Goal: Task Accomplishment & Management: Complete application form

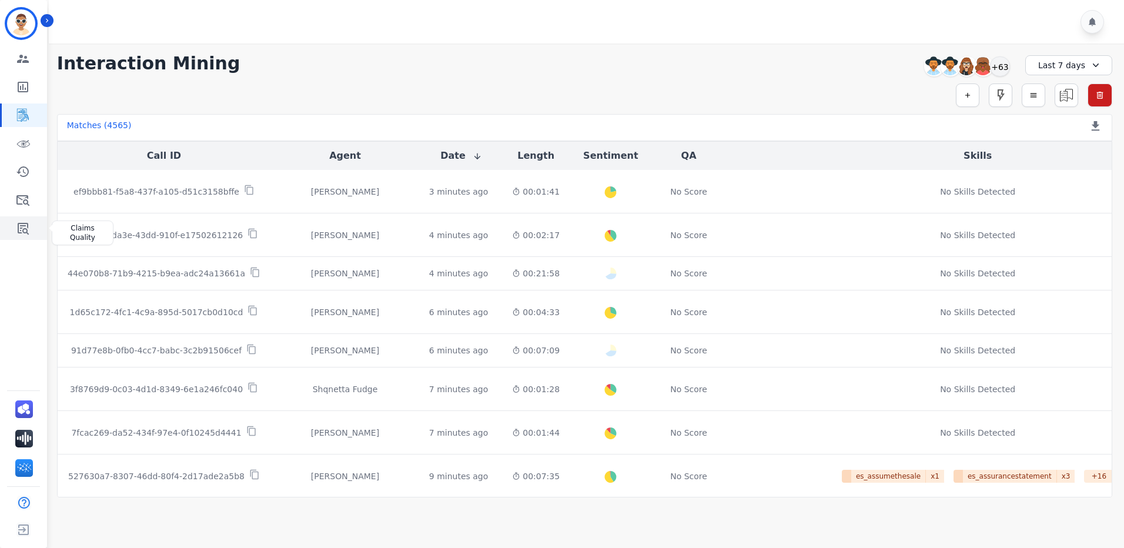
click at [32, 226] on link "Sidebar" at bounding box center [24, 228] width 45 height 24
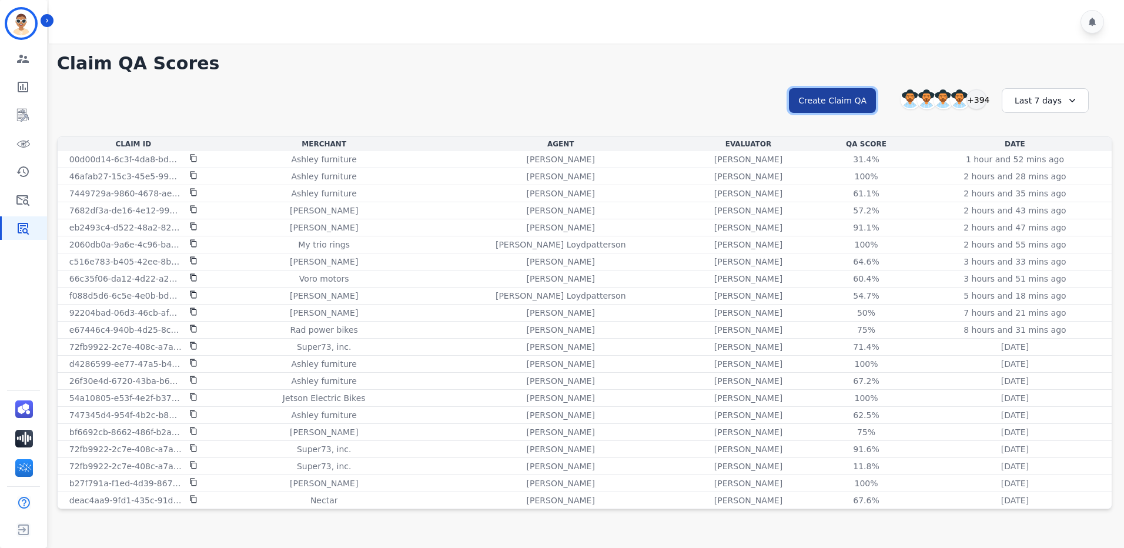
click at [848, 95] on button "Create Claim QA" at bounding box center [832, 100] width 87 height 25
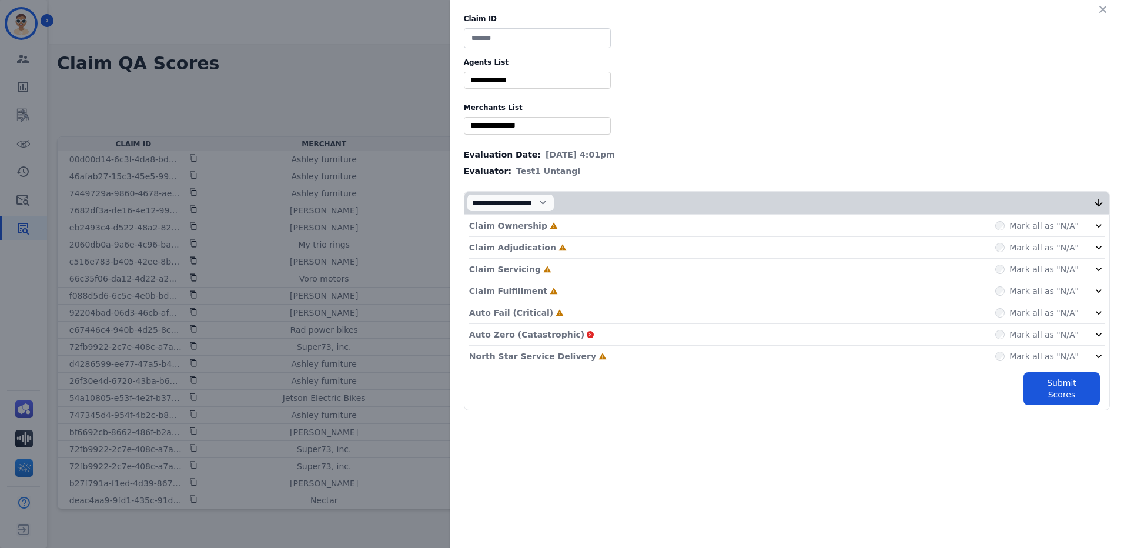
click at [506, 36] on input at bounding box center [537, 38] width 147 height 20
click at [679, 65] on label "Agents List" at bounding box center [787, 62] width 646 height 9
click at [437, 53] on div "Claim ID Agents List ** [PERSON_NAME] [PERSON_NAME] [PERSON_NAME] [PERSON_NAME]…" at bounding box center [562, 274] width 1124 height 548
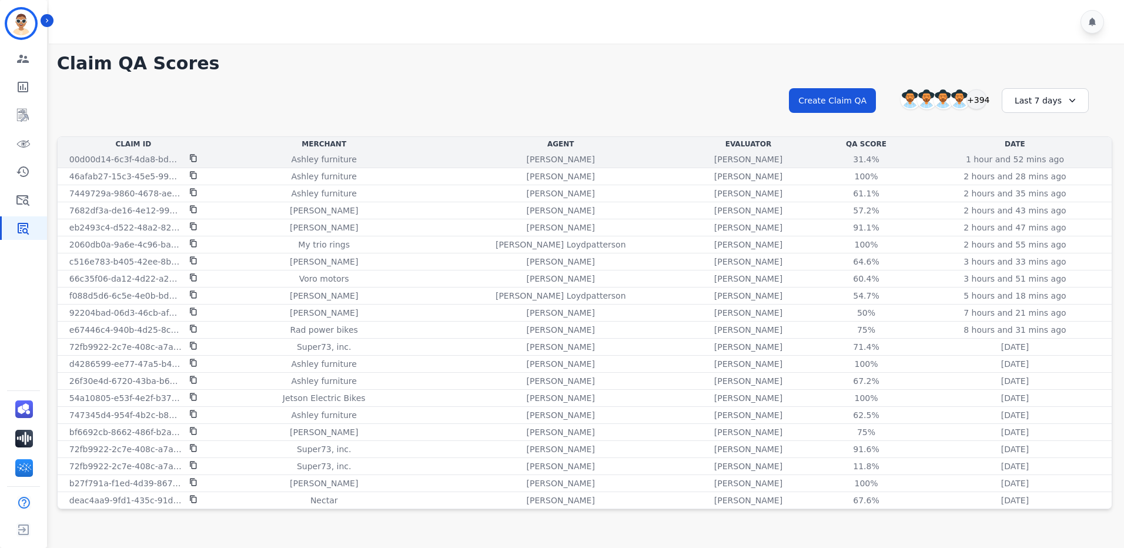
click at [193, 155] on icon at bounding box center [193, 159] width 6 height 8
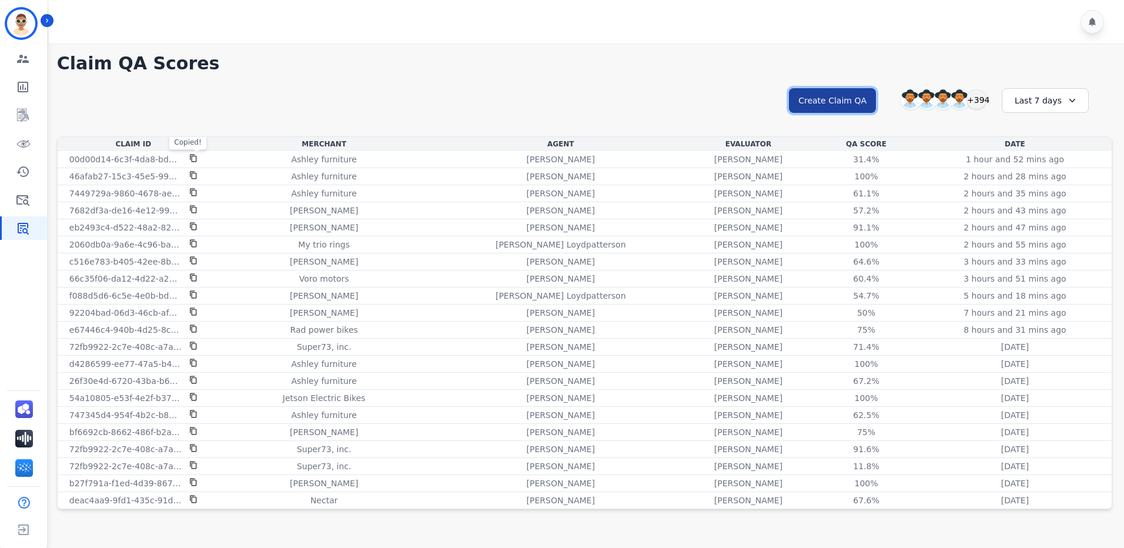
click at [834, 99] on button "Create Claim QA" at bounding box center [832, 100] width 87 height 25
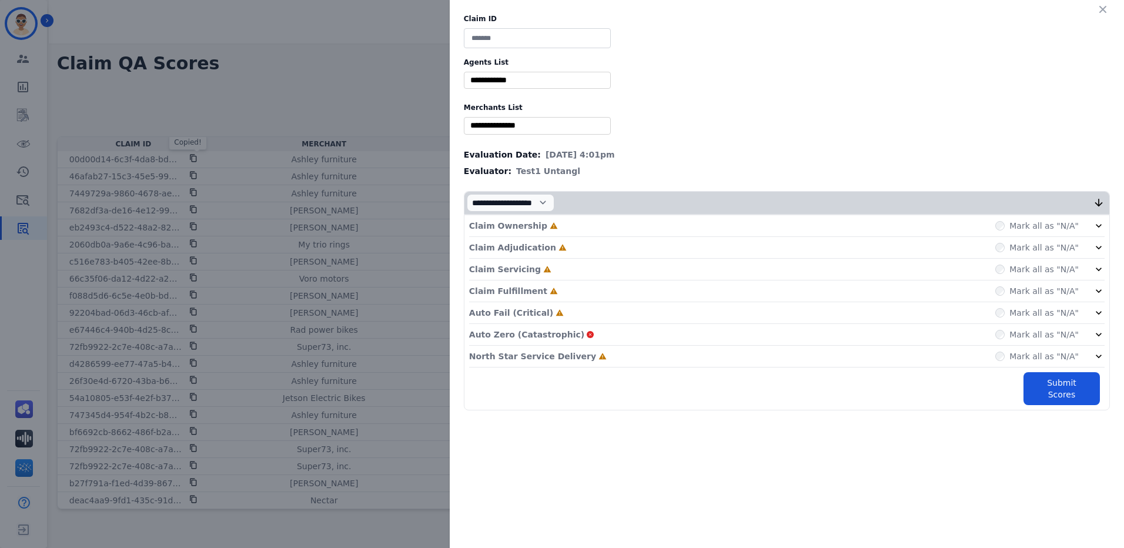
click at [520, 39] on input at bounding box center [537, 38] width 147 height 20
paste input "**********"
type input "**********"
click at [1099, 227] on icon at bounding box center [1099, 226] width 6 height 4
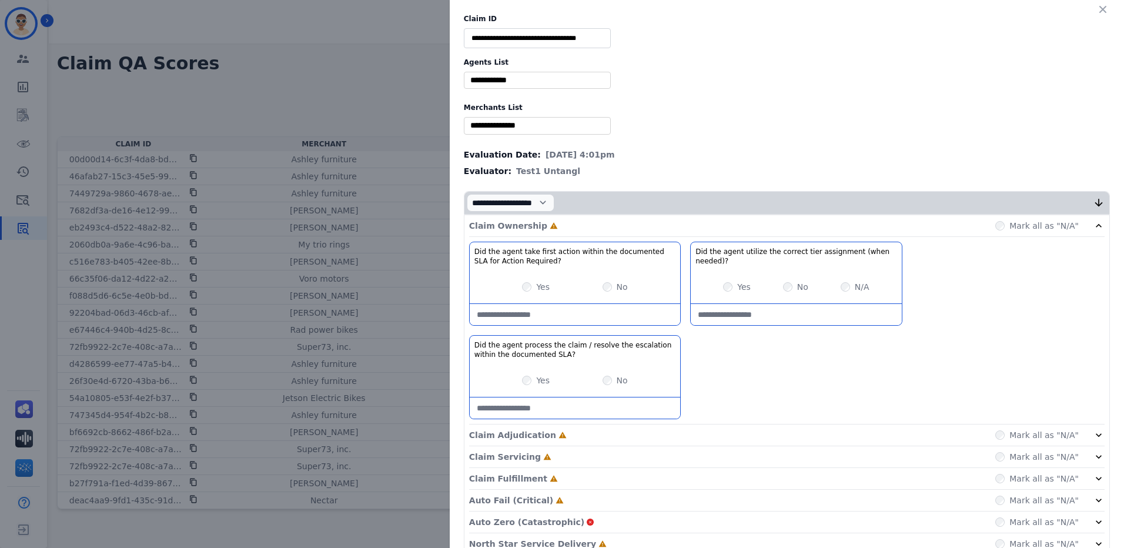
click at [529, 383] on div "Yes" at bounding box center [536, 380] width 28 height 12
click at [731, 286] on div "Yes" at bounding box center [737, 287] width 28 height 12
click at [1097, 224] on icon at bounding box center [1099, 226] width 12 height 12
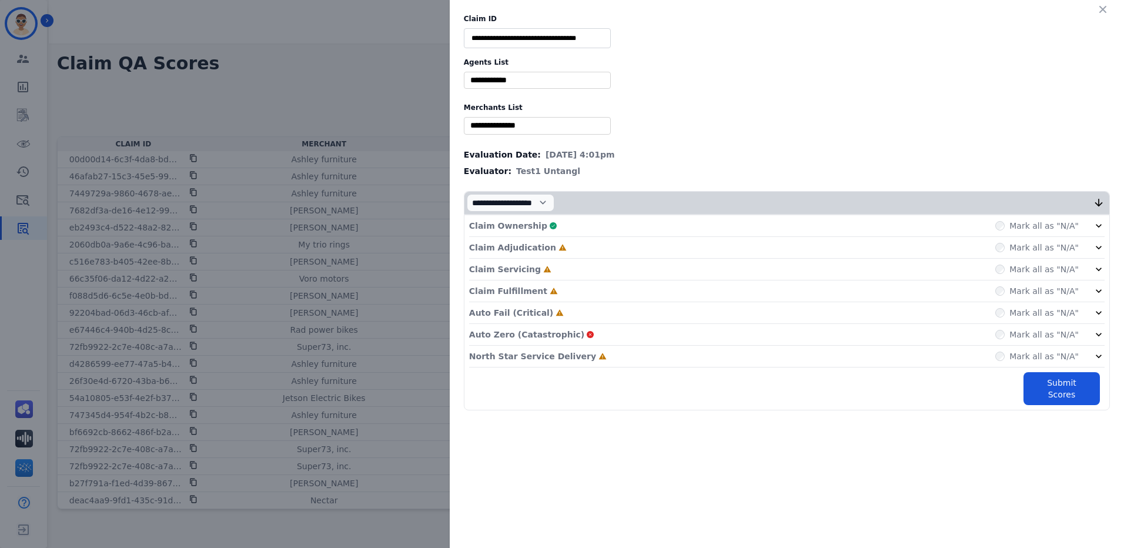
click at [1099, 247] on icon at bounding box center [1099, 248] width 12 height 12
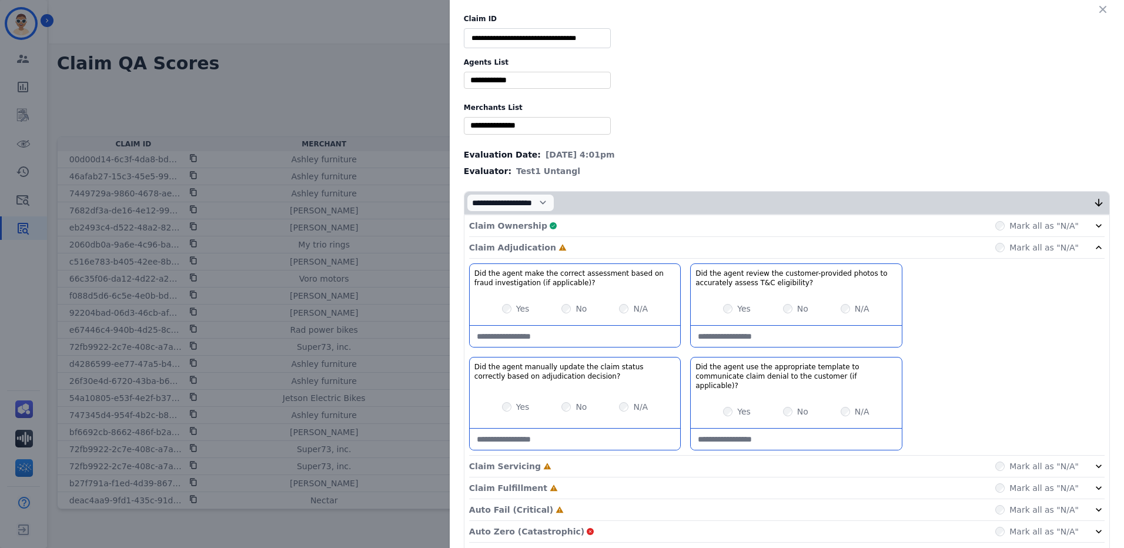
click at [568, 311] on div "No" at bounding box center [573, 309] width 25 height 12
click at [1093, 249] on icon at bounding box center [1099, 248] width 12 height 12
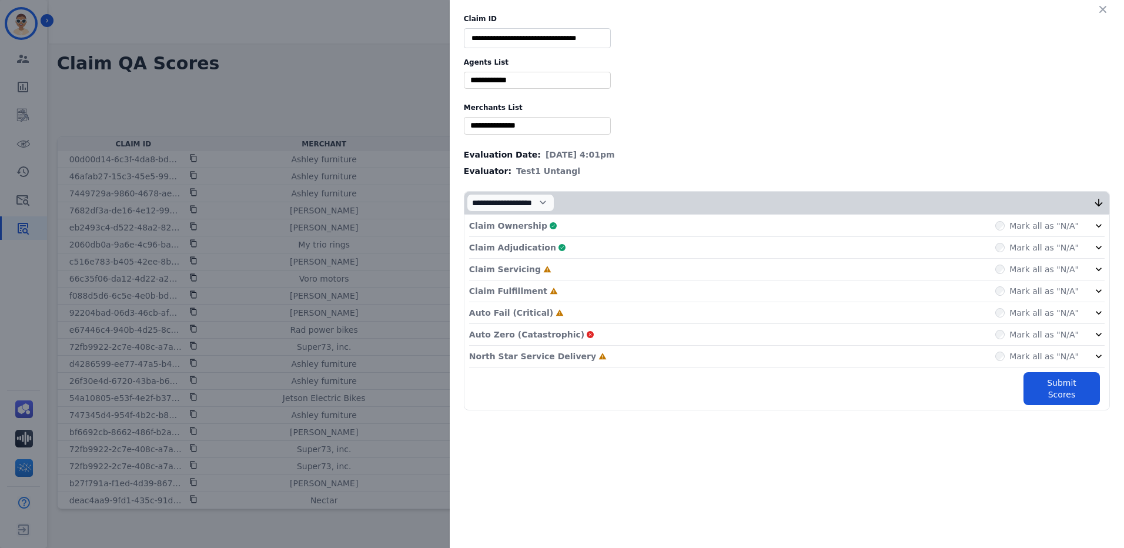
click at [1099, 245] on icon at bounding box center [1099, 248] width 12 height 12
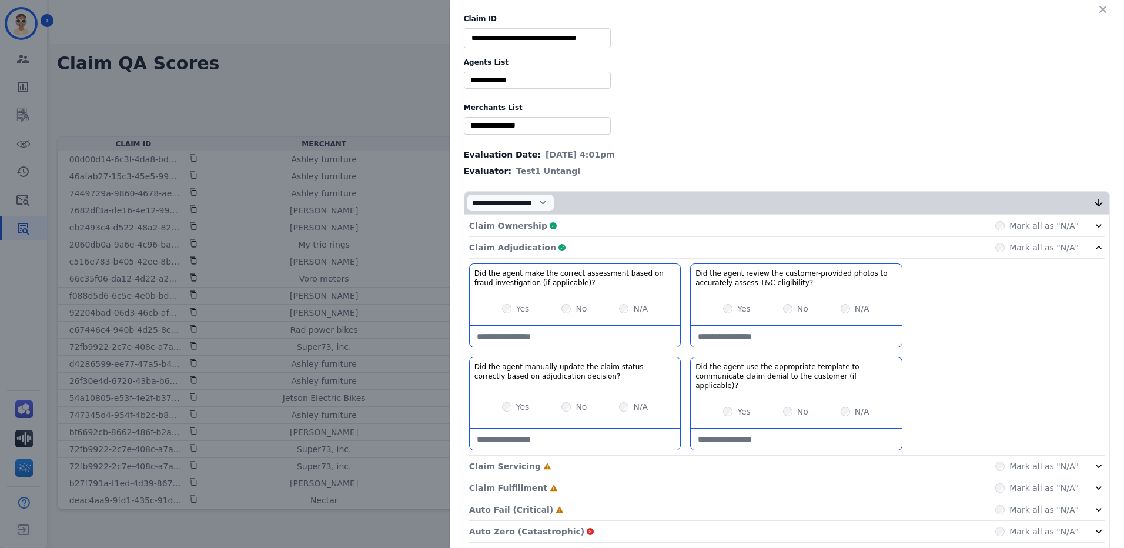
click at [1095, 221] on icon at bounding box center [1099, 226] width 12 height 12
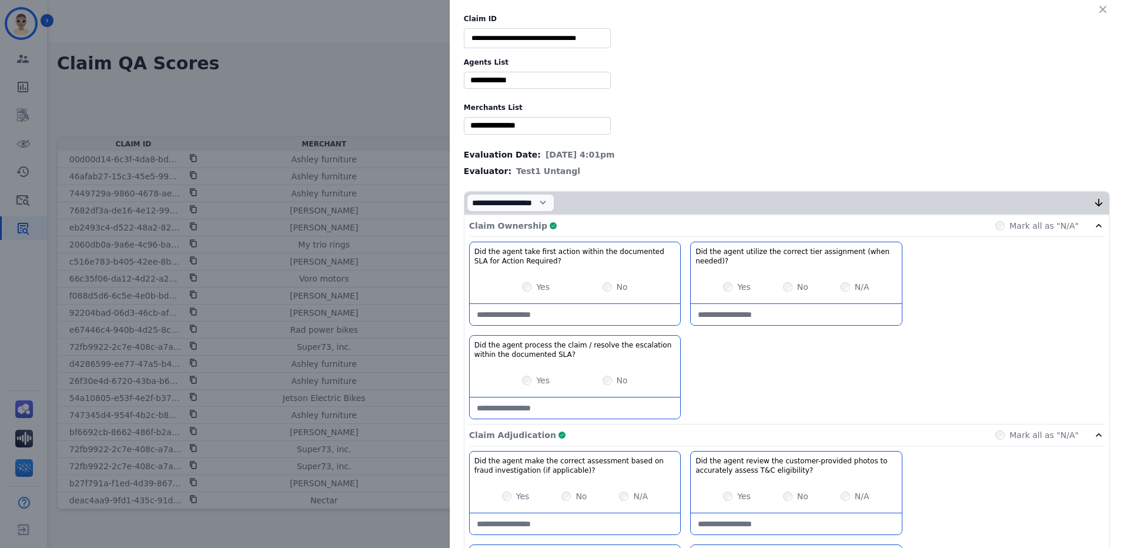
click at [1096, 228] on icon at bounding box center [1099, 226] width 12 height 12
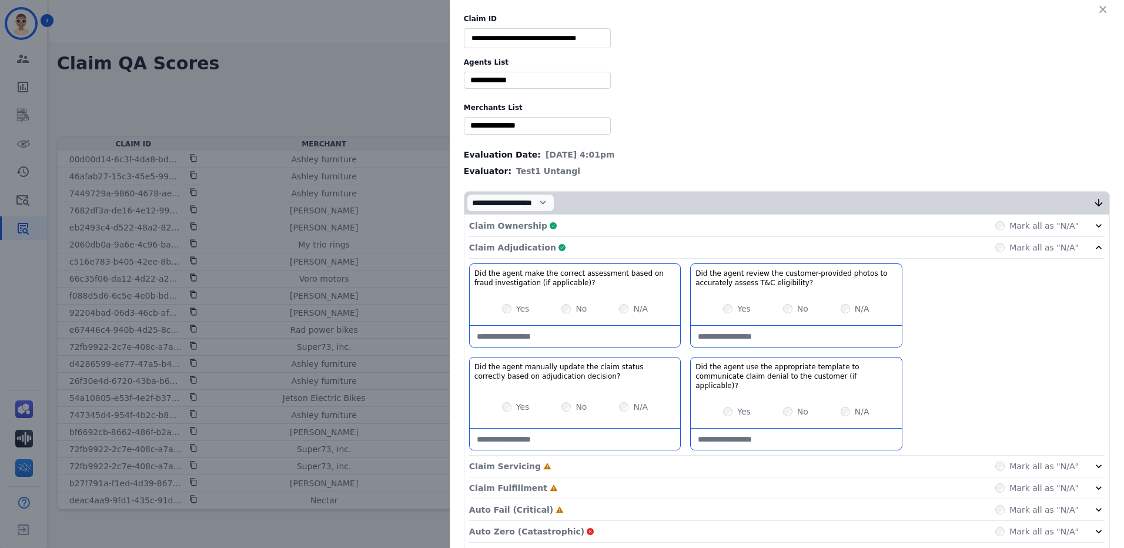
click at [1091, 254] on div "Claim Adjudication Complete Mark all as "N/A"" at bounding box center [786, 248] width 635 height 22
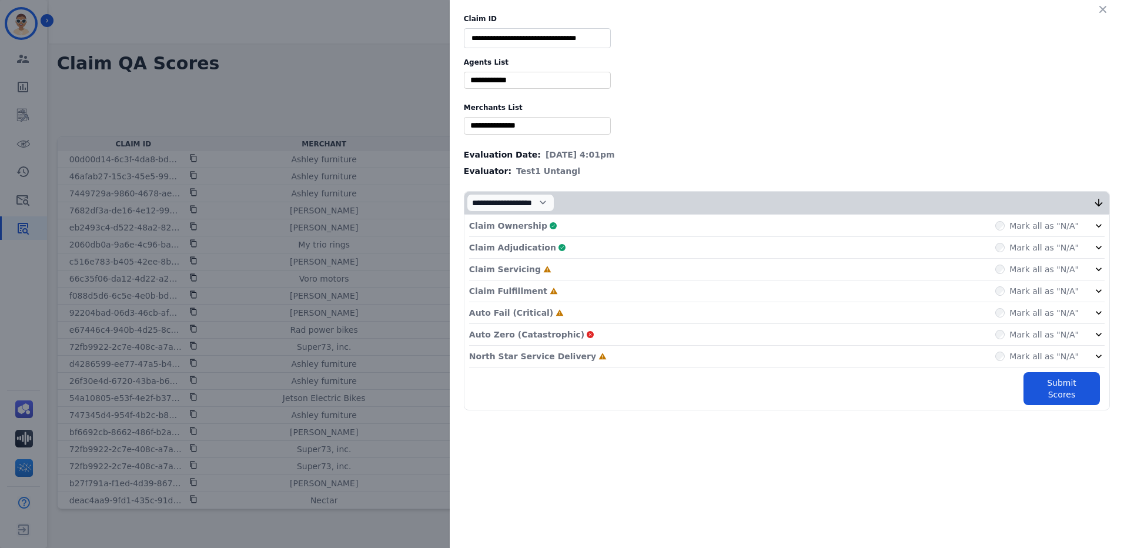
click at [574, 40] on input "**********" at bounding box center [537, 38] width 147 height 20
click at [494, 268] on p "Claim Servicing" at bounding box center [505, 269] width 72 height 12
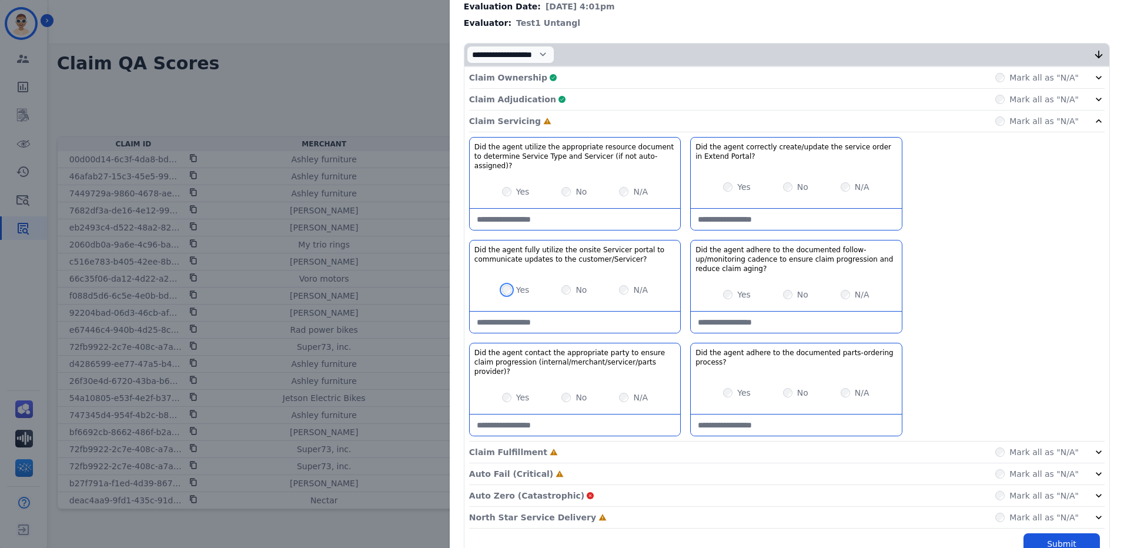
scroll to position [155, 0]
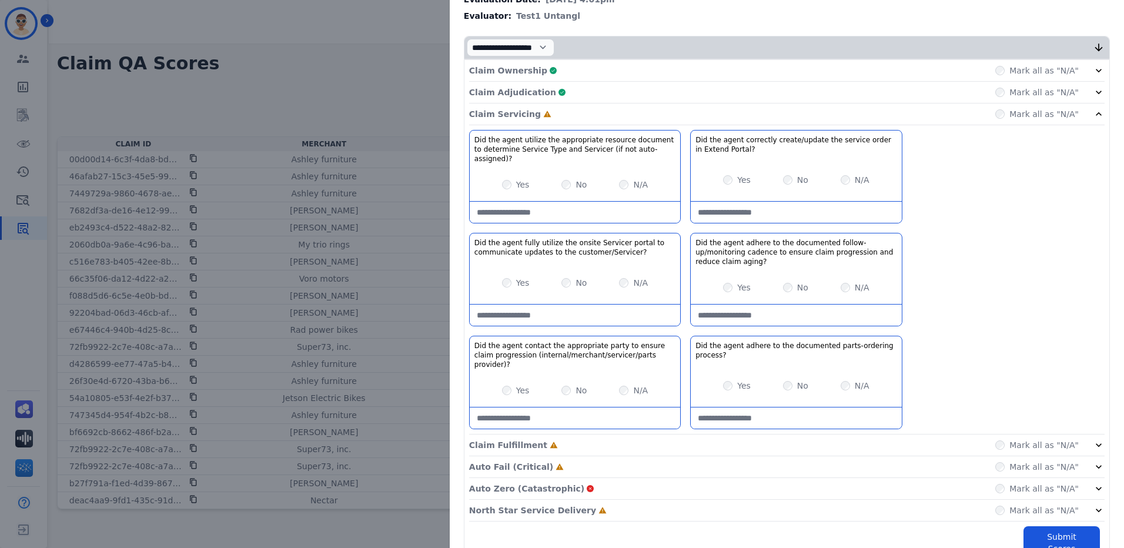
click at [502, 384] on div "Yes" at bounding box center [516, 390] width 28 height 12
click at [972, 262] on div "Did the agent utilize the appropriate resource document to determine Service Ty…" at bounding box center [786, 282] width 635 height 304
click at [1093, 112] on icon at bounding box center [1099, 114] width 12 height 12
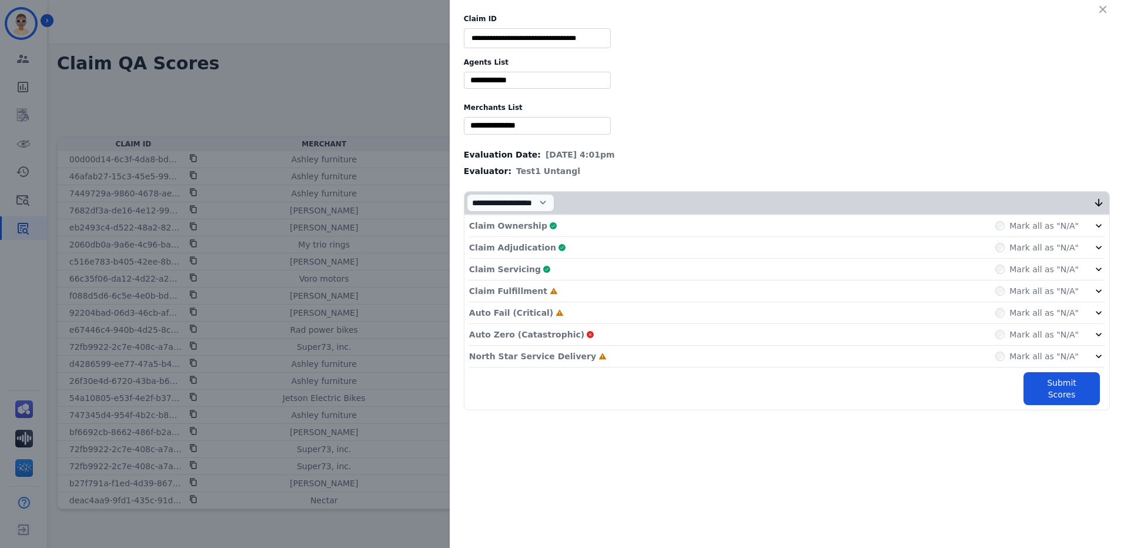
click at [520, 245] on p "Claim Adjudication" at bounding box center [512, 248] width 87 height 12
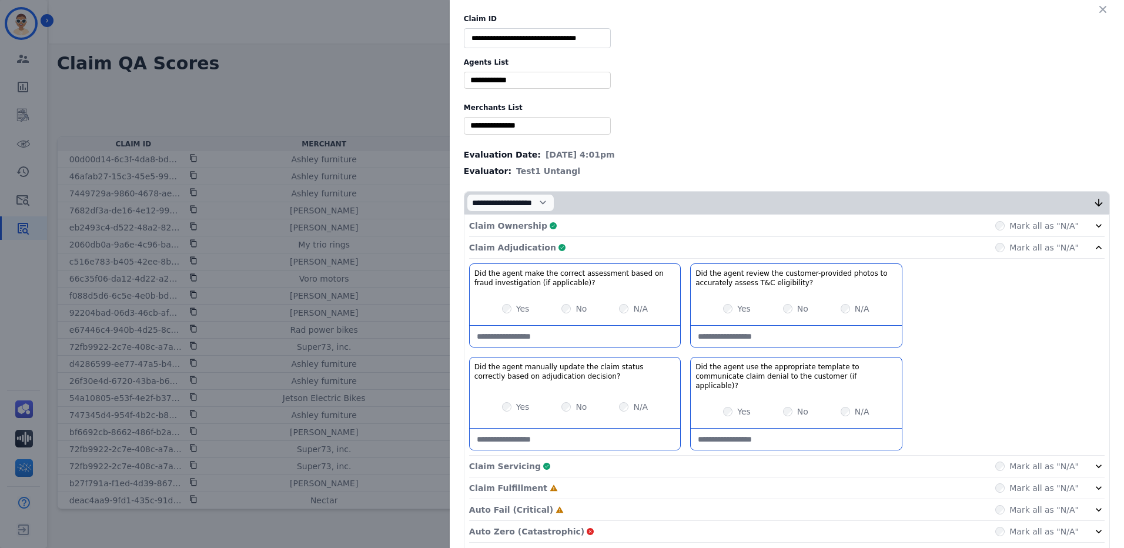
click at [520, 245] on p "Claim Adjudication" at bounding box center [512, 248] width 87 height 12
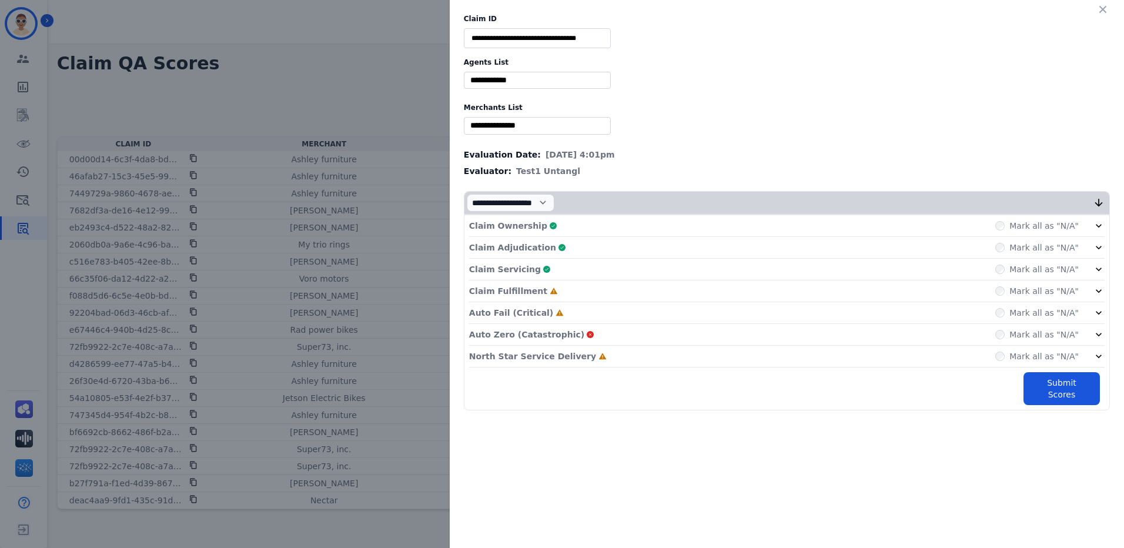
click at [520, 290] on p "Claim Fulfillment" at bounding box center [508, 291] width 78 height 12
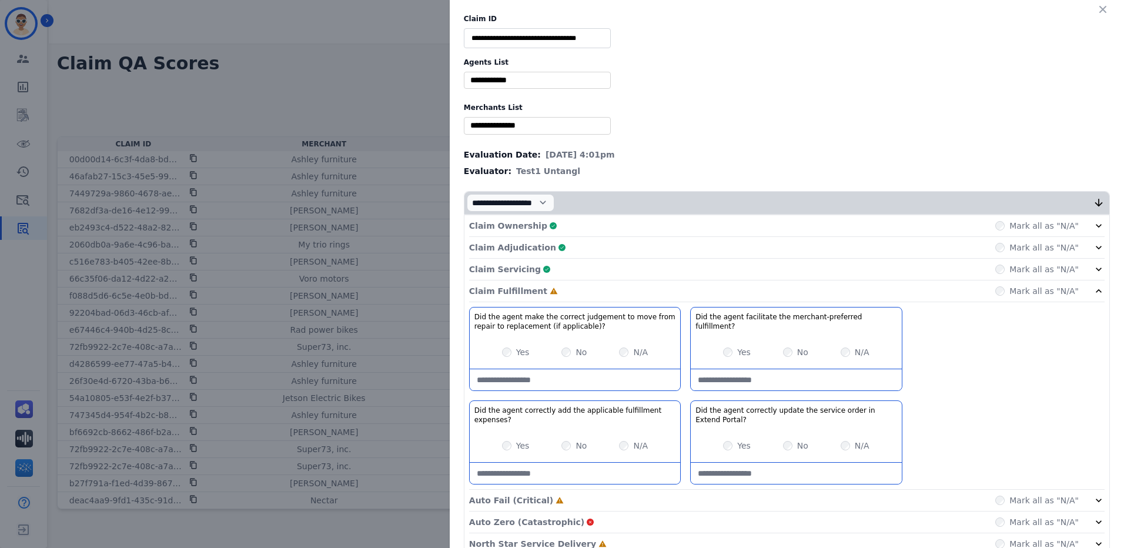
click at [508, 350] on div "Yes" at bounding box center [516, 352] width 28 height 12
click at [502, 346] on div "Yes" at bounding box center [516, 352] width 28 height 12
click at [502, 356] on div "Yes" at bounding box center [516, 352] width 28 height 12
click at [731, 350] on div "Yes" at bounding box center [737, 352] width 28 height 12
click at [1096, 291] on icon at bounding box center [1099, 291] width 6 height 4
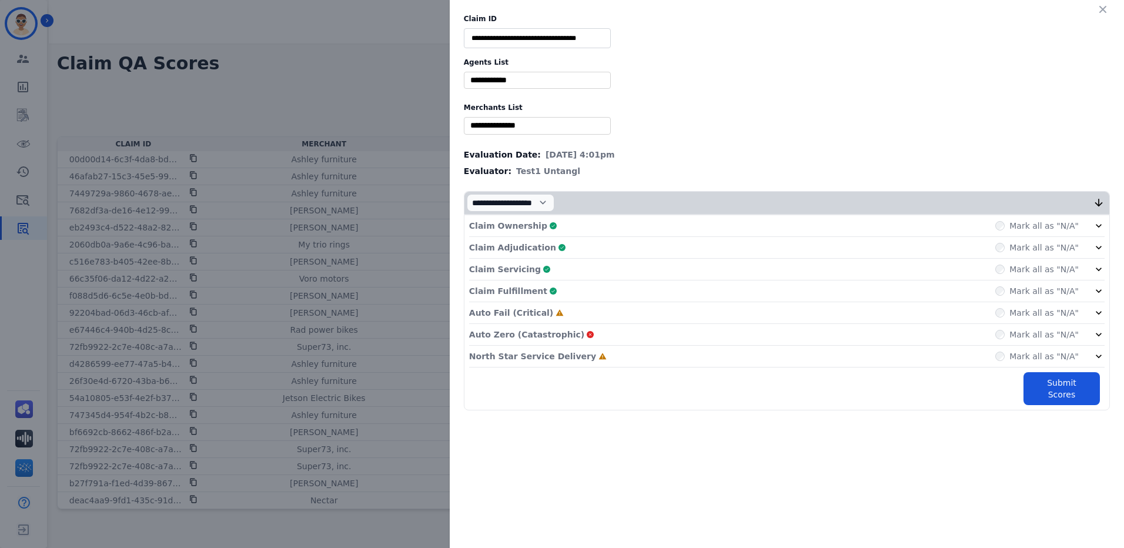
click at [526, 311] on p "Auto Fail (Critical)" at bounding box center [511, 313] width 84 height 12
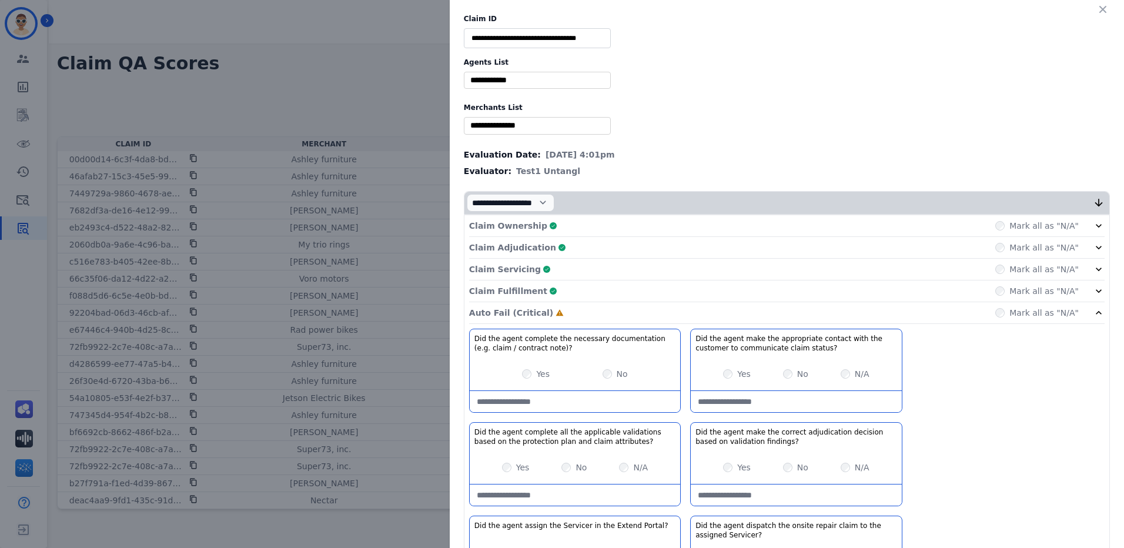
click at [729, 379] on div "Yes" at bounding box center [737, 374] width 28 height 12
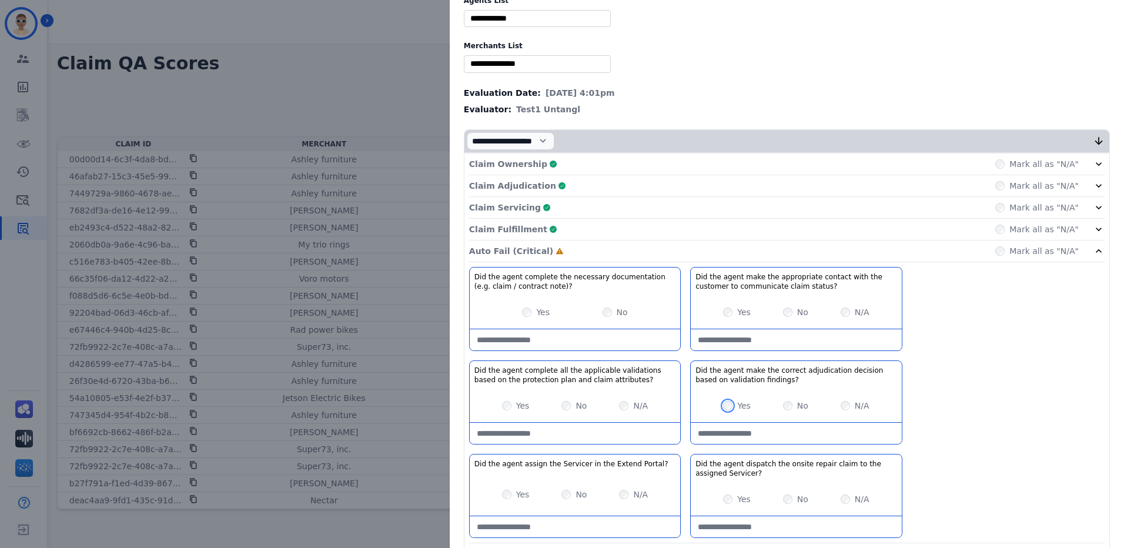
scroll to position [146, 0]
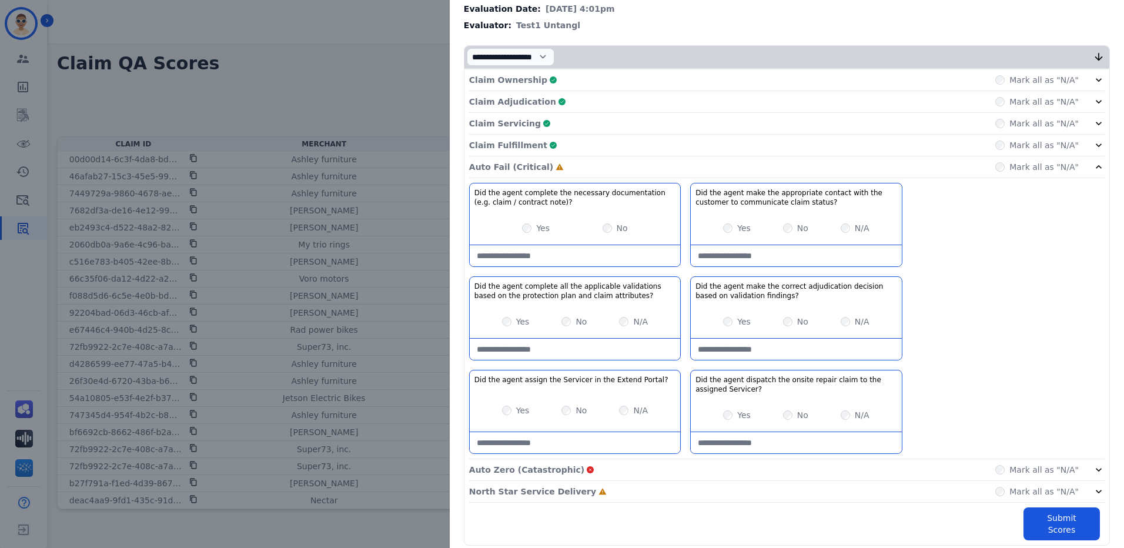
click at [524, 409] on div "Yes No N/A" at bounding box center [575, 410] width 210 height 33
click at [521, 409] on label "Yes" at bounding box center [523, 410] width 14 height 12
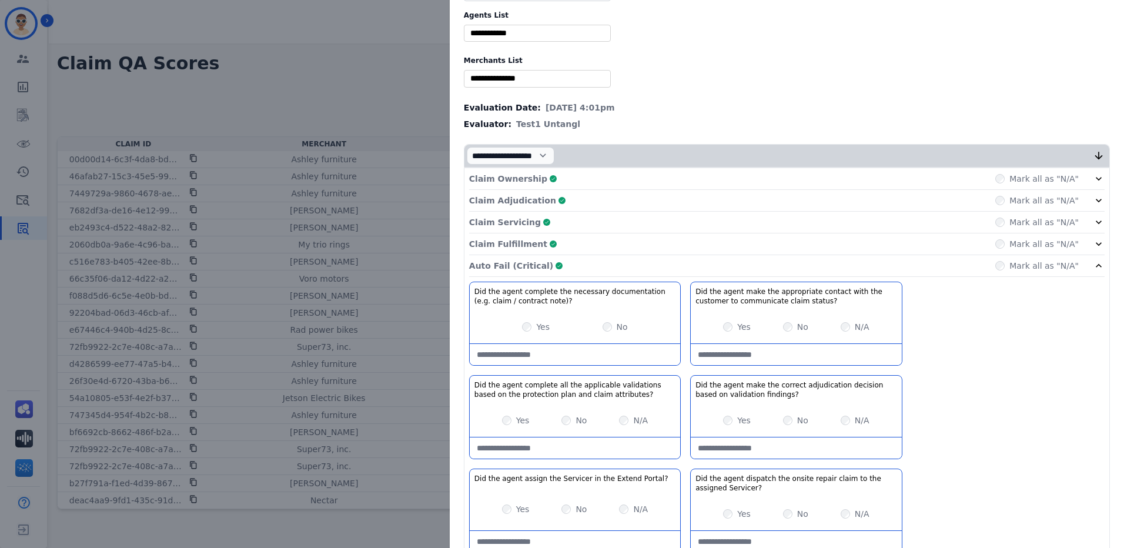
scroll to position [28, 0]
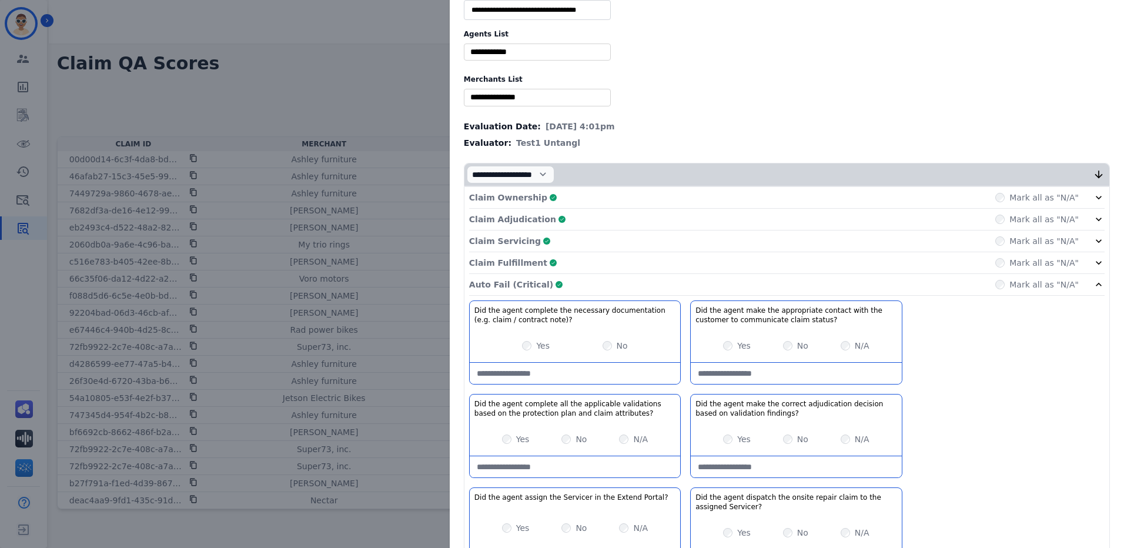
click at [770, 279] on div "Auto Fail (Critical) Complete Mark all as "N/A"" at bounding box center [786, 285] width 635 height 22
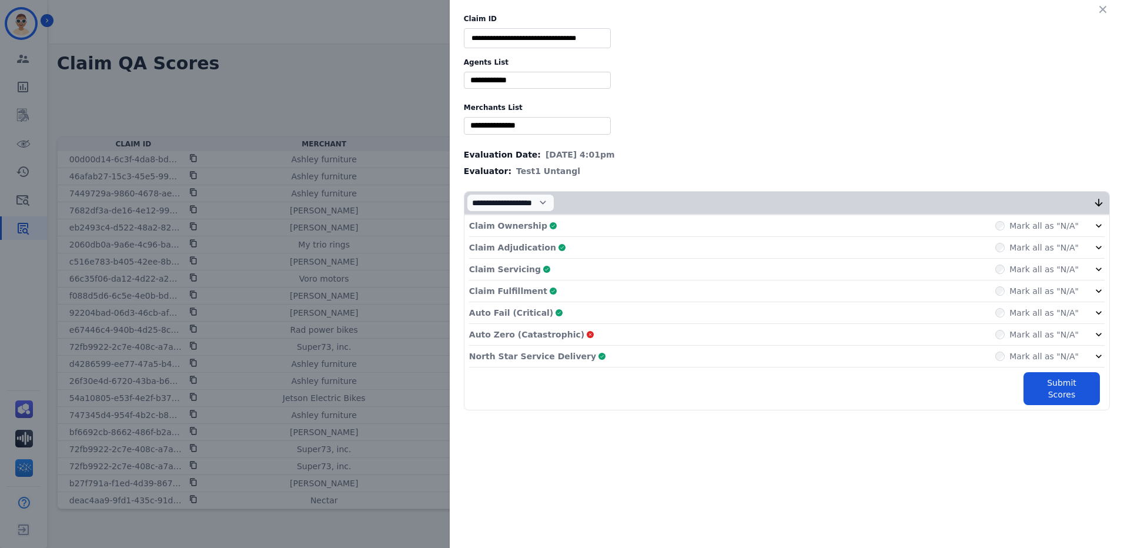
scroll to position [0, 0]
click at [582, 124] on input "selected options" at bounding box center [537, 125] width 141 height 12
click at [671, 117] on div "** Blue tiger Calpak Watch warehouse Nomad wheels Scan sound inc Sleep organics…" at bounding box center [787, 125] width 646 height 17
click at [1052, 372] on button "Submit Scores" at bounding box center [1061, 388] width 76 height 33
click at [533, 79] on input "selected options" at bounding box center [537, 80] width 141 height 12
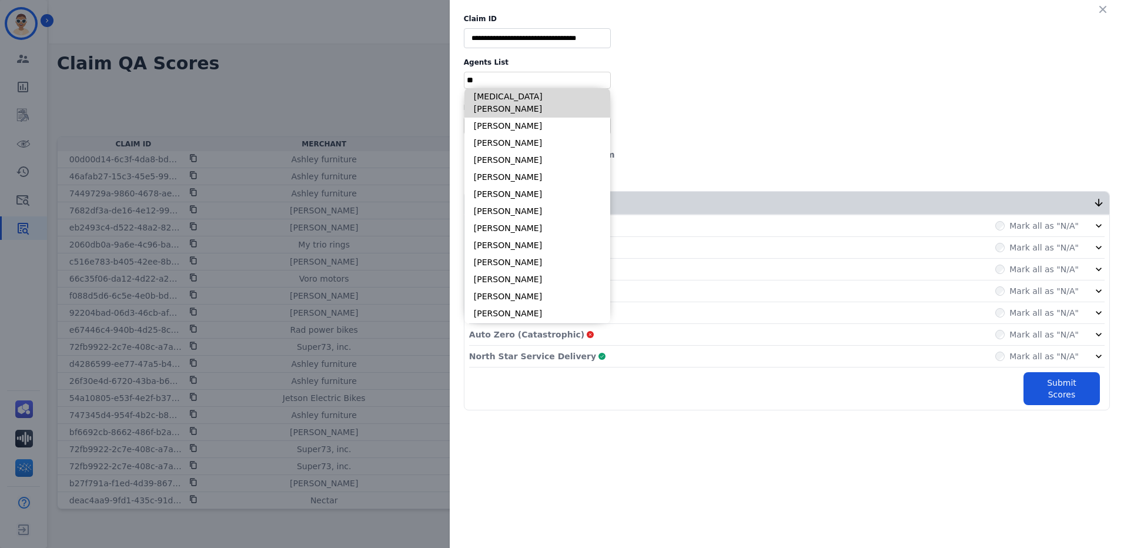
type input "*"
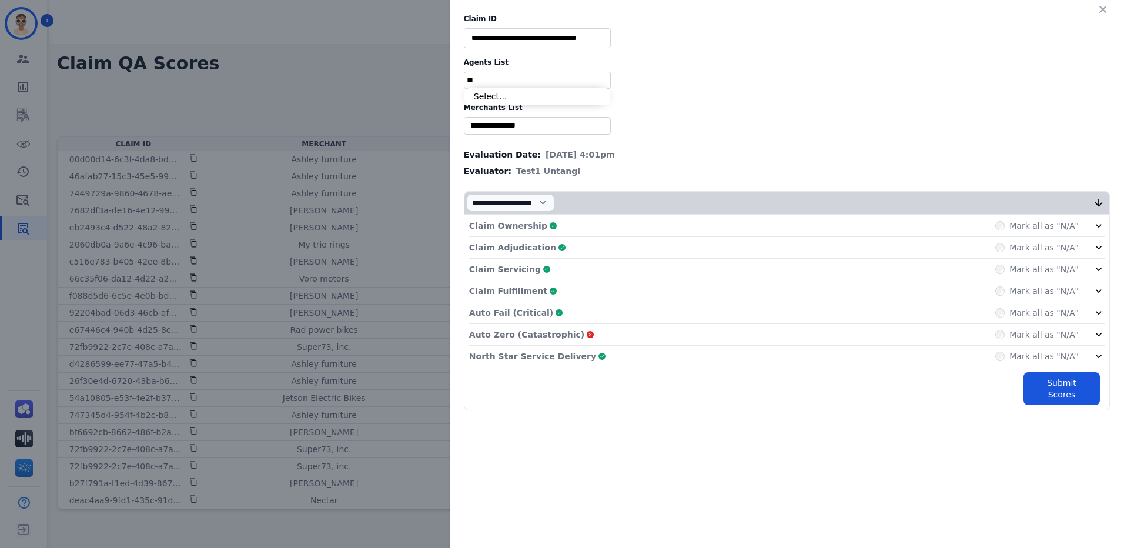
type input "*"
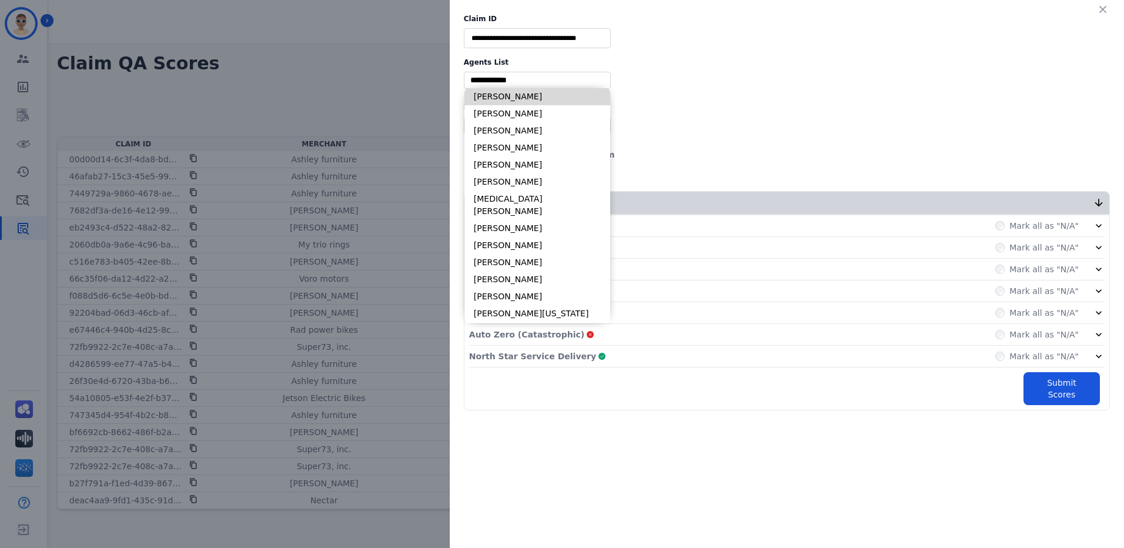
type input "*"
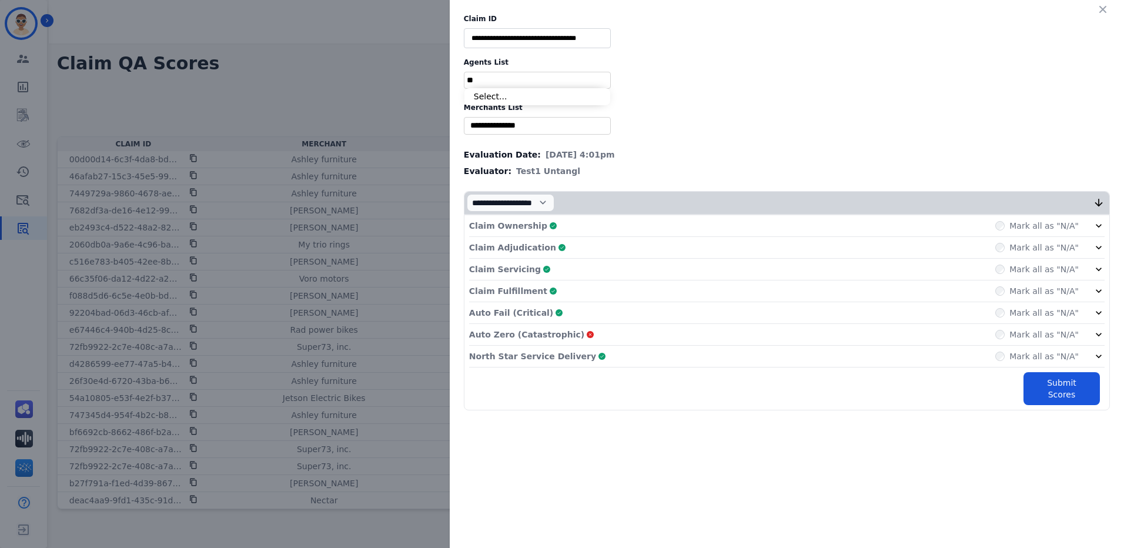
type input "*"
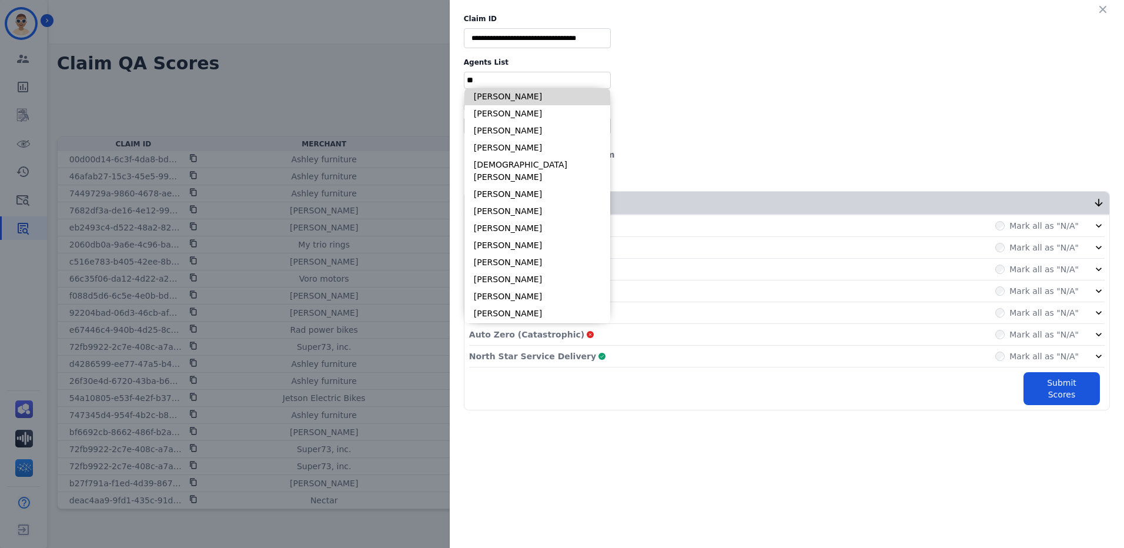
type input "*"
click at [562, 95] on li "[PERSON_NAME]" at bounding box center [537, 96] width 146 height 17
type input "**********"
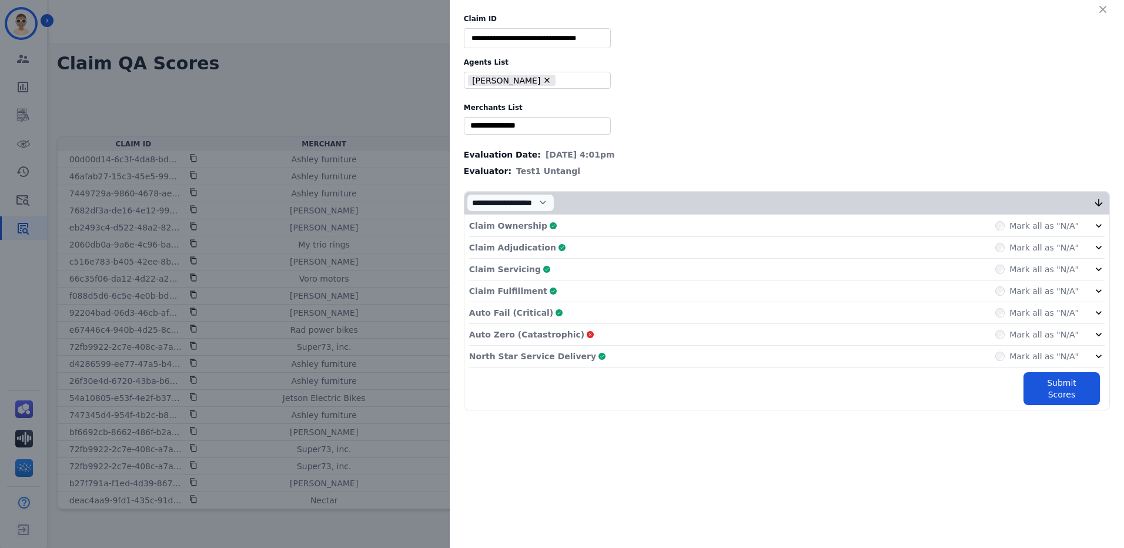
click at [567, 121] on input "selected options" at bounding box center [537, 125] width 141 height 12
click at [818, 105] on label "Merchants List" at bounding box center [787, 107] width 646 height 9
click at [1045, 384] on button "Submit Scores" at bounding box center [1061, 388] width 76 height 33
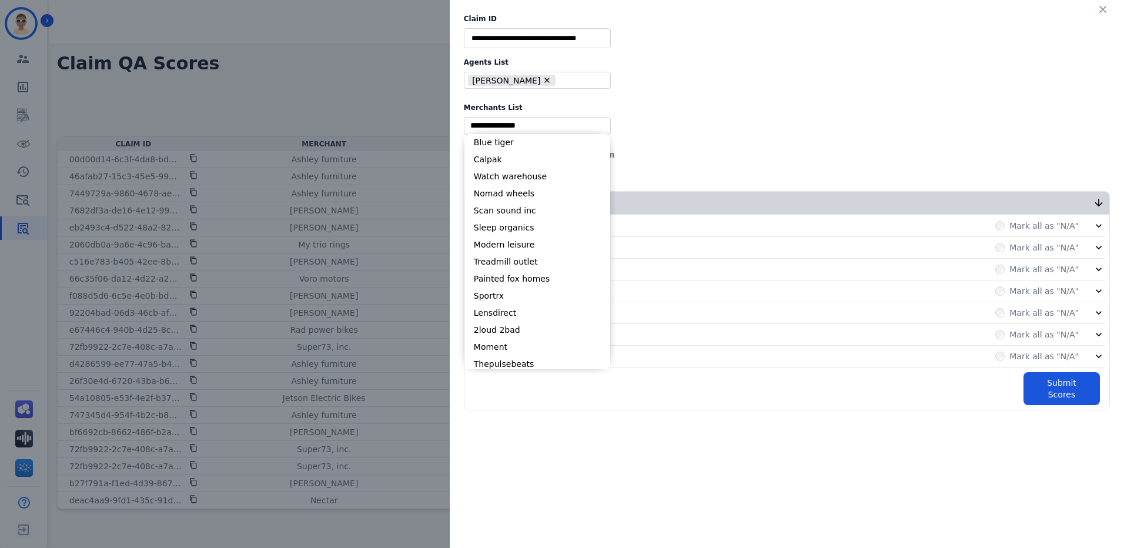
click at [544, 130] on input "selected options" at bounding box center [537, 125] width 141 height 12
click at [530, 146] on li "Blue tiger" at bounding box center [537, 142] width 146 height 17
type input "**********"
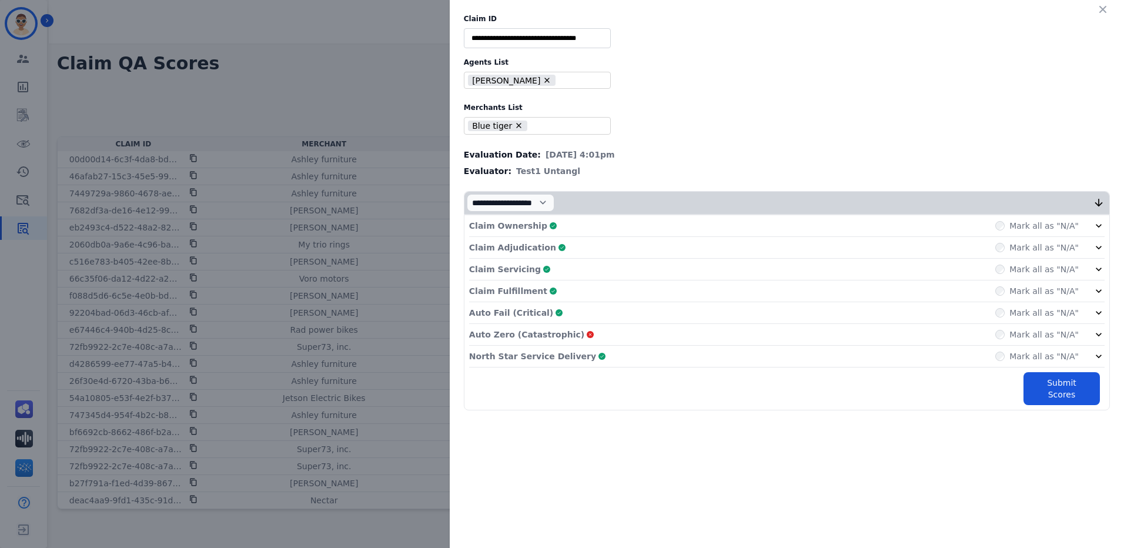
drag, startPoint x: 1047, startPoint y: 447, endPoint x: 1028, endPoint y: 406, distance: 45.2
click at [1096, 438] on div "**********" at bounding box center [787, 274] width 674 height 548
click at [417, 18] on div "**********" at bounding box center [562, 274] width 1124 height 548
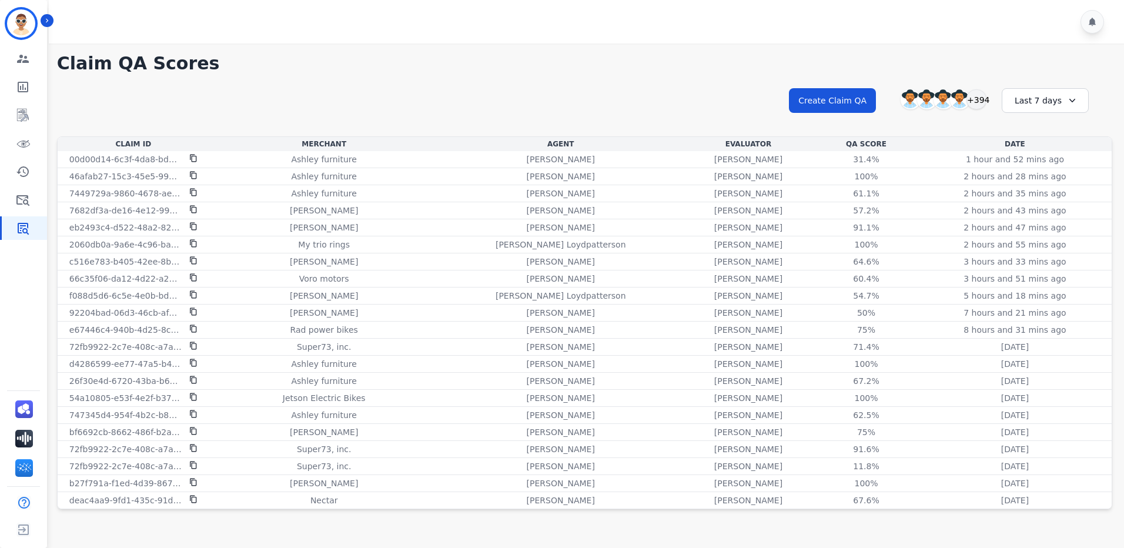
click at [826, 74] on div "**********" at bounding box center [584, 279] width 1079 height 473
click at [826, 93] on button "Create Claim QA" at bounding box center [832, 100] width 87 height 25
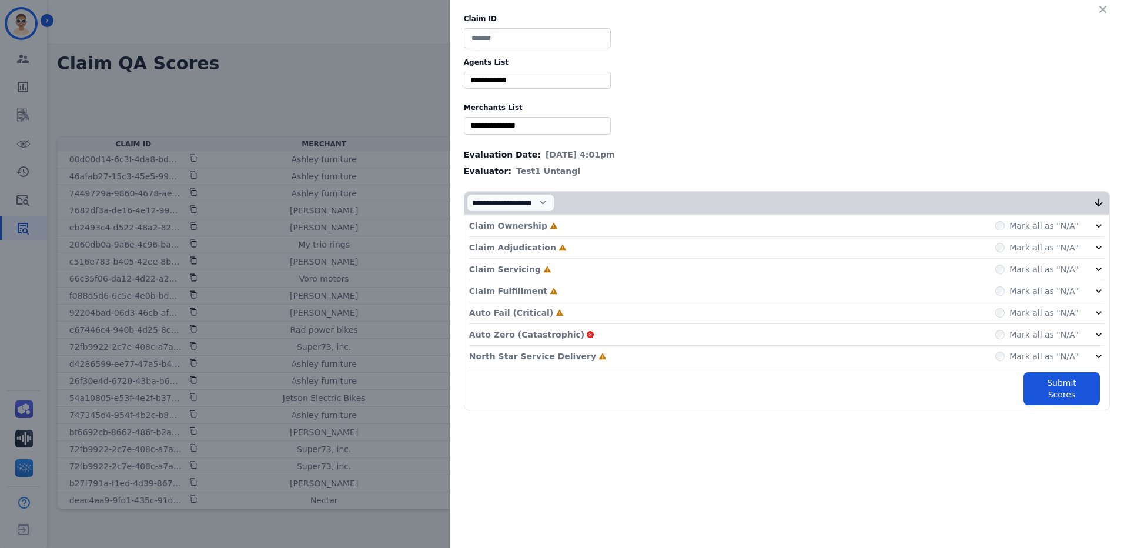
click at [573, 37] on input at bounding box center [537, 38] width 147 height 20
click at [558, 41] on input at bounding box center [537, 38] width 147 height 20
click at [577, 31] on input at bounding box center [537, 38] width 147 height 20
paste input "**********"
type input "**********"
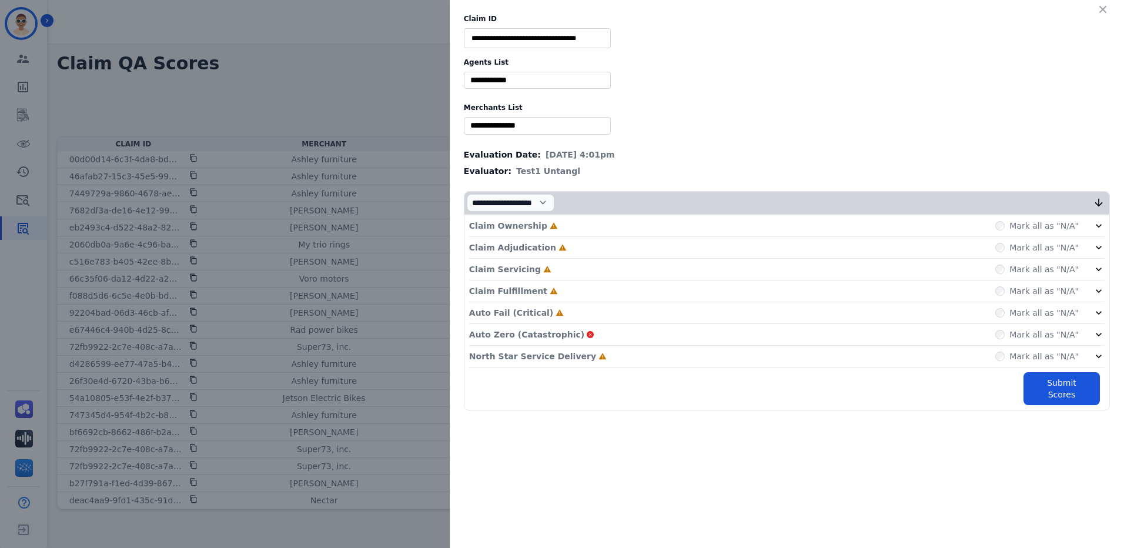
click at [494, 84] on input "selected options" at bounding box center [537, 80] width 141 height 12
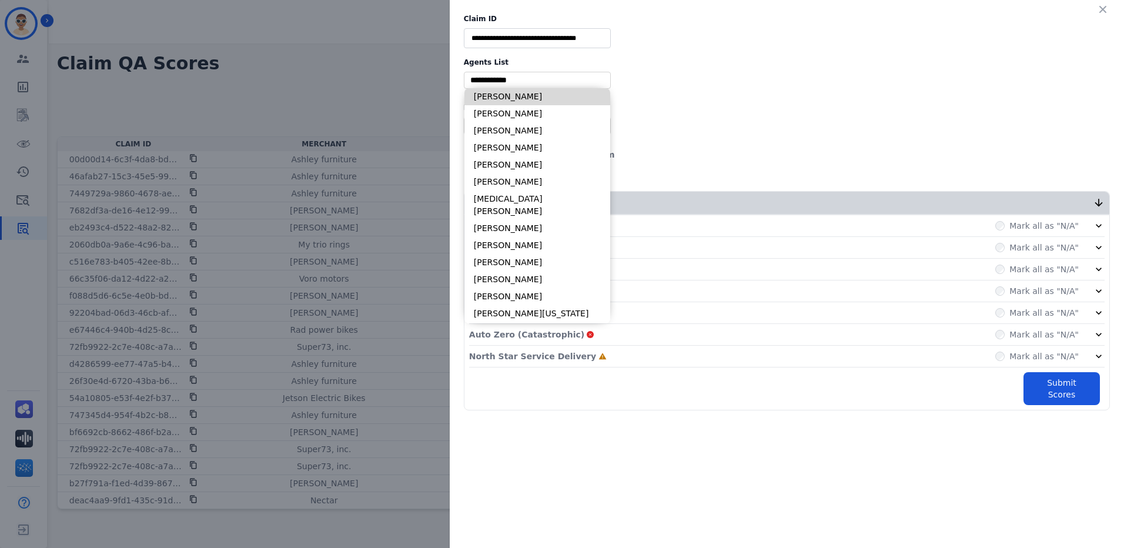
click at [502, 96] on li "[PERSON_NAME]" at bounding box center [537, 96] width 146 height 17
type input "**********"
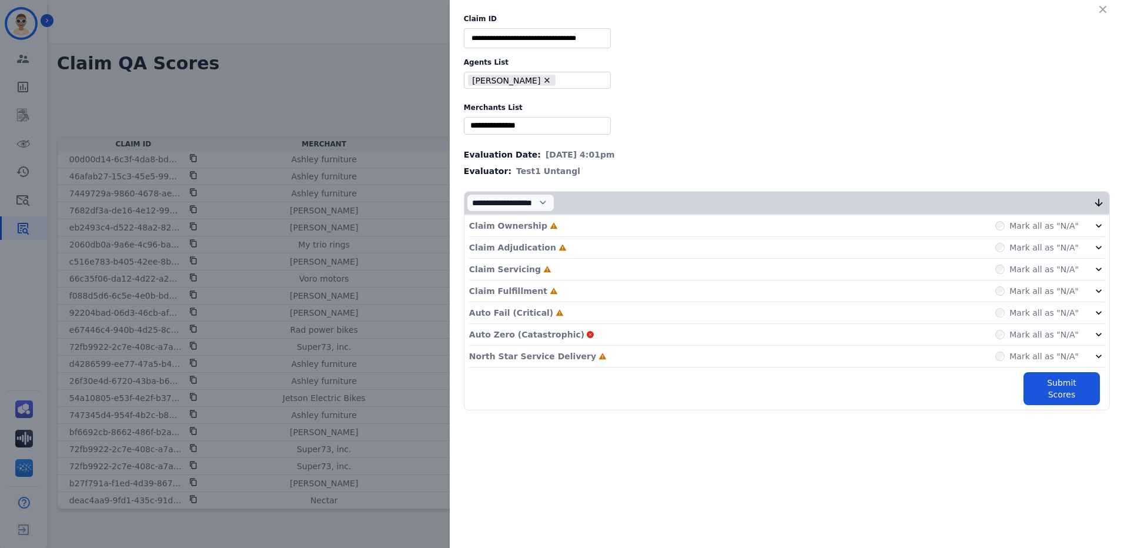
click at [513, 125] on input "selected options" at bounding box center [537, 125] width 141 height 12
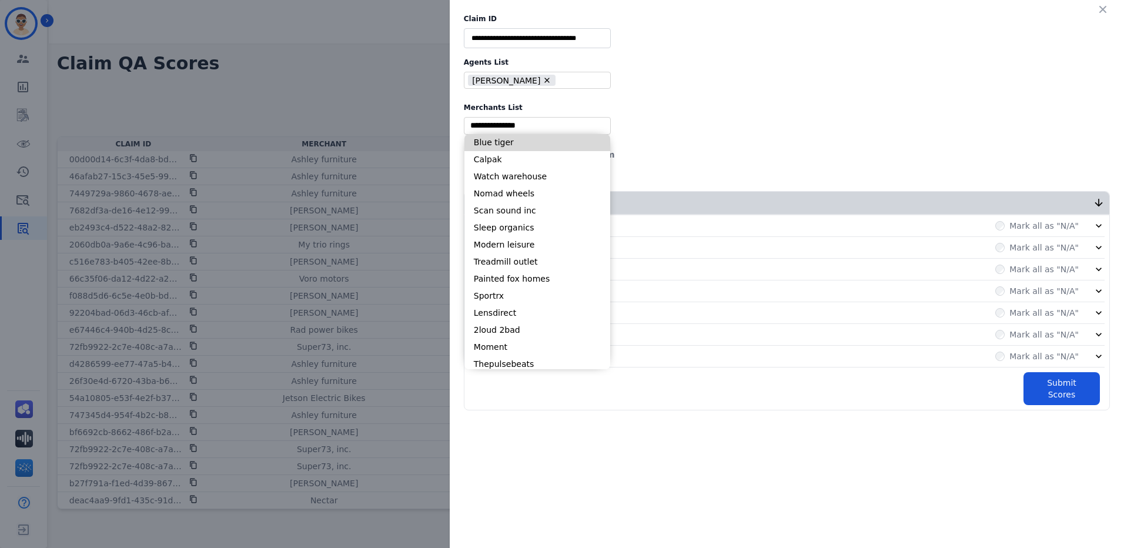
click at [505, 145] on li "Blue tiger" at bounding box center [537, 142] width 146 height 17
type input "**********"
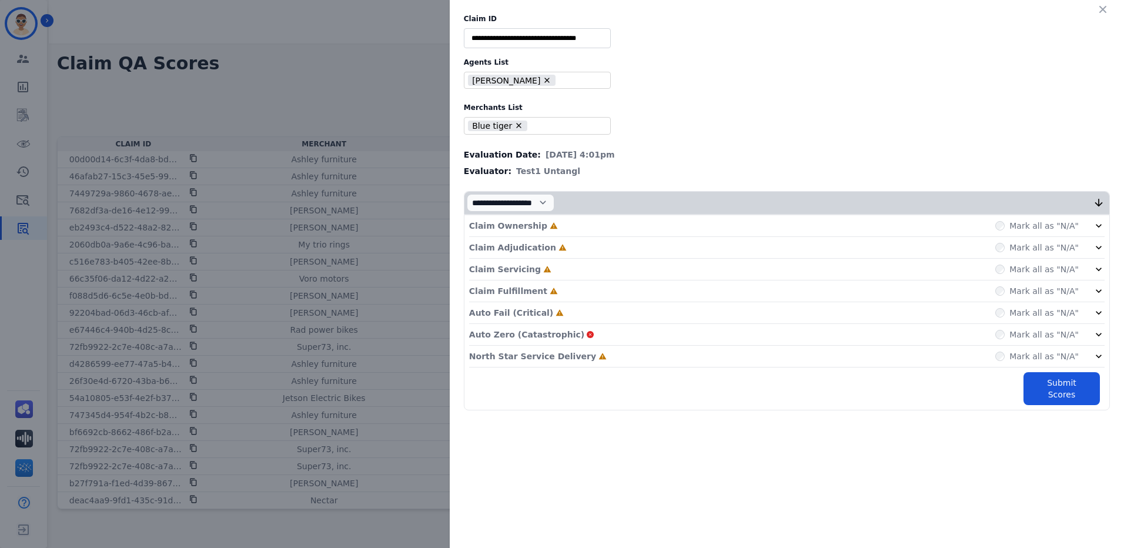
click at [518, 224] on p "Claim Ownership" at bounding box center [508, 226] width 78 height 12
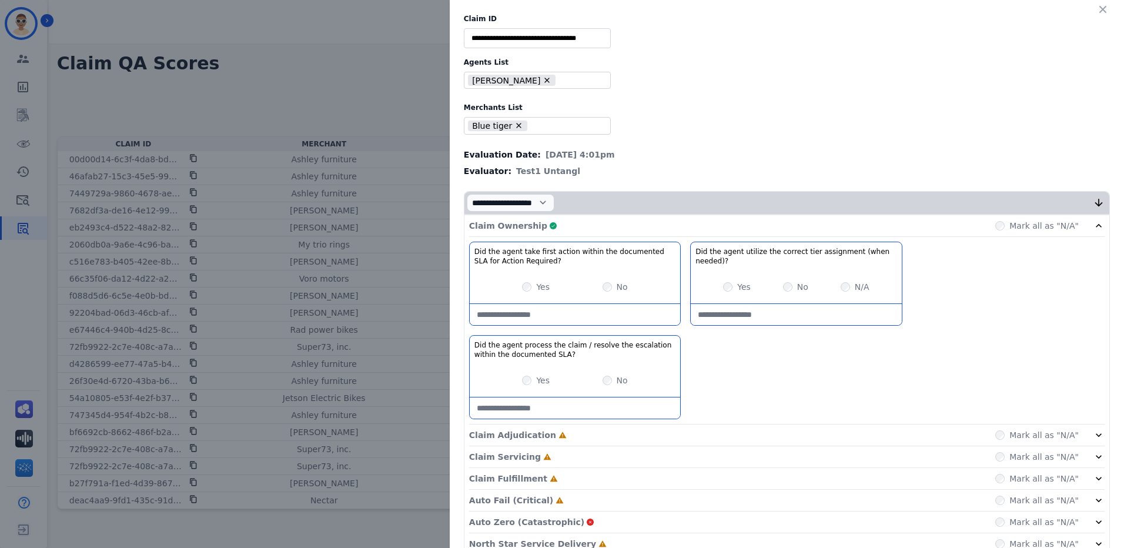
click at [536, 285] on label "Yes" at bounding box center [543, 287] width 14 height 12
click at [617, 287] on label "No" at bounding box center [622, 287] width 11 height 12
click at [528, 288] on div "Yes" at bounding box center [536, 287] width 28 height 12
click at [1093, 226] on icon at bounding box center [1099, 226] width 12 height 12
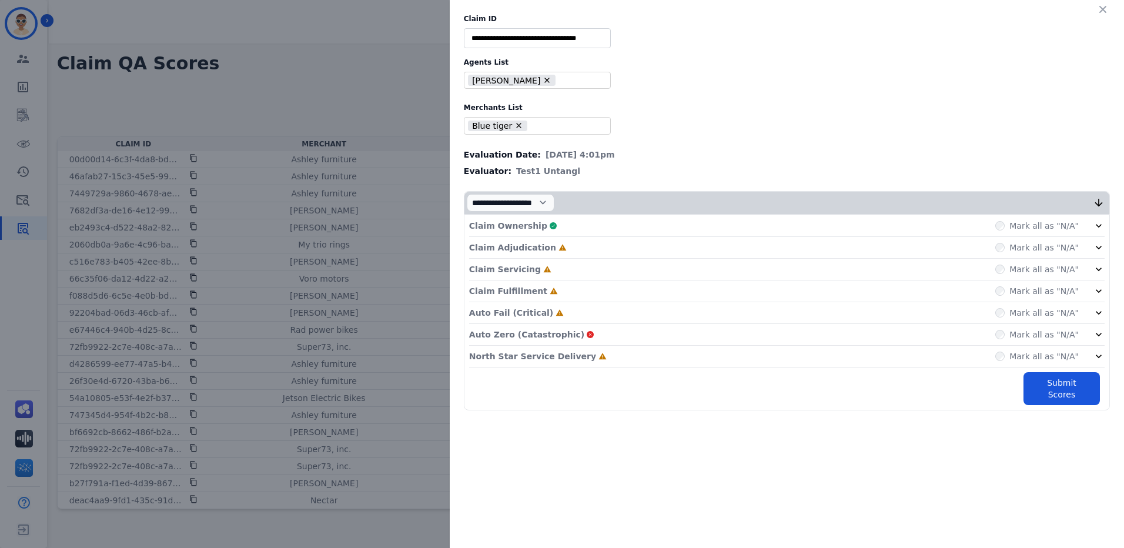
click at [527, 243] on p "Claim Adjudication" at bounding box center [512, 248] width 87 height 12
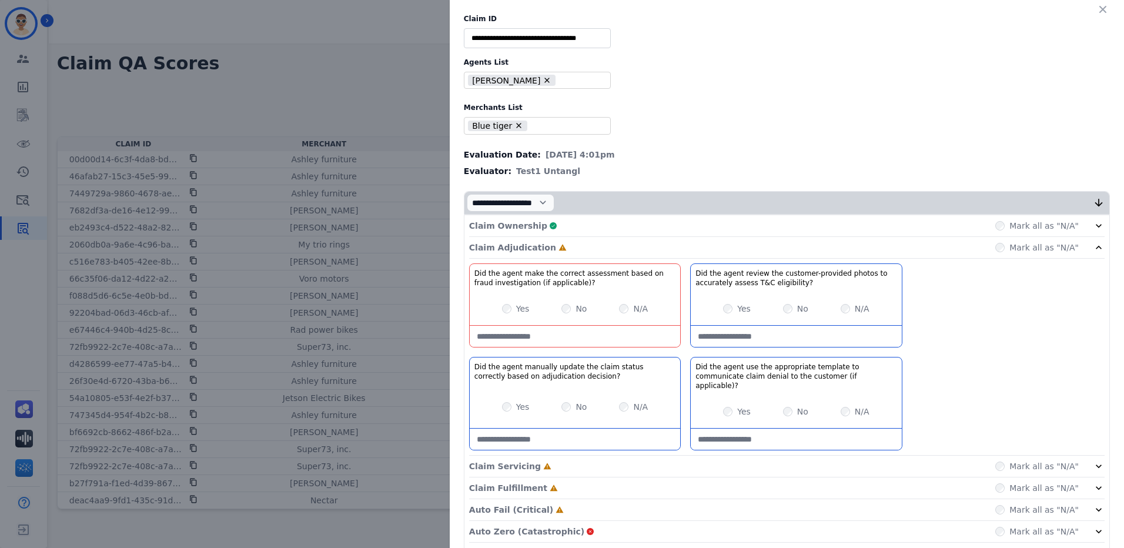
click at [508, 401] on div "Yes" at bounding box center [516, 407] width 28 height 12
click at [737, 406] on label "Yes" at bounding box center [744, 412] width 14 height 12
click at [1097, 246] on icon at bounding box center [1099, 248] width 12 height 12
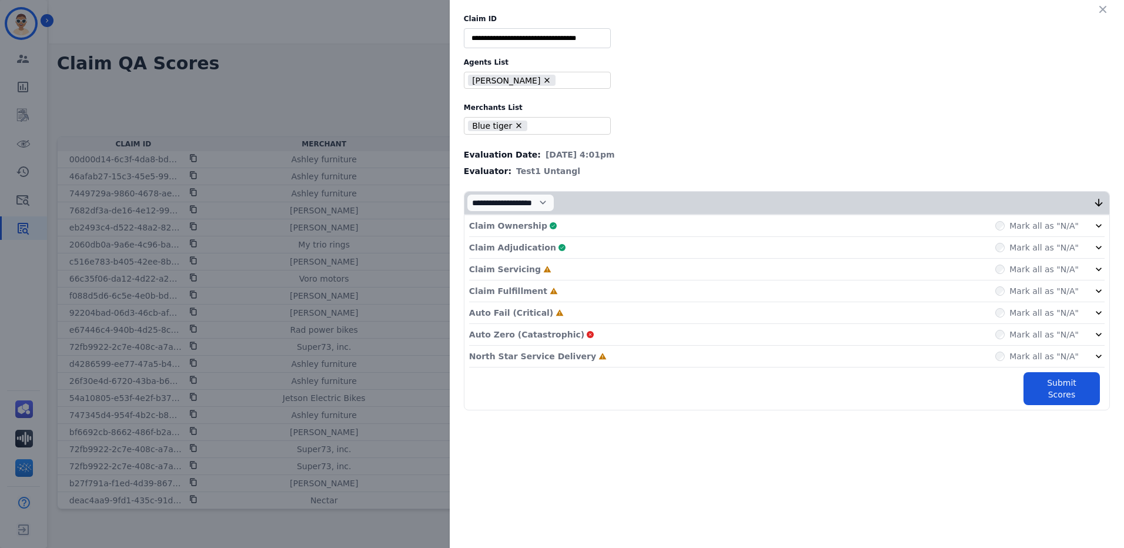
click at [514, 274] on p "Claim Servicing" at bounding box center [505, 269] width 72 height 12
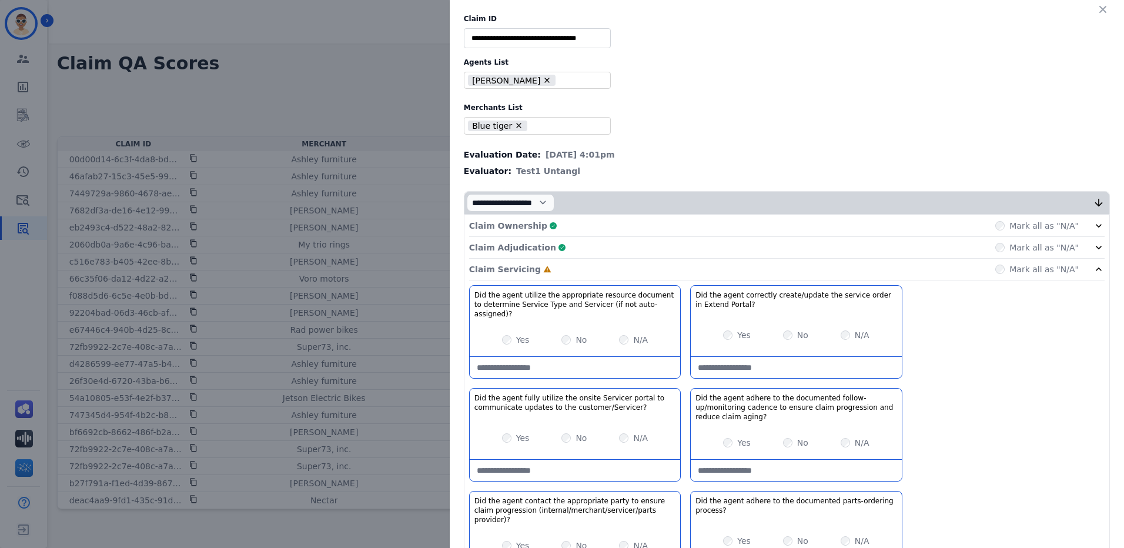
click at [732, 329] on div "Yes" at bounding box center [737, 335] width 28 height 12
click at [723, 437] on div "Yes" at bounding box center [737, 443] width 28 height 12
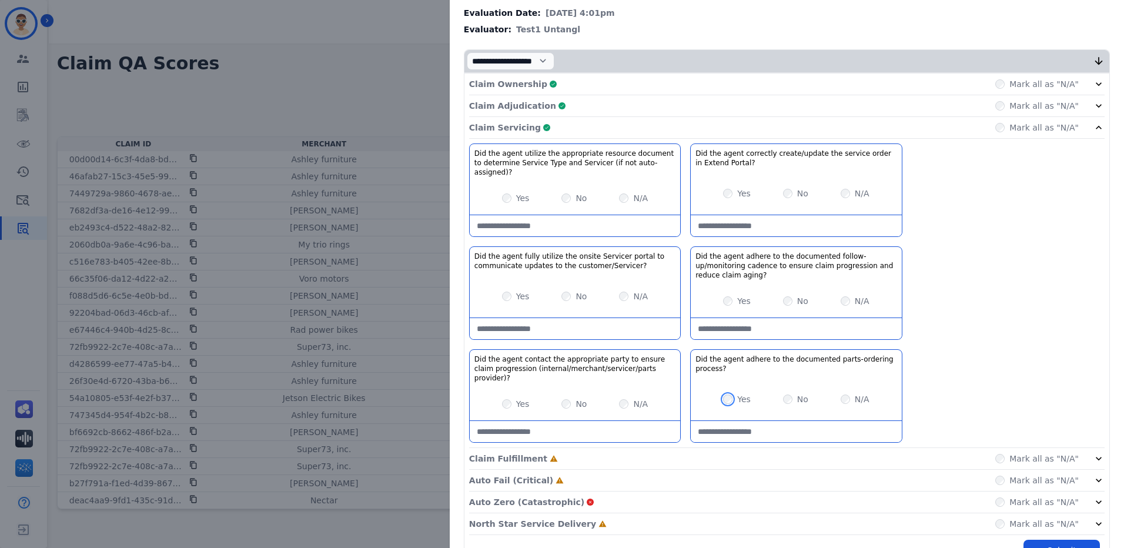
scroll to position [155, 0]
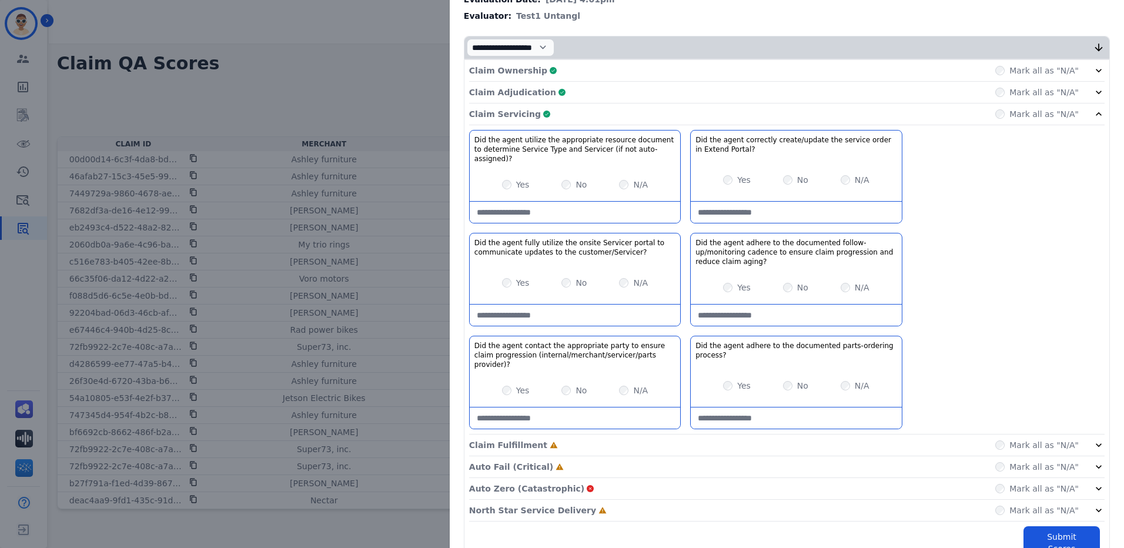
click at [1096, 114] on icon at bounding box center [1099, 114] width 6 height 4
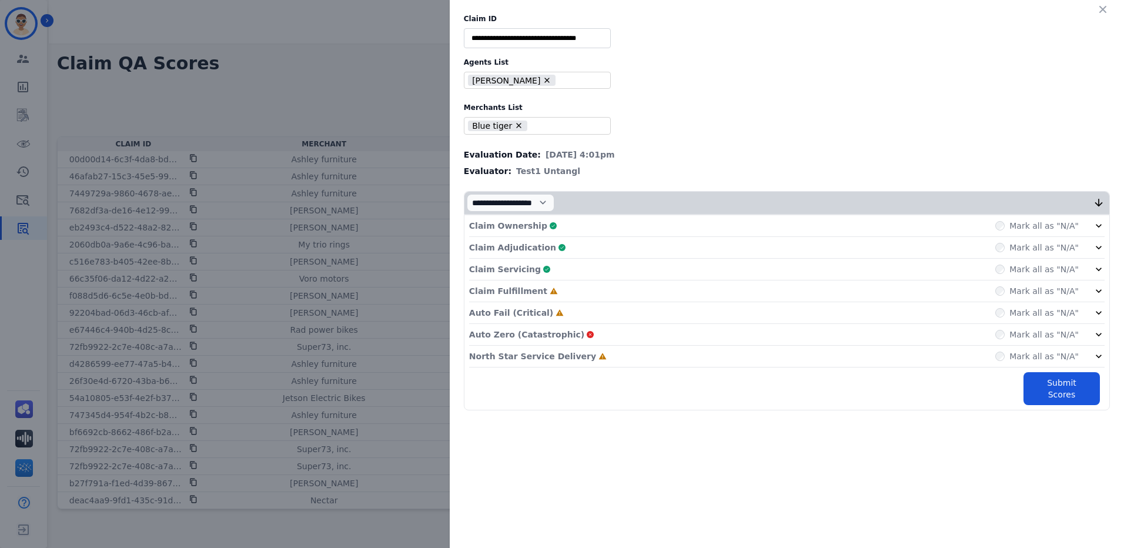
click at [503, 292] on p "Claim Fulfillment" at bounding box center [508, 291] width 78 height 12
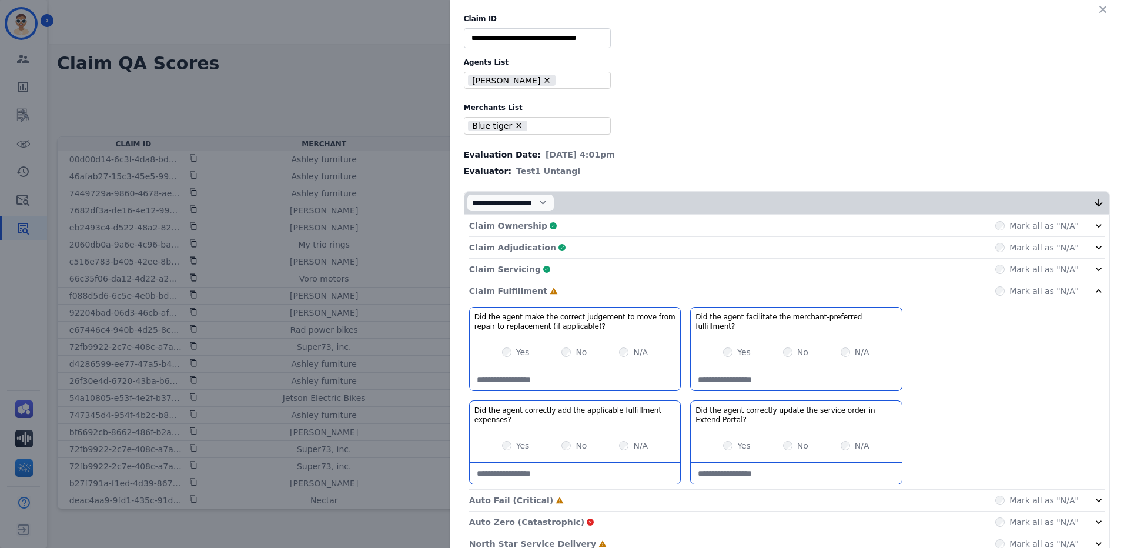
click at [729, 346] on div "Yes" at bounding box center [737, 352] width 28 height 12
click at [1093, 290] on icon at bounding box center [1099, 291] width 12 height 12
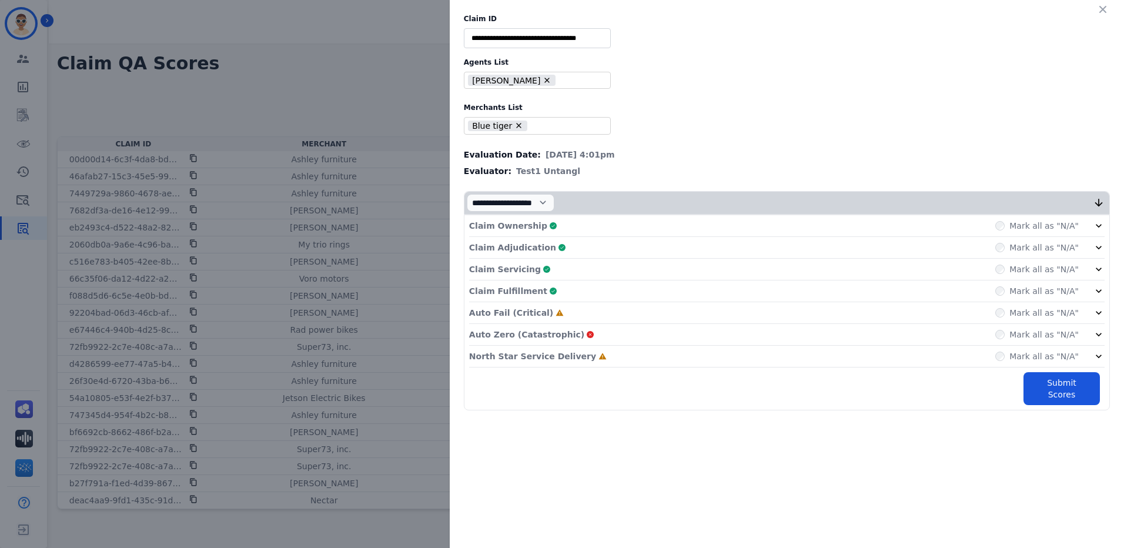
click at [495, 310] on p "Auto Fail (Critical)" at bounding box center [511, 313] width 84 height 12
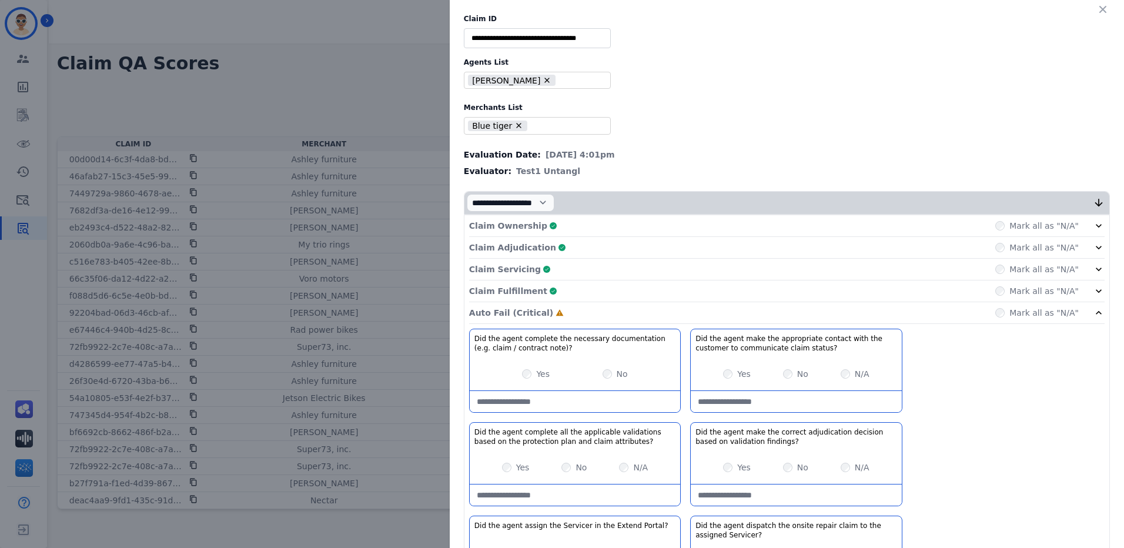
click at [526, 371] on div "Yes" at bounding box center [536, 374] width 28 height 12
click at [502, 469] on div "Yes" at bounding box center [516, 467] width 28 height 12
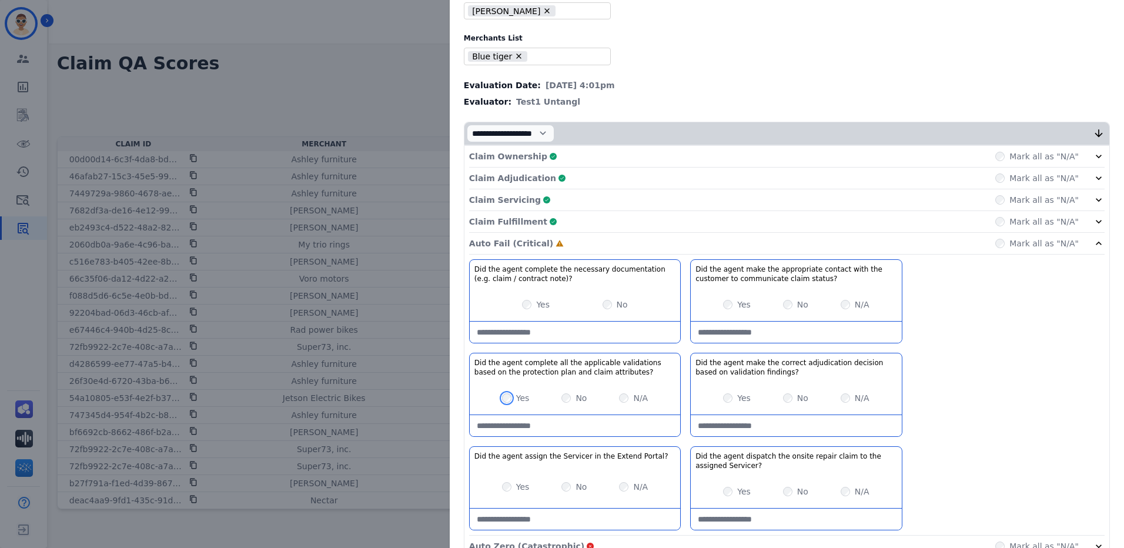
scroll to position [118, 0]
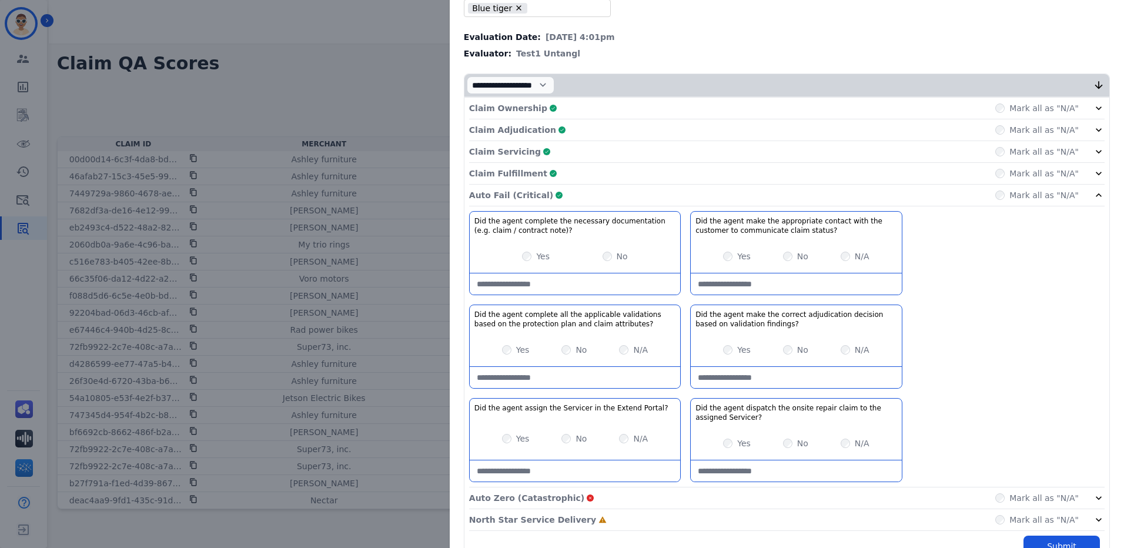
click at [520, 197] on p "Auto Fail (Critical)" at bounding box center [511, 195] width 84 height 12
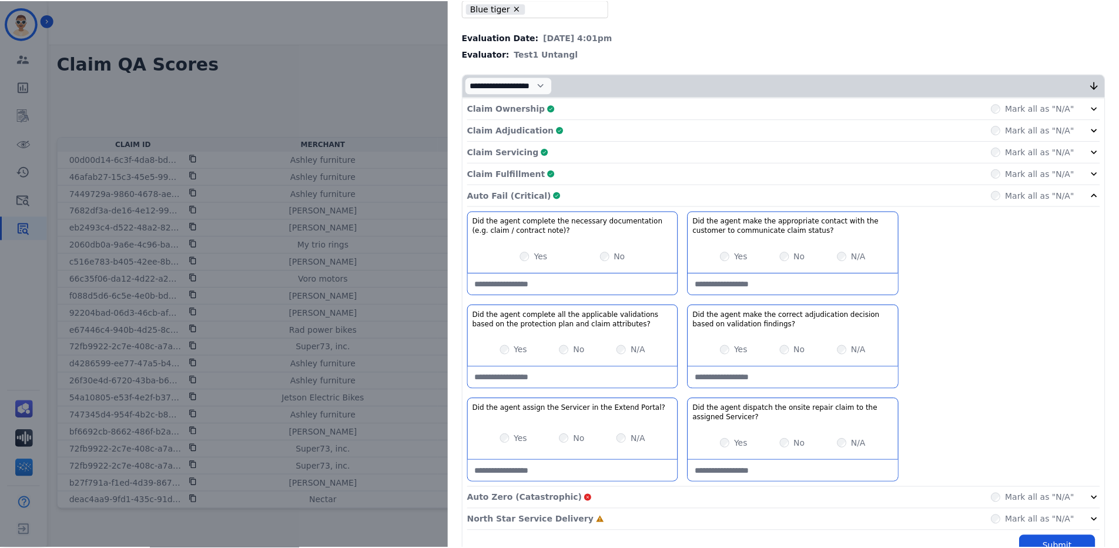
scroll to position [0, 0]
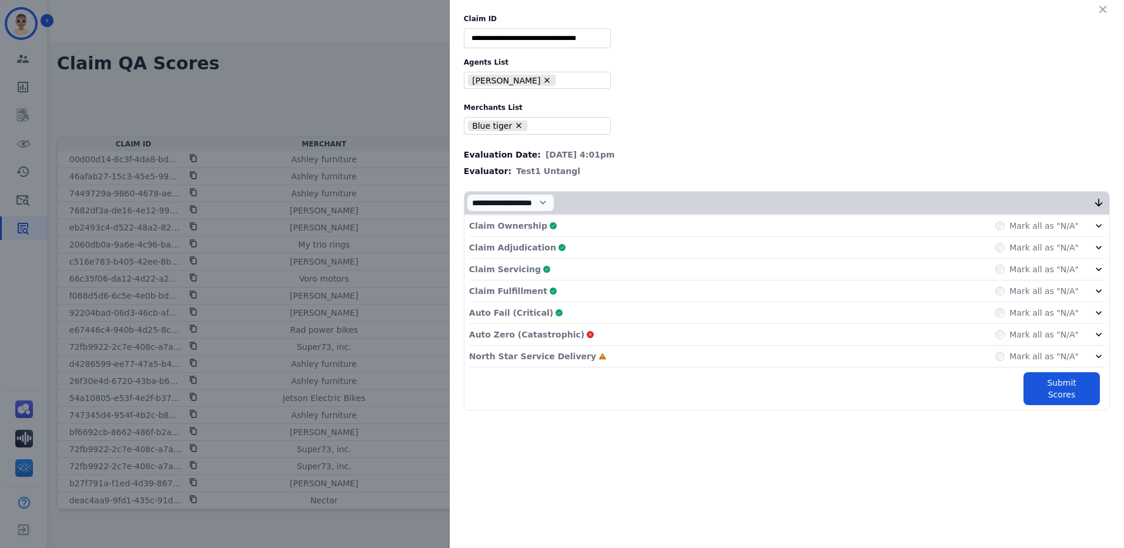
click at [510, 332] on p "Auto Zero (Catastrophic)" at bounding box center [526, 335] width 115 height 12
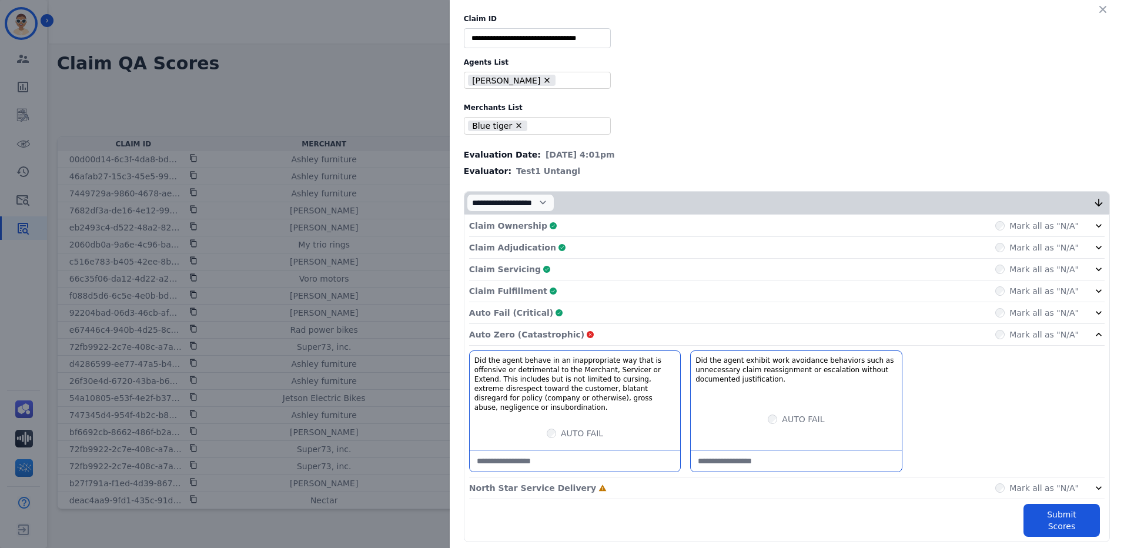
click at [1000, 477] on div "North Star Service Delivery Incomplete Mark all as "N/A"" at bounding box center [786, 488] width 635 height 22
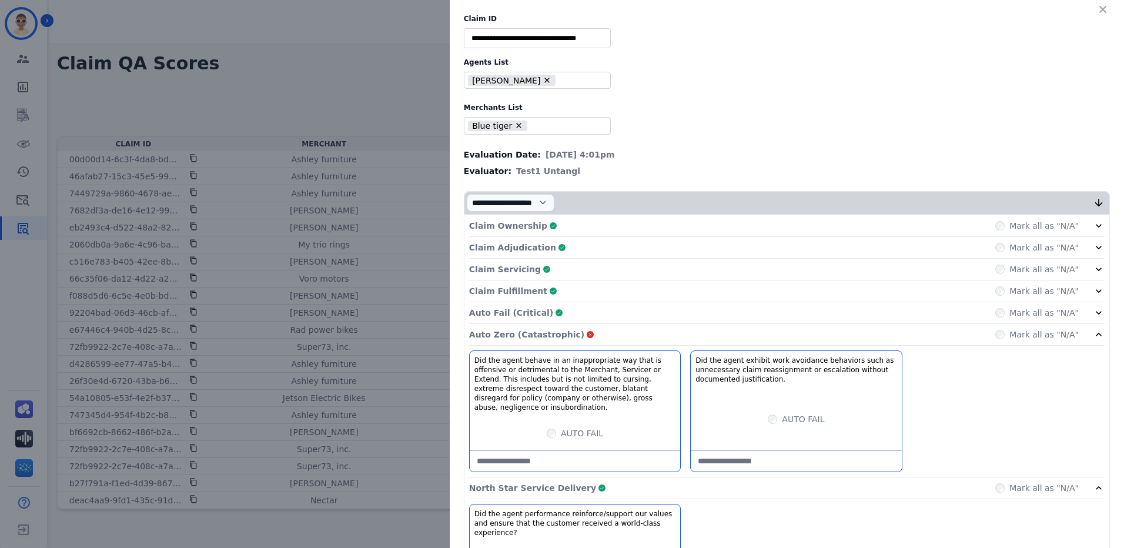
click at [608, 335] on div "Auto Zero (Catastrophic) Mark all as "N/A"" at bounding box center [786, 335] width 635 height 22
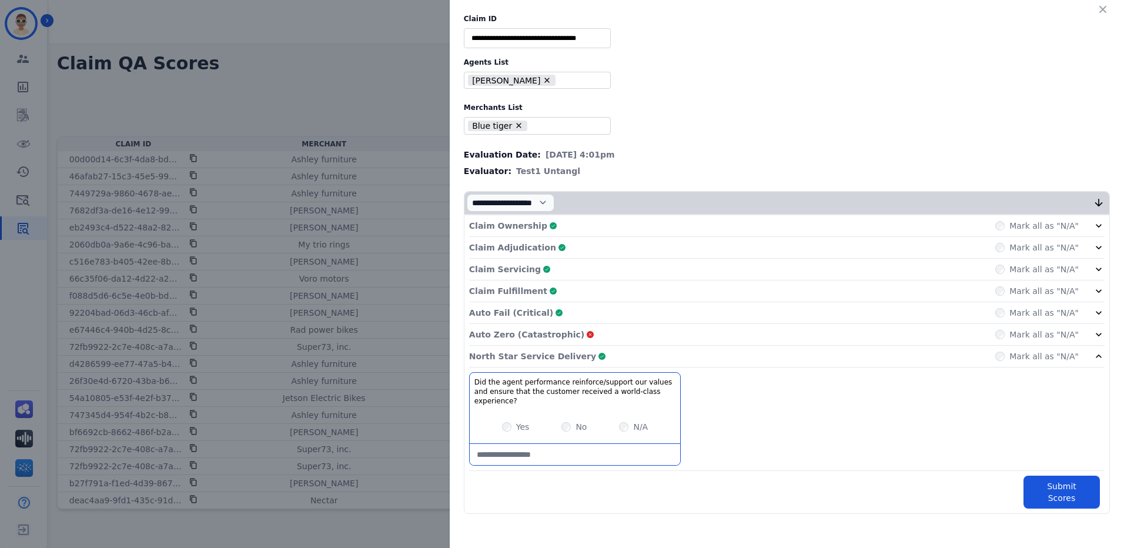
click at [537, 352] on p "North Star Service Delivery" at bounding box center [532, 356] width 127 height 12
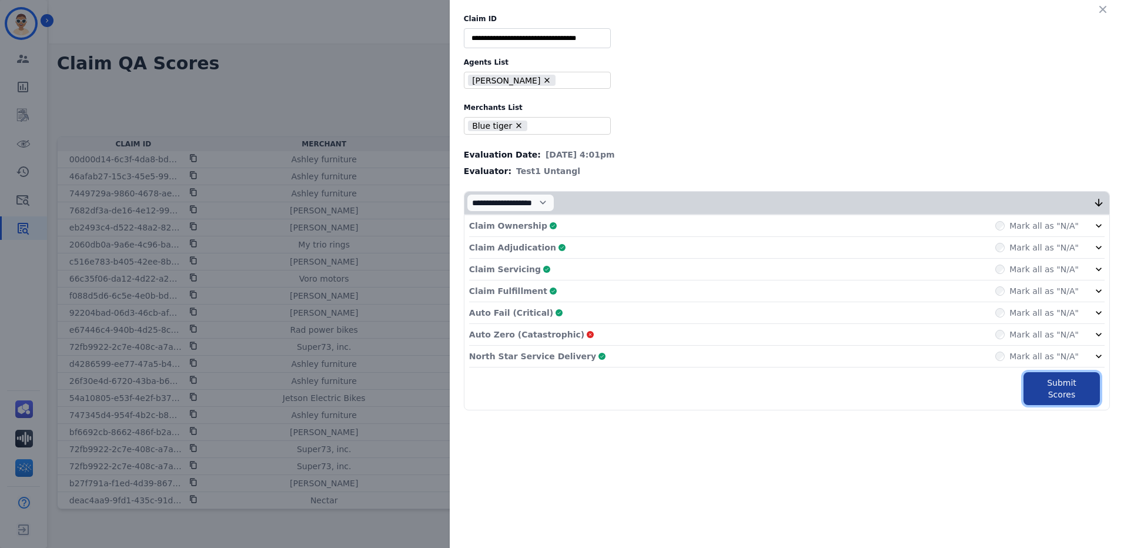
click at [1085, 380] on button "Submit Scores" at bounding box center [1061, 388] width 76 height 33
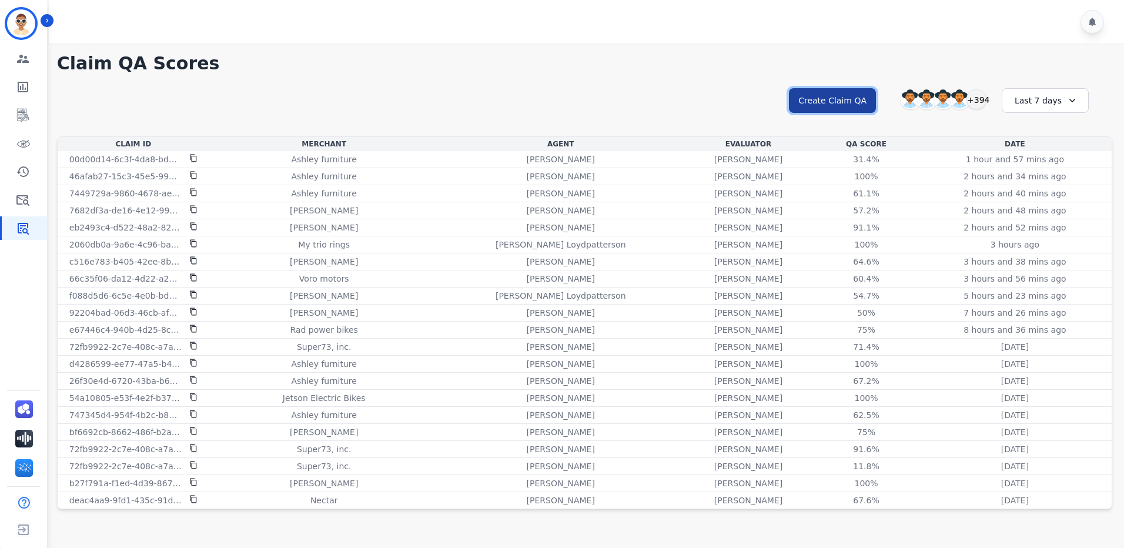
click at [826, 100] on button "Create Claim QA" at bounding box center [832, 100] width 87 height 25
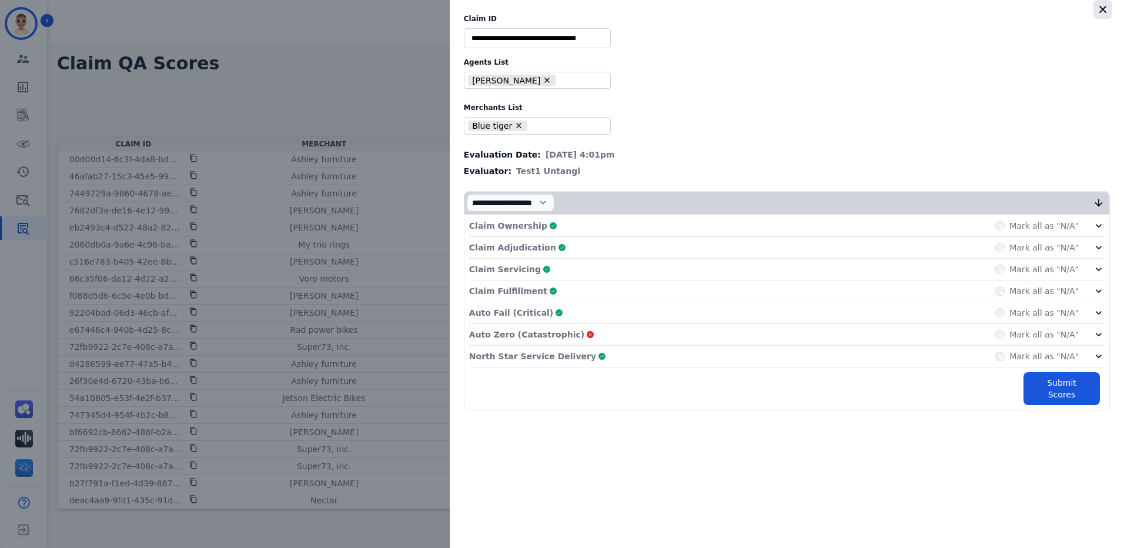
click at [1101, 9] on icon "button" at bounding box center [1103, 10] width 12 height 12
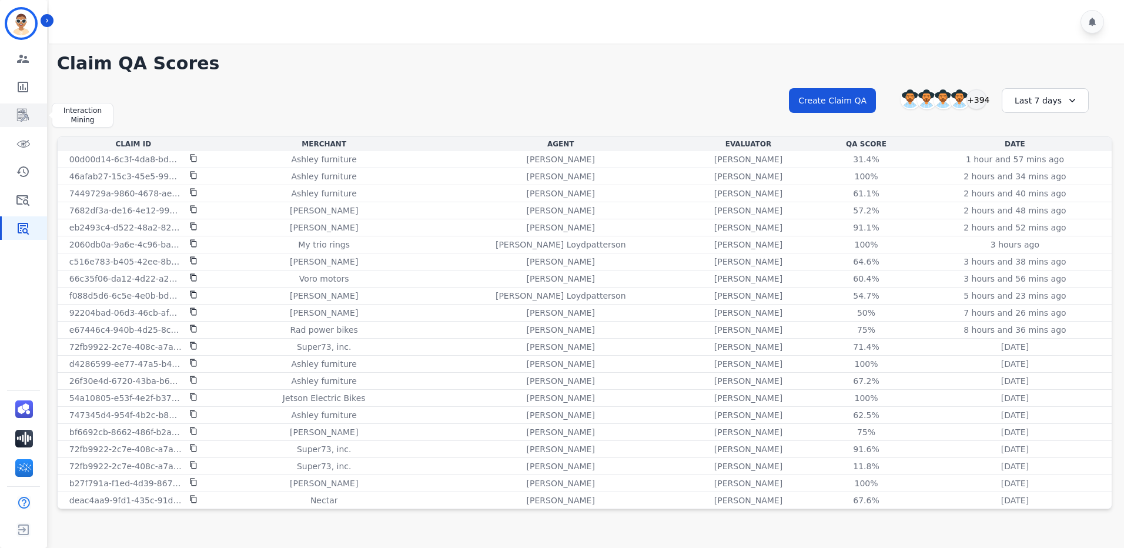
click at [24, 119] on icon "Sidebar" at bounding box center [23, 115] width 9 height 11
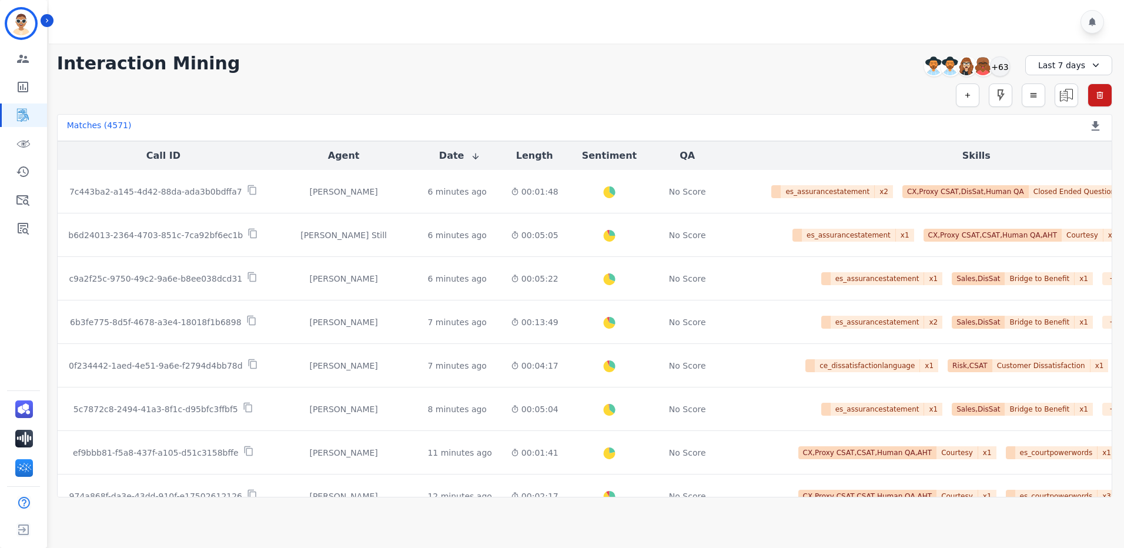
click at [361, 67] on div "**********" at bounding box center [584, 63] width 1055 height 21
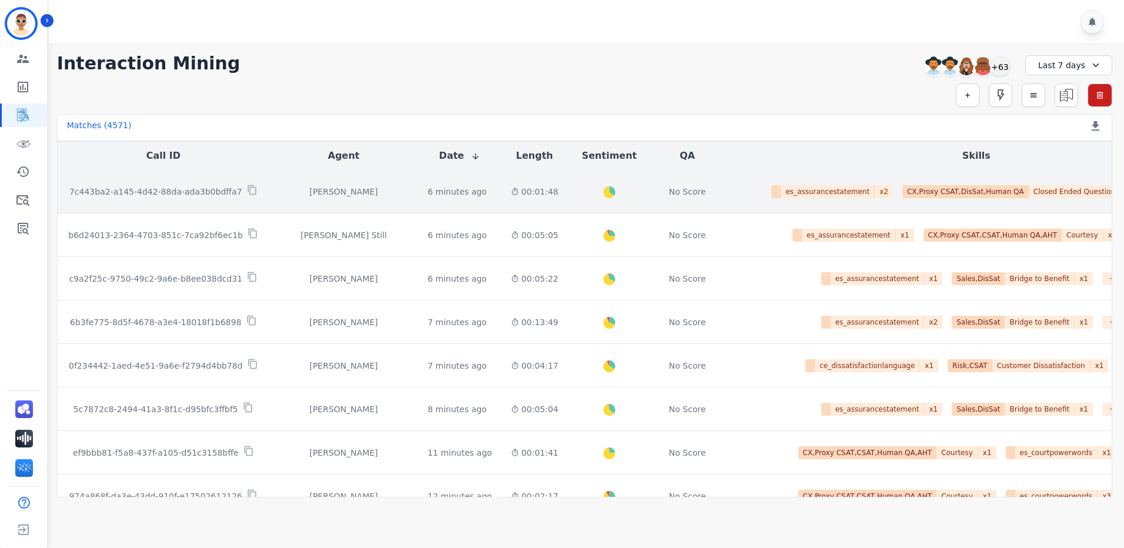
click at [207, 190] on p "7c443ba2-a145-4d42-88da-ada3b0bdffa7" at bounding box center [155, 192] width 173 height 12
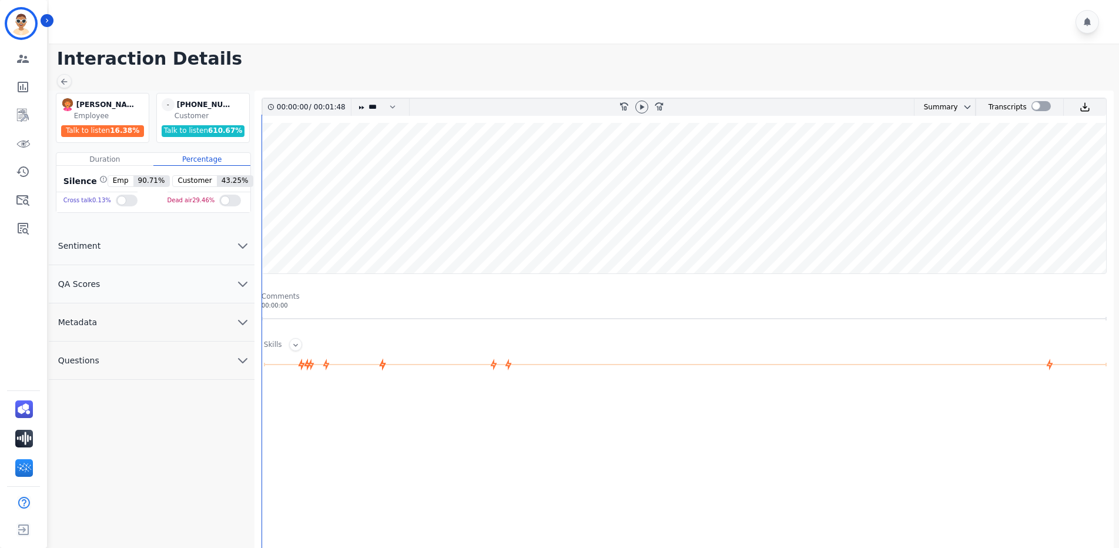
click at [173, 289] on button "QA Scores" at bounding box center [152, 284] width 206 height 38
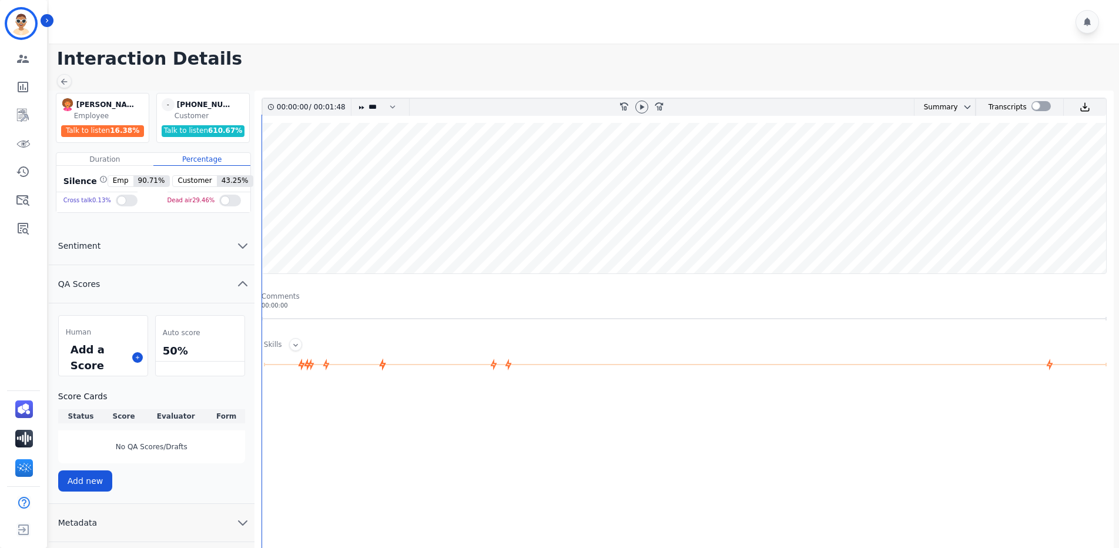
click at [173, 484] on div "Add new" at bounding box center [151, 480] width 187 height 21
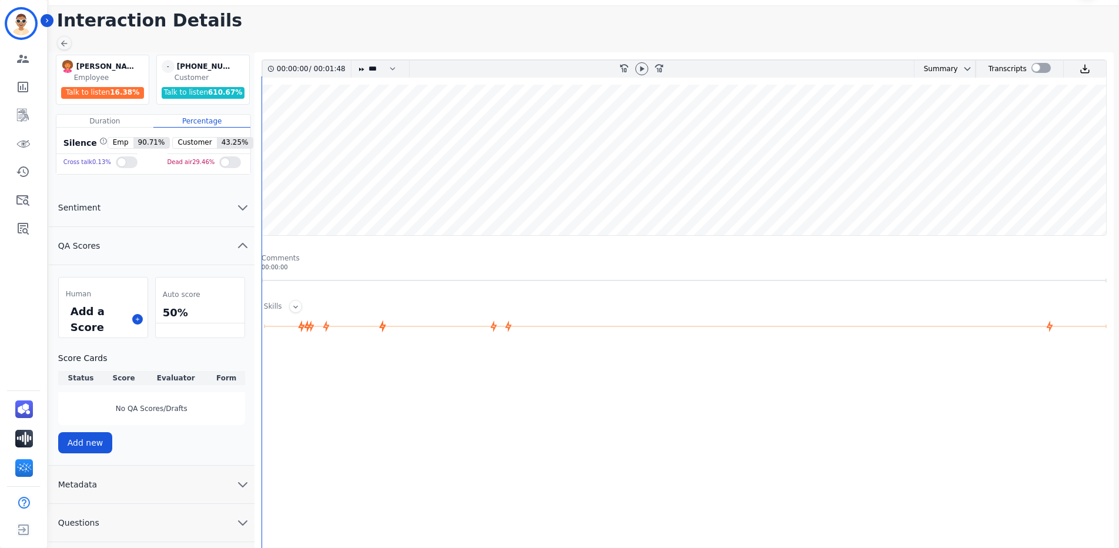
scroll to position [59, 0]
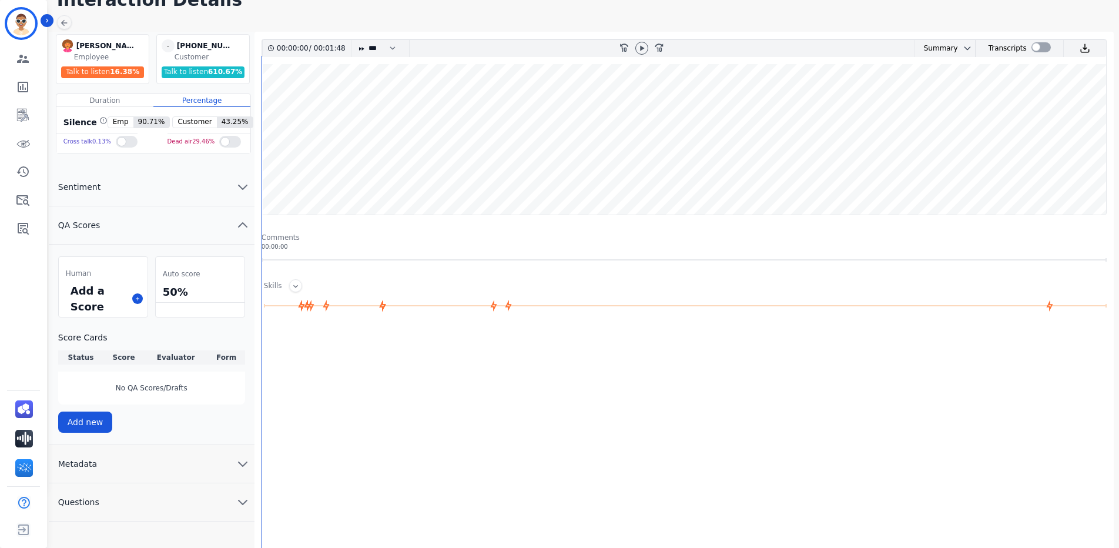
click at [116, 500] on button "Questions" at bounding box center [152, 502] width 206 height 38
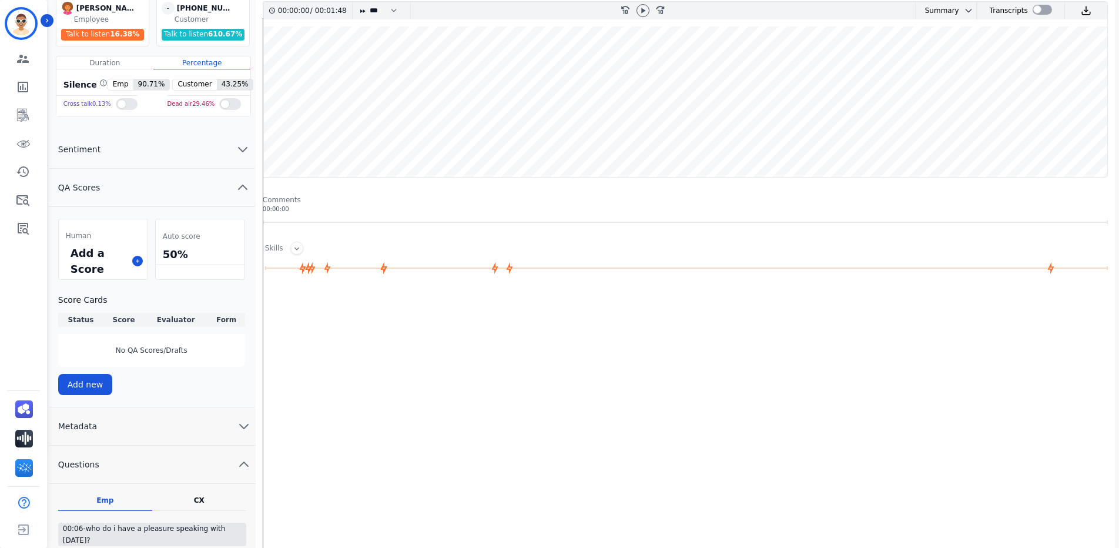
scroll to position [118, 0]
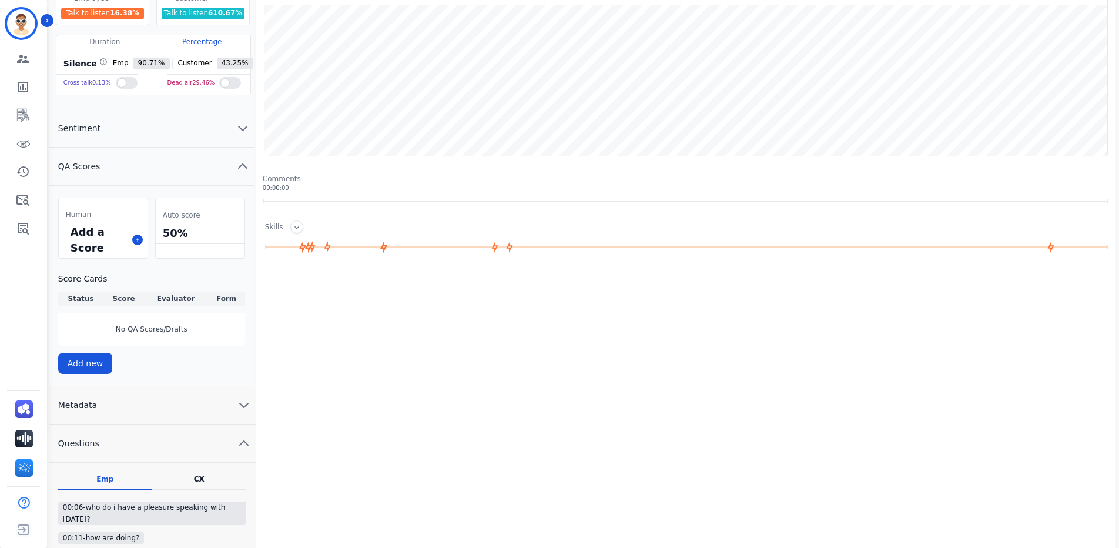
click at [98, 441] on span "Questions" at bounding box center [79, 443] width 60 height 12
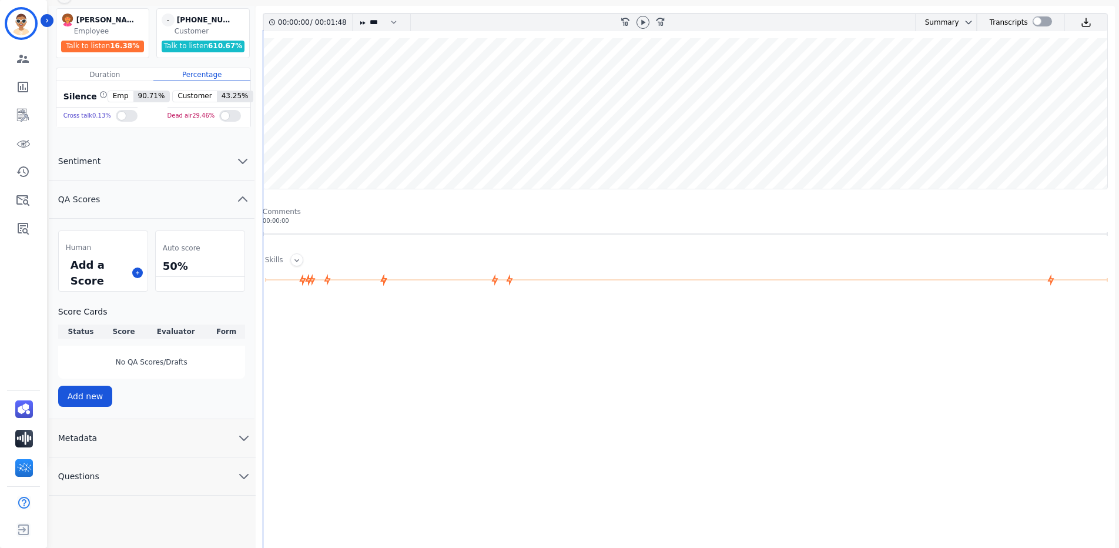
scroll to position [85, 0]
click at [89, 396] on button "Add new" at bounding box center [85, 396] width 55 height 21
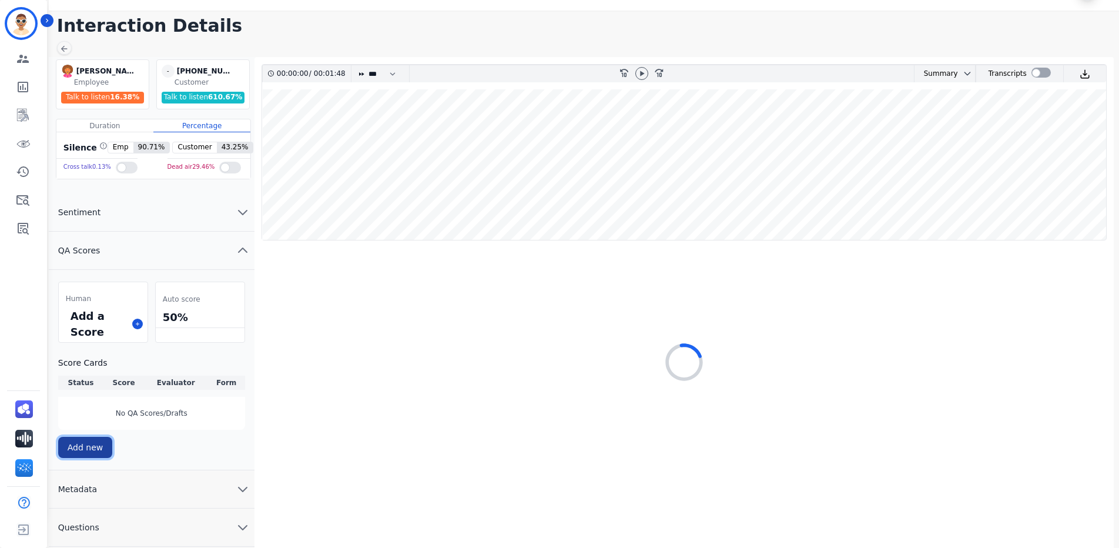
scroll to position [33, 0]
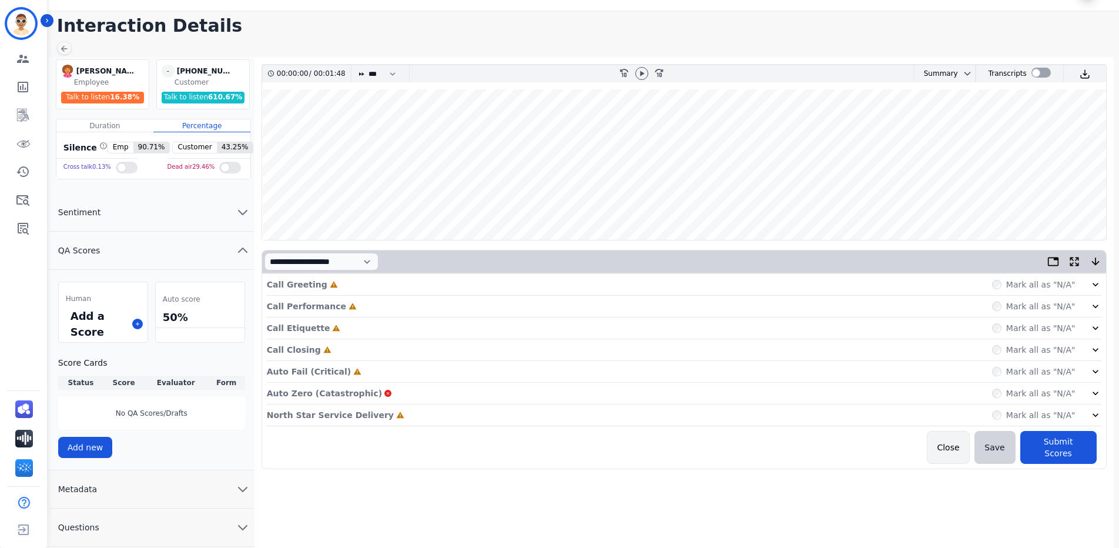
click at [949, 440] on button "Close" at bounding box center [948, 447] width 42 height 33
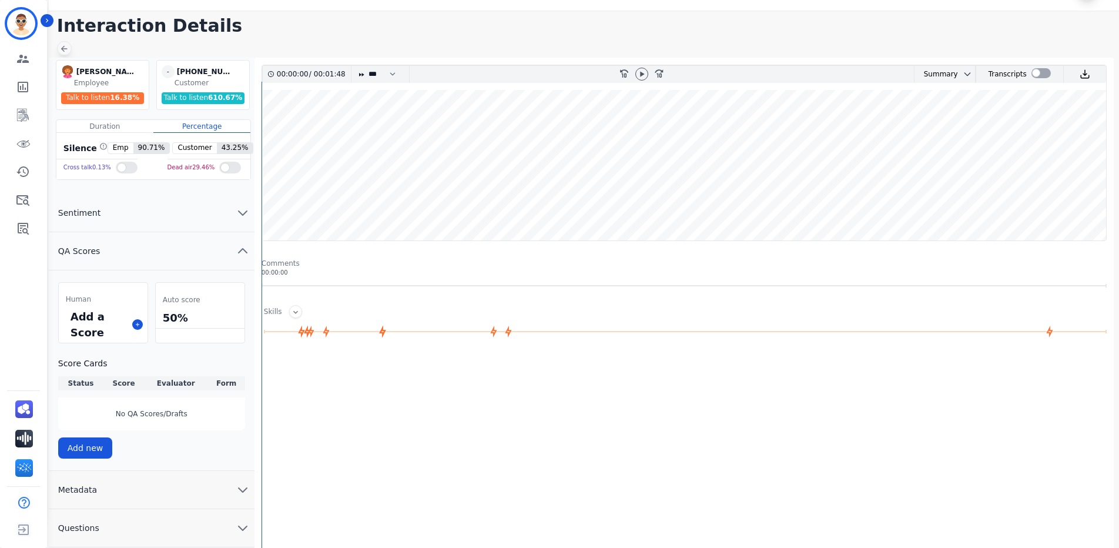
click at [62, 52] on icon at bounding box center [63, 48] width 9 height 9
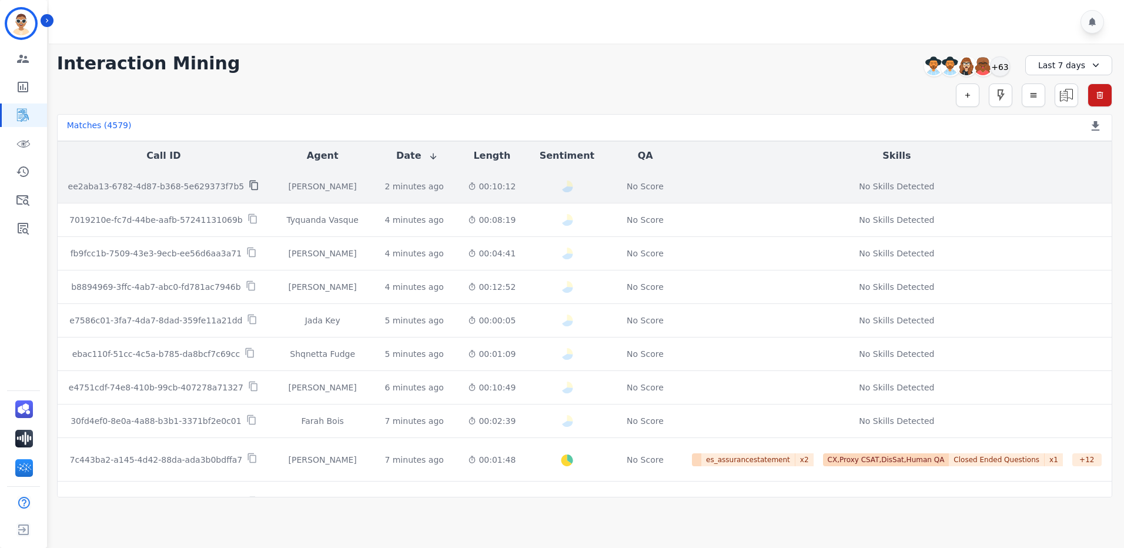
click at [250, 187] on icon at bounding box center [254, 185] width 8 height 10
click at [143, 178] on td "ee2aba13-6782-4d87-b368-5e629373f7b5" at bounding box center [164, 187] width 212 height 34
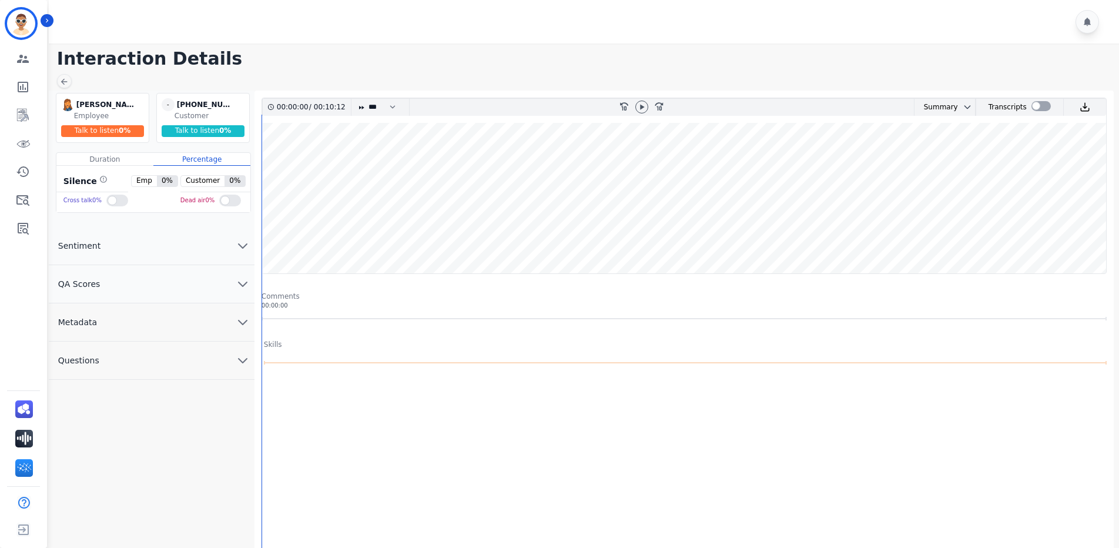
click at [112, 281] on button "QA Scores" at bounding box center [152, 284] width 206 height 38
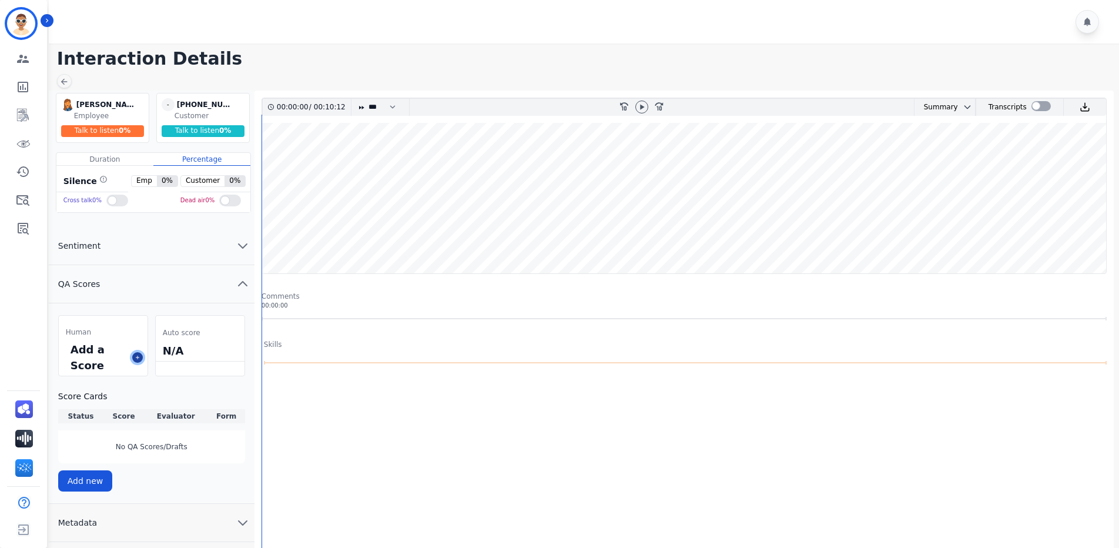
click at [137, 354] on icon at bounding box center [138, 357] width 6 height 6
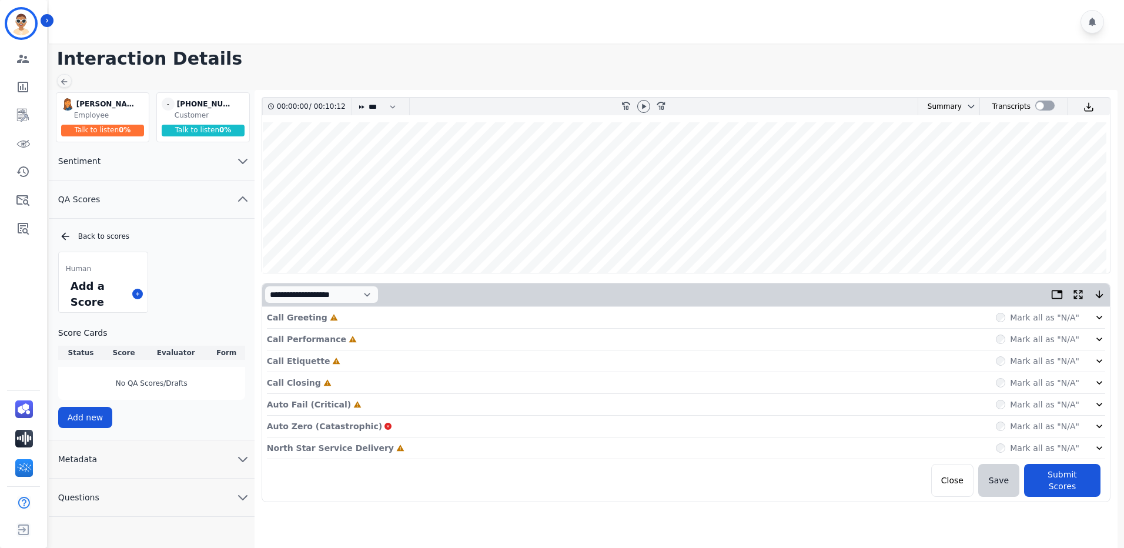
click at [331, 318] on div "Call Greeting Incomplete Mark all as "N/A"" at bounding box center [686, 318] width 838 height 22
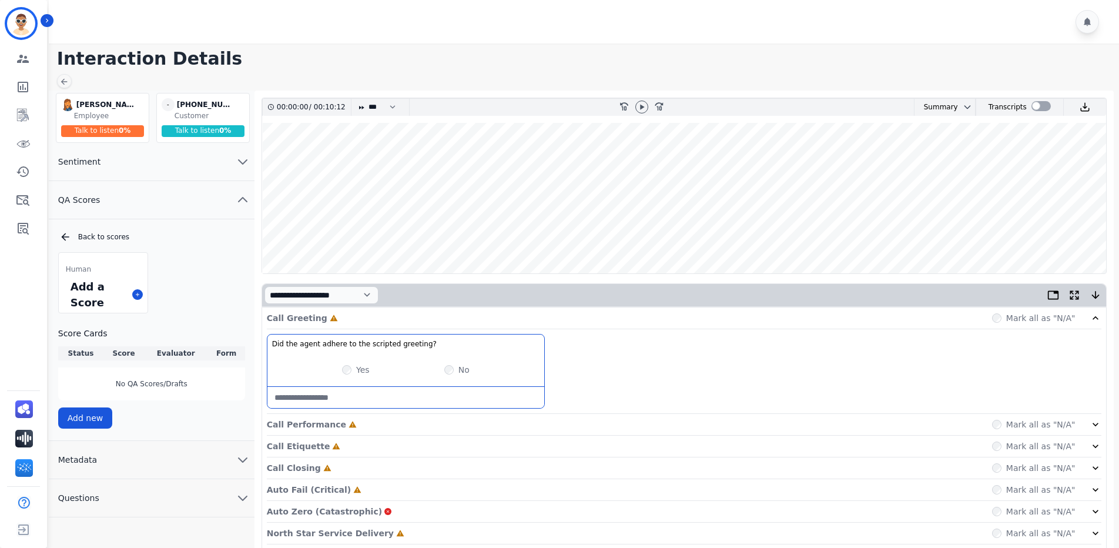
click at [360, 369] on label "Yes" at bounding box center [363, 370] width 14 height 12
click at [317, 427] on p "Call Performance" at bounding box center [306, 424] width 79 height 12
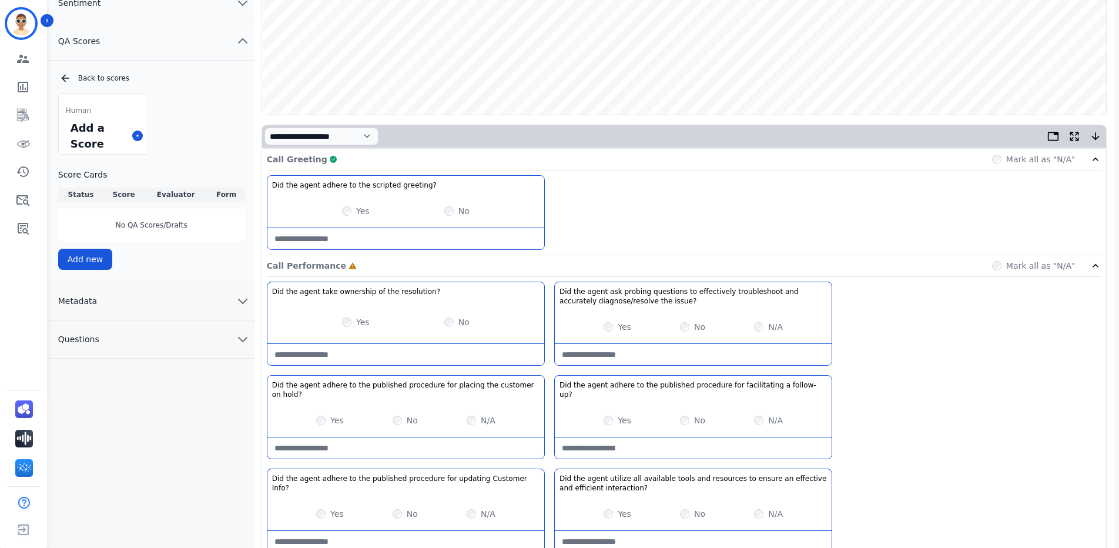
scroll to position [161, 0]
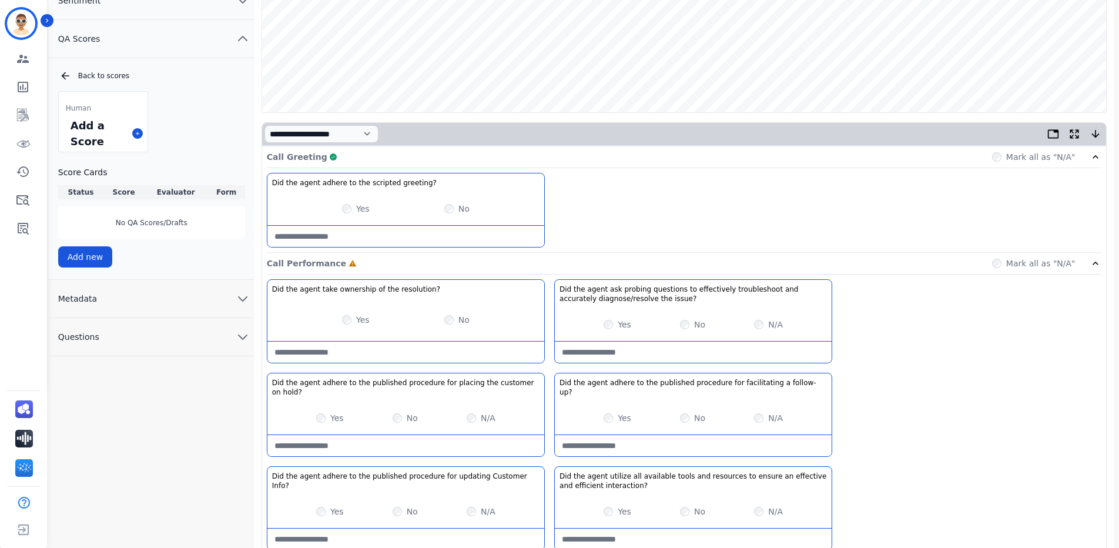
click at [610, 417] on div "Yes No N/A" at bounding box center [693, 417] width 277 height 33
drag, startPoint x: 1118, startPoint y: 185, endPoint x: 1119, endPoint y: 209, distance: 24.7
click at [1119, 209] on div "**********" at bounding box center [586, 343] width 1074 height 829
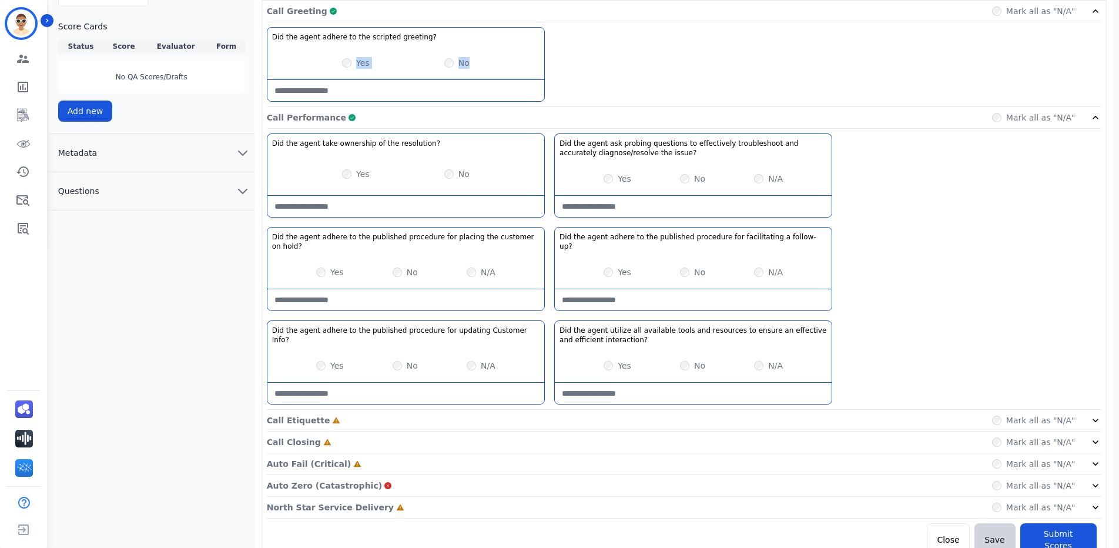
scroll to position [308, 0]
click at [1012, 275] on div "Did the agent take ownership of the resolution? Yes No Did the agent ask probin…" at bounding box center [684, 270] width 835 height 276
click at [466, 452] on div "Call Etiquette Incomplete Mark all as "N/A"" at bounding box center [684, 463] width 835 height 22
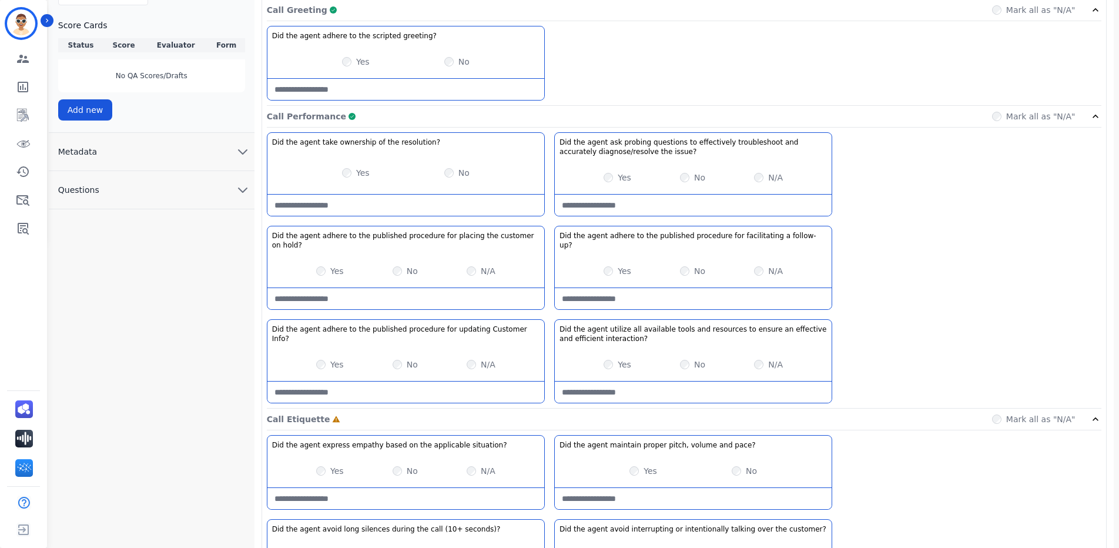
drag, startPoint x: 1117, startPoint y: 284, endPoint x: 1123, endPoint y: 351, distance: 67.3
click at [1119, 351] on html "Test1 Untangl ID: Test1_Untangl Engagement Team Metrics Interaction Mining Virt…" at bounding box center [559, 345] width 1119 height 1306
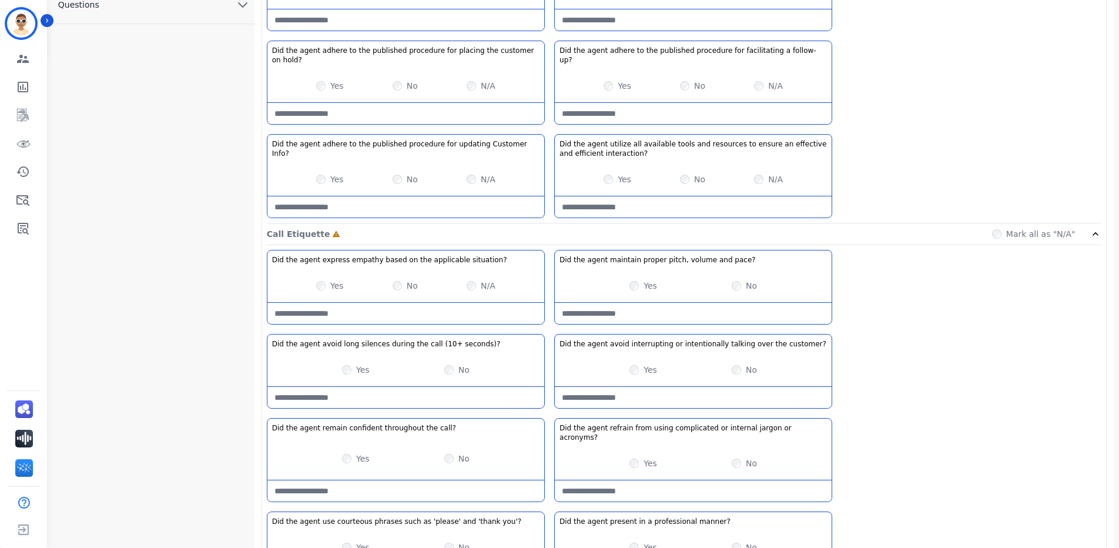
scroll to position [533, 0]
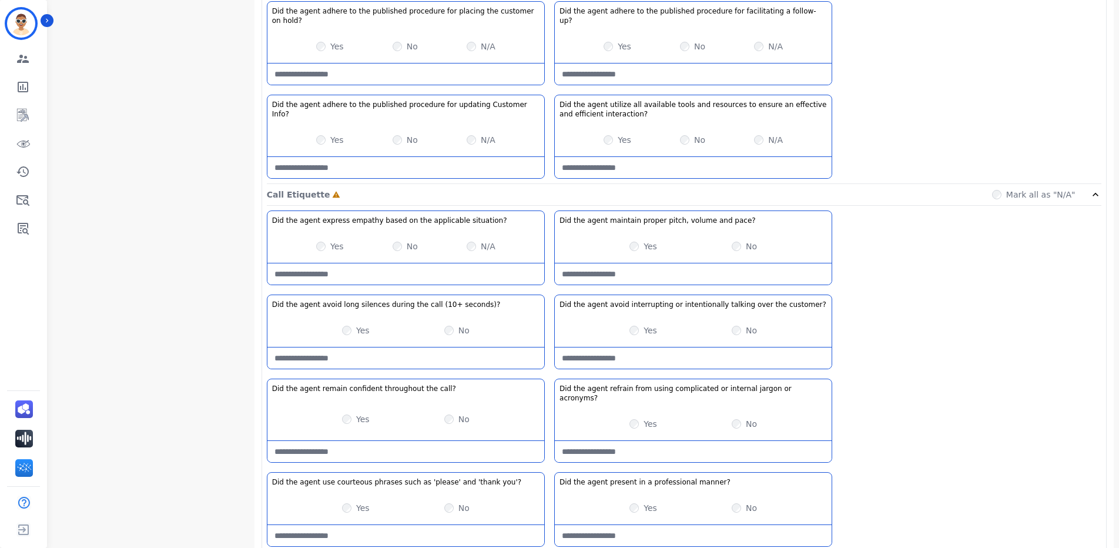
drag, startPoint x: 363, startPoint y: 320, endPoint x: 363, endPoint y: 327, distance: 7.6
click at [362, 324] on label "Yes" at bounding box center [363, 330] width 14 height 12
click at [359, 403] on div "Yes No" at bounding box center [405, 419] width 277 height 33
click at [634, 327] on div "Yes" at bounding box center [643, 330] width 28 height 12
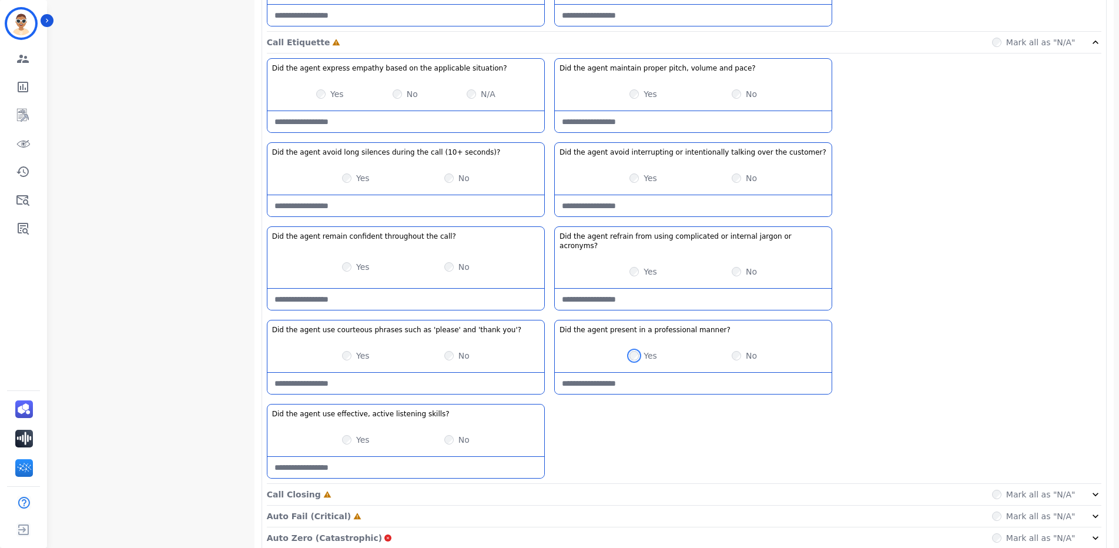
scroll to position [695, 0]
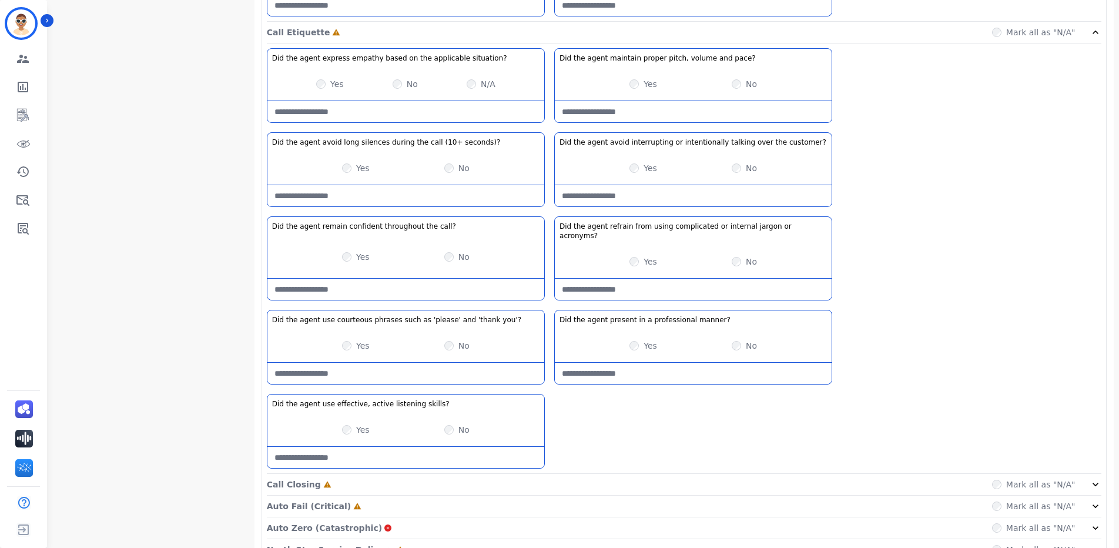
click at [353, 424] on div "Yes" at bounding box center [356, 430] width 28 height 12
click at [303, 478] on p "Call Closing" at bounding box center [294, 484] width 54 height 12
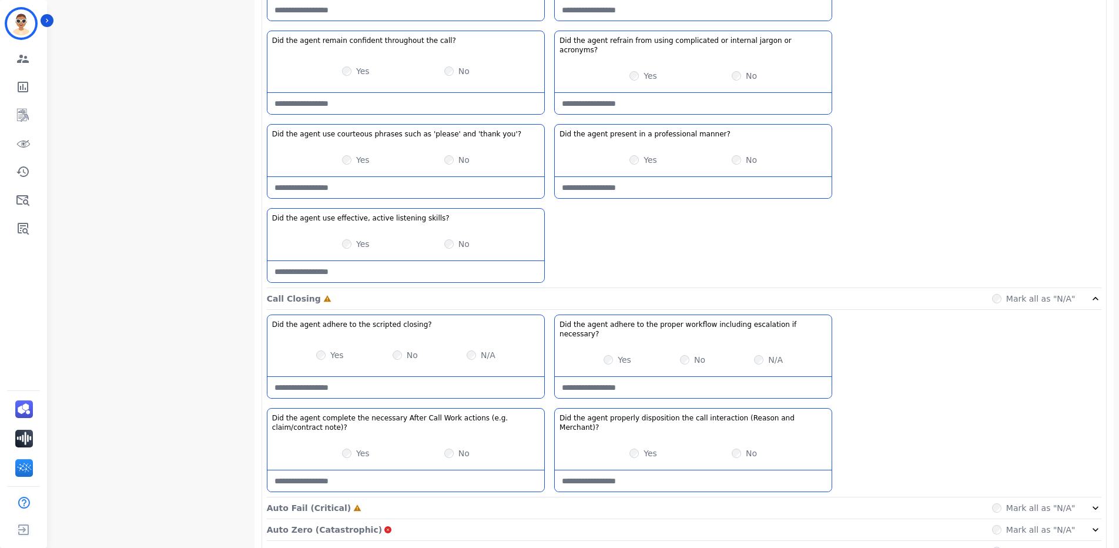
scroll to position [907, 0]
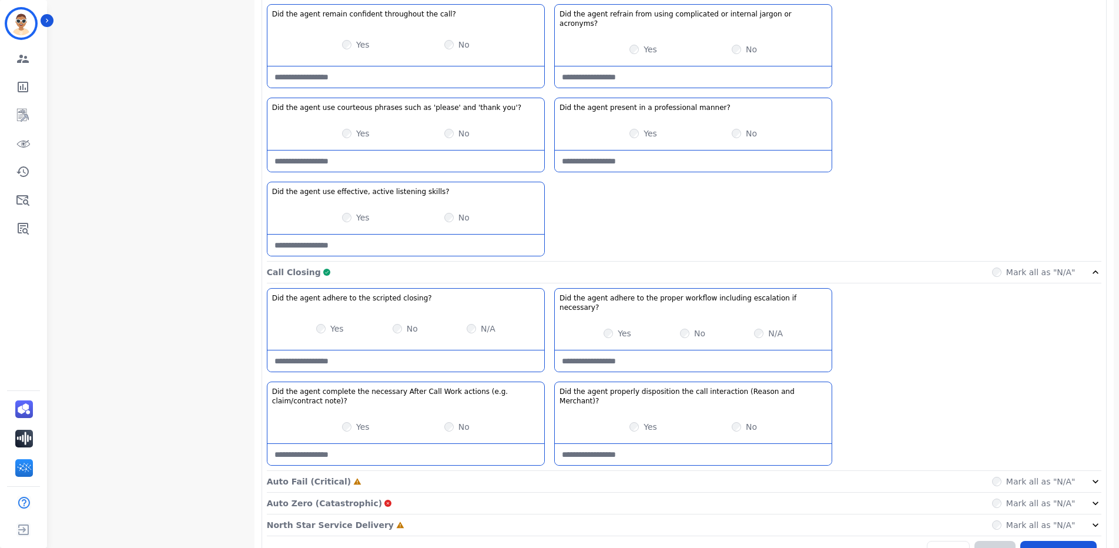
click at [331, 475] on p "Auto Fail (Critical)" at bounding box center [309, 481] width 84 height 12
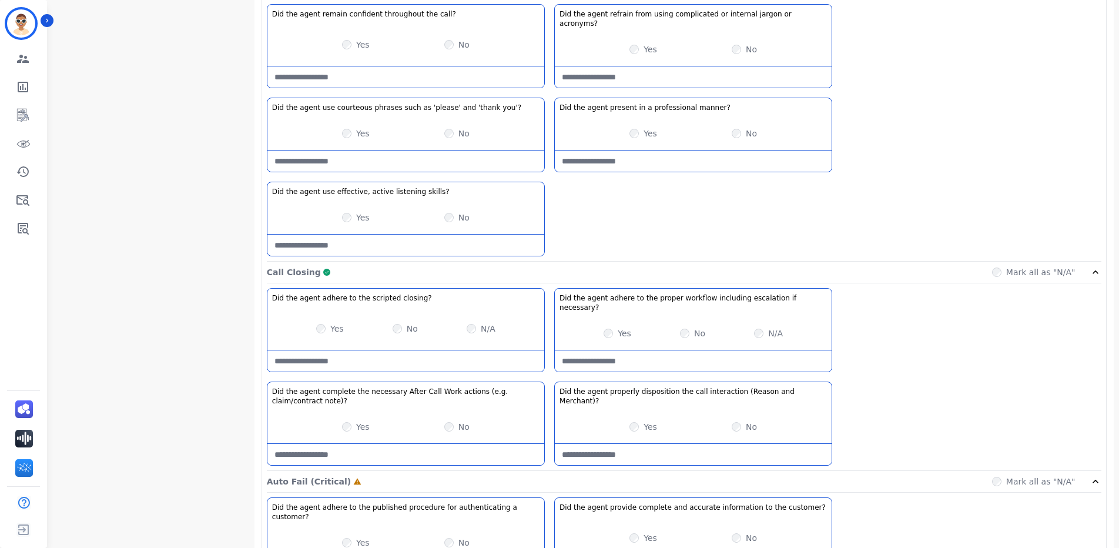
click at [349, 526] on div "Yes No" at bounding box center [405, 542] width 277 height 33
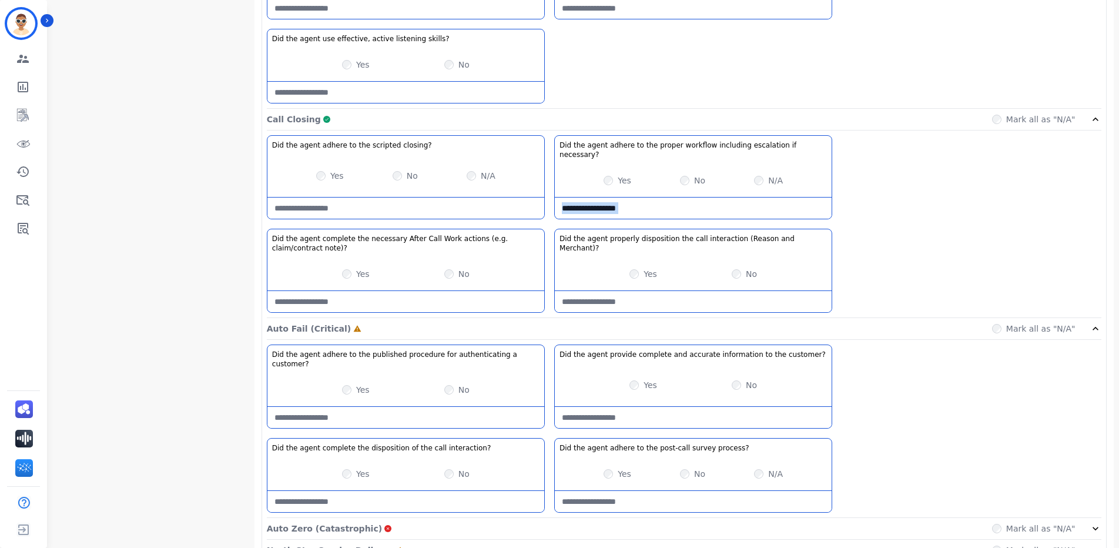
scroll to position [1076, 0]
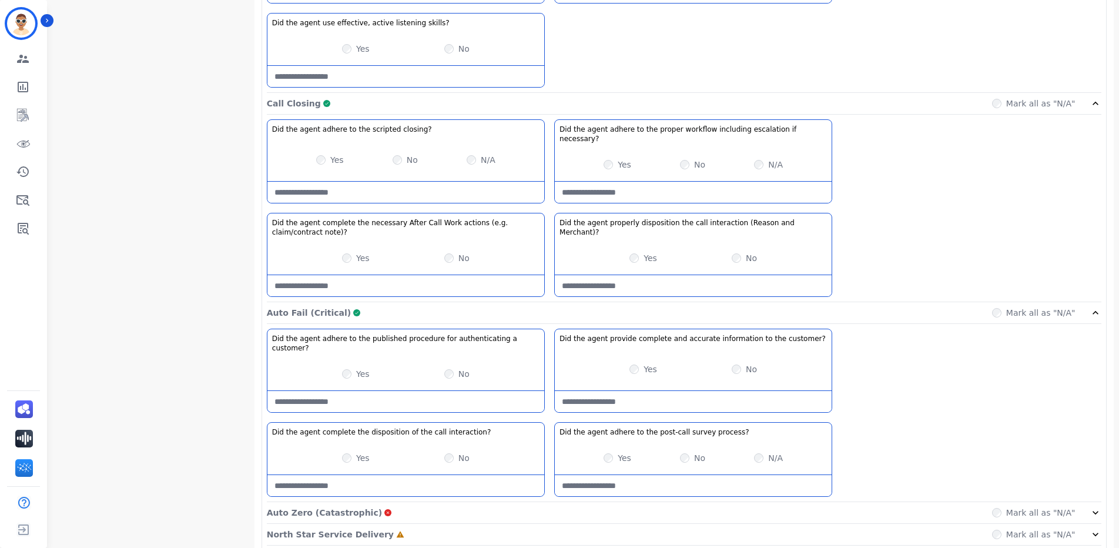
click at [910, 359] on div "Did the agent adhere to the published procedure for authenticating a customer? …" at bounding box center [684, 415] width 835 height 173
click at [337, 507] on p "Auto Zero (Catastrophic)" at bounding box center [324, 513] width 115 height 12
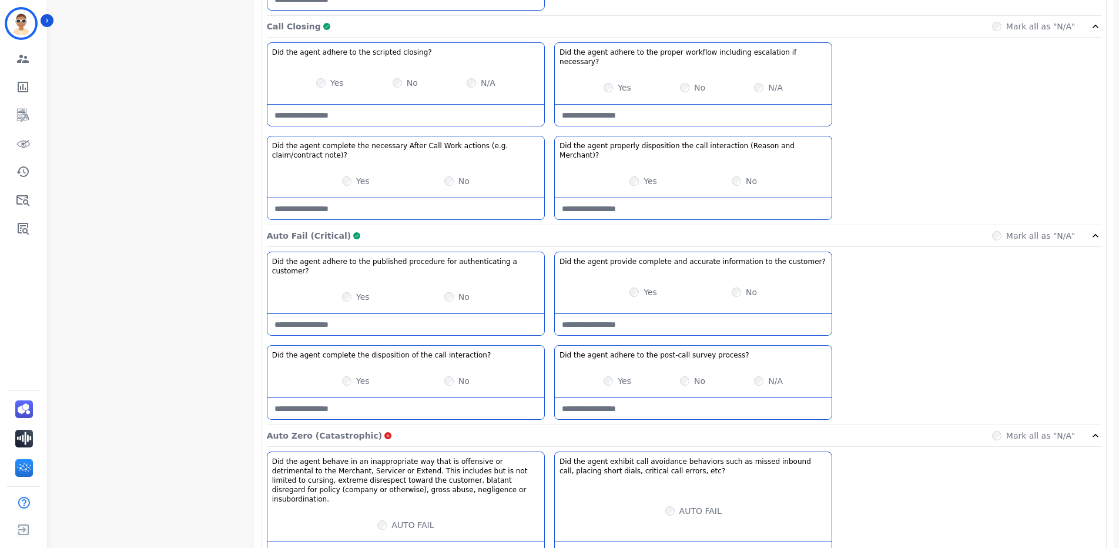
scroll to position [1188, 0]
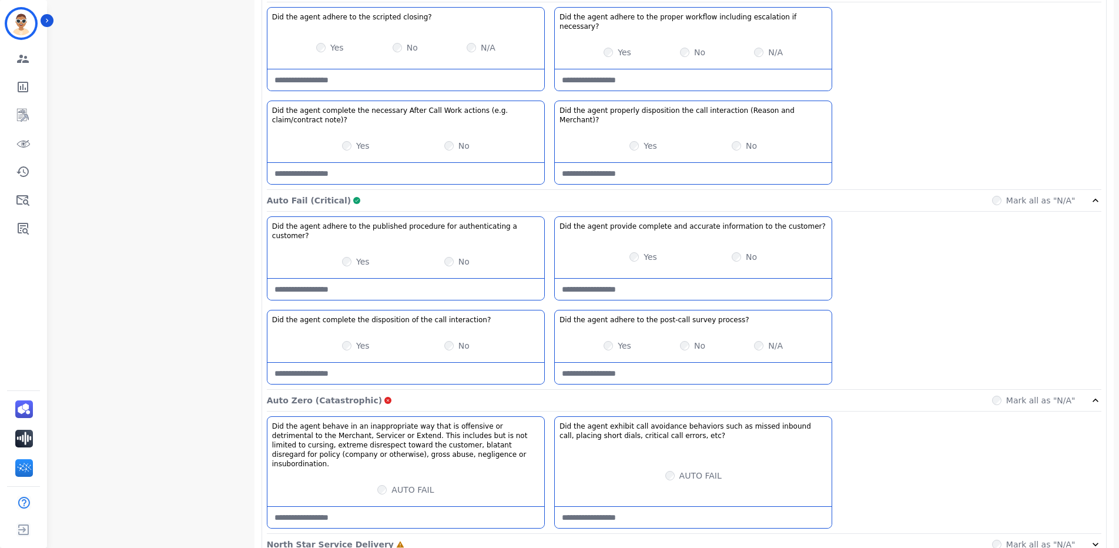
click at [1088, 538] on div "Mark all as "N/A"" at bounding box center [1046, 544] width 109 height 12
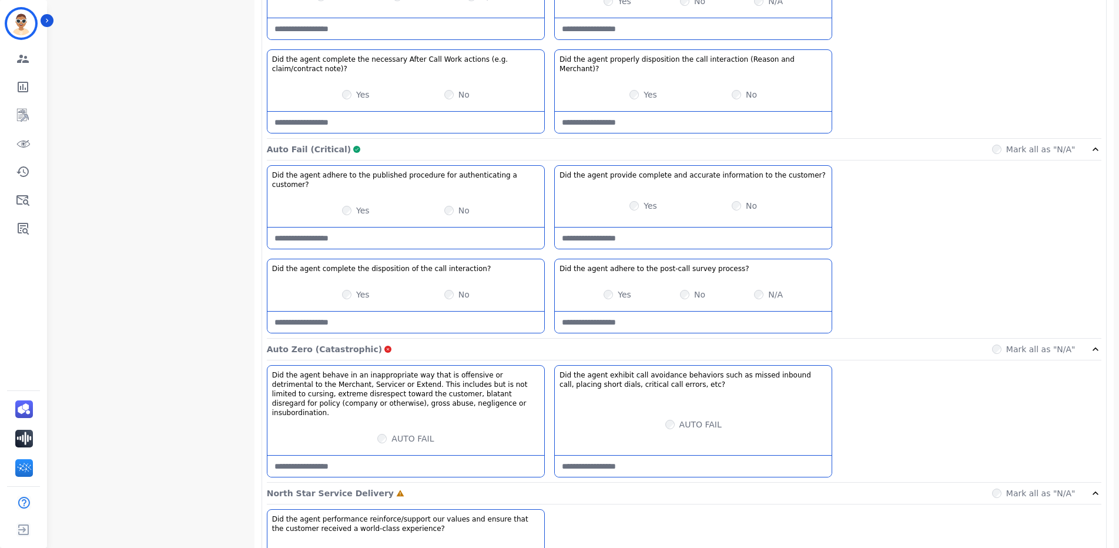
scroll to position [1282, 0]
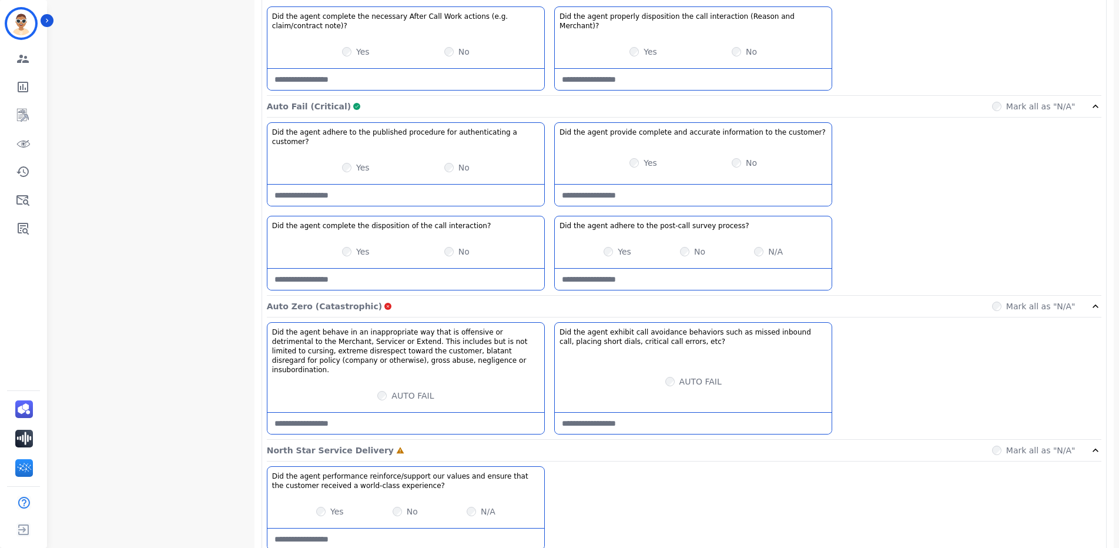
click at [333, 505] on label "Yes" at bounding box center [337, 511] width 14 height 12
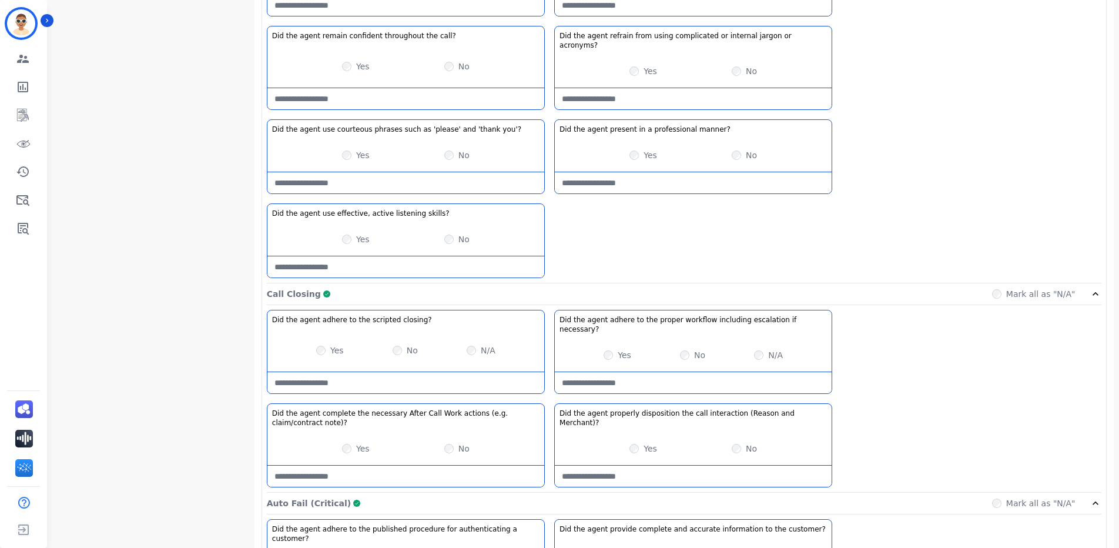
scroll to position [805, 0]
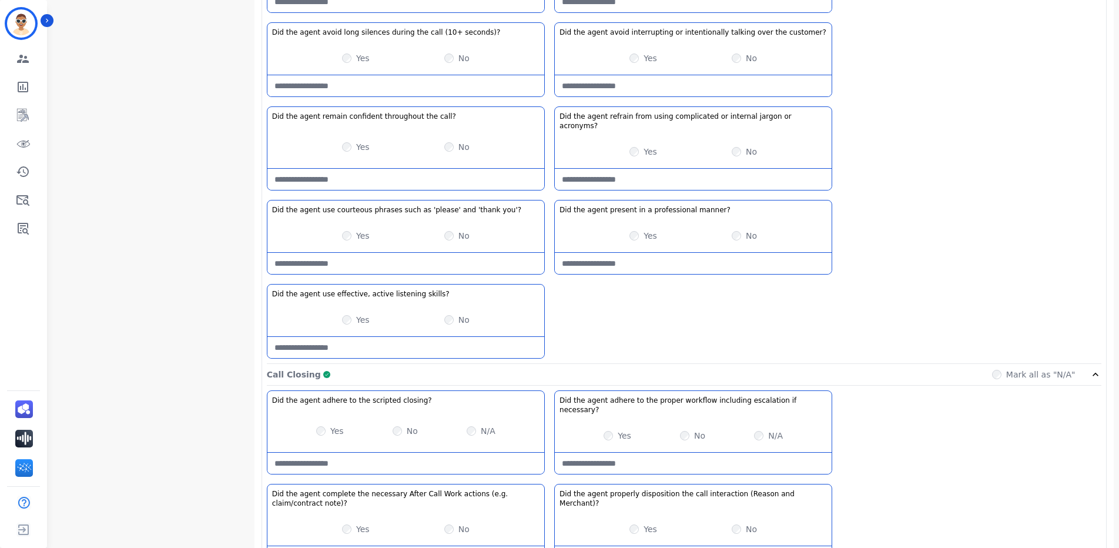
drag, startPoint x: 1111, startPoint y: 266, endPoint x: 1115, endPoint y: 225, distance: 41.3
click at [1115, 225] on div "**********" at bounding box center [586, 206] width 1074 height 1840
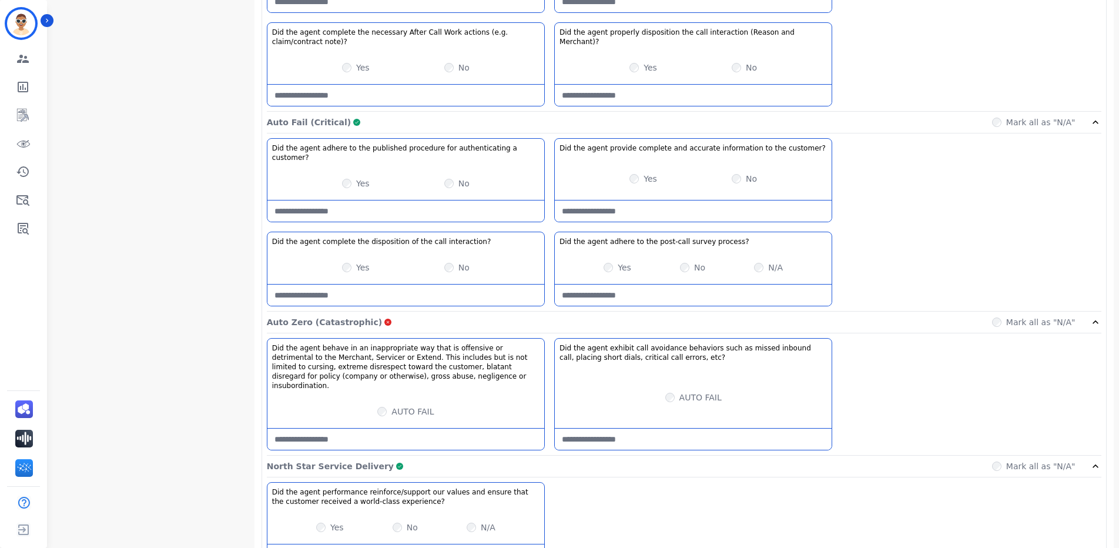
scroll to position [1282, 0]
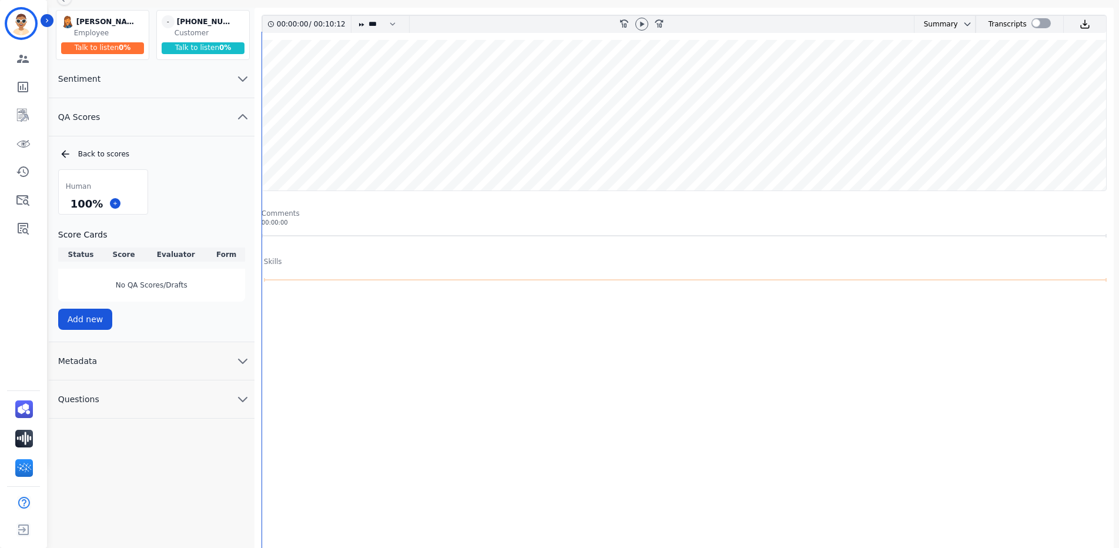
scroll to position [83, 0]
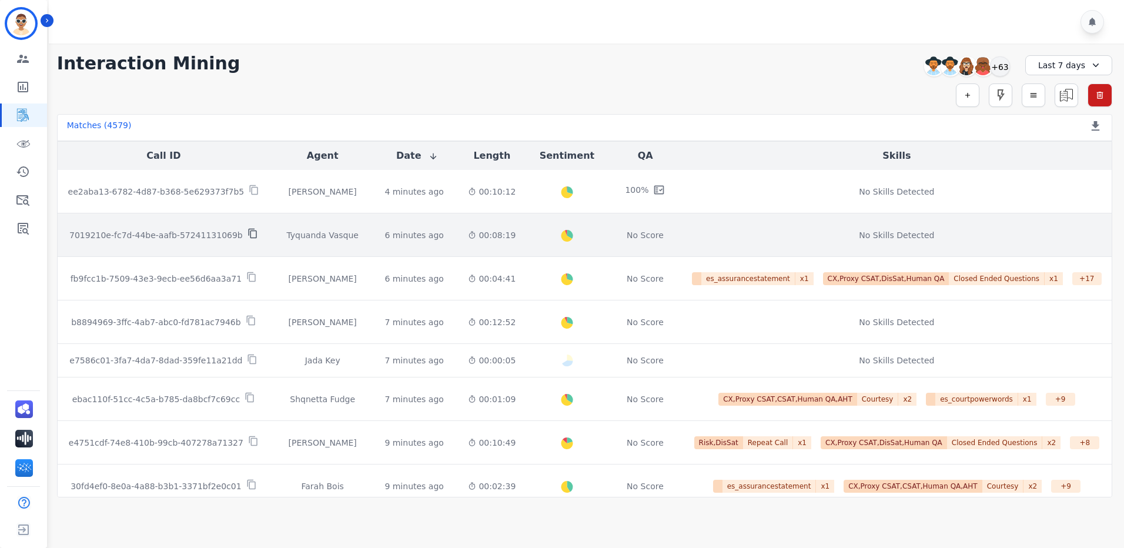
click at [247, 232] on icon at bounding box center [252, 233] width 11 height 11
click at [194, 233] on p "7019210e-fc7d-44be-aafb-57241131069b" at bounding box center [155, 235] width 173 height 12
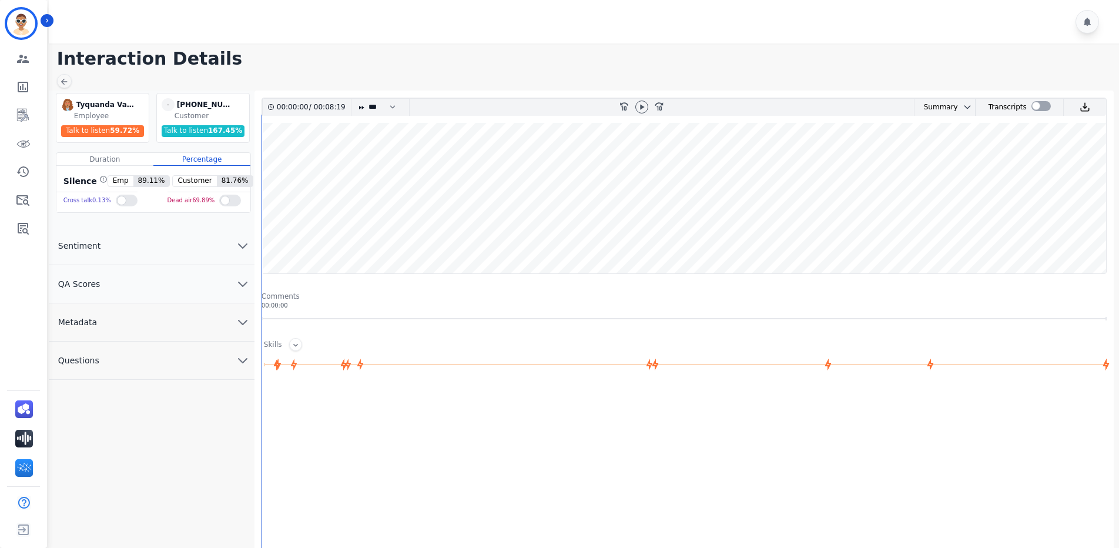
click at [225, 282] on button "QA Scores" at bounding box center [152, 284] width 206 height 38
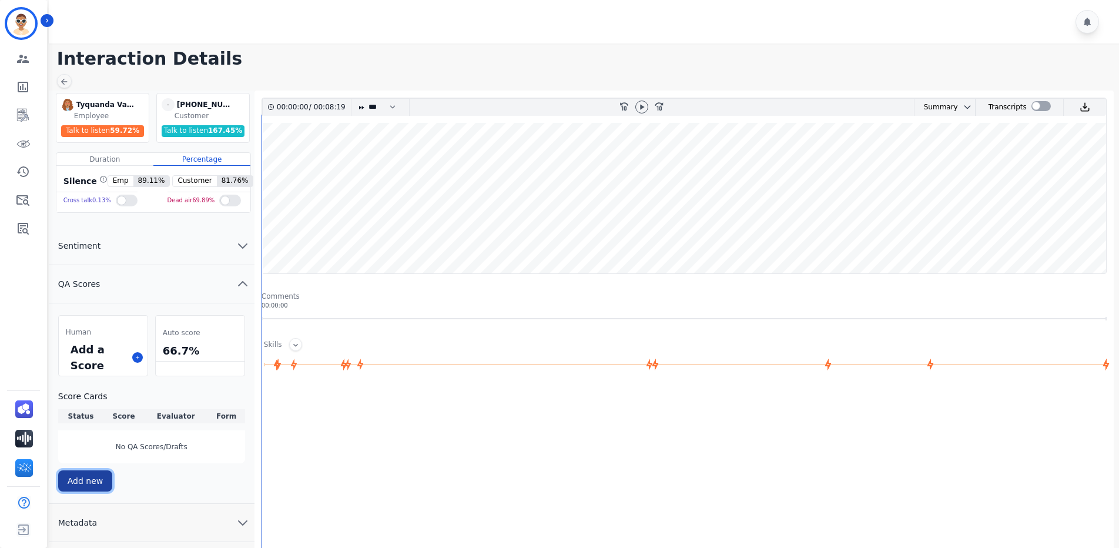
click at [91, 481] on button "Add new" at bounding box center [85, 480] width 55 height 21
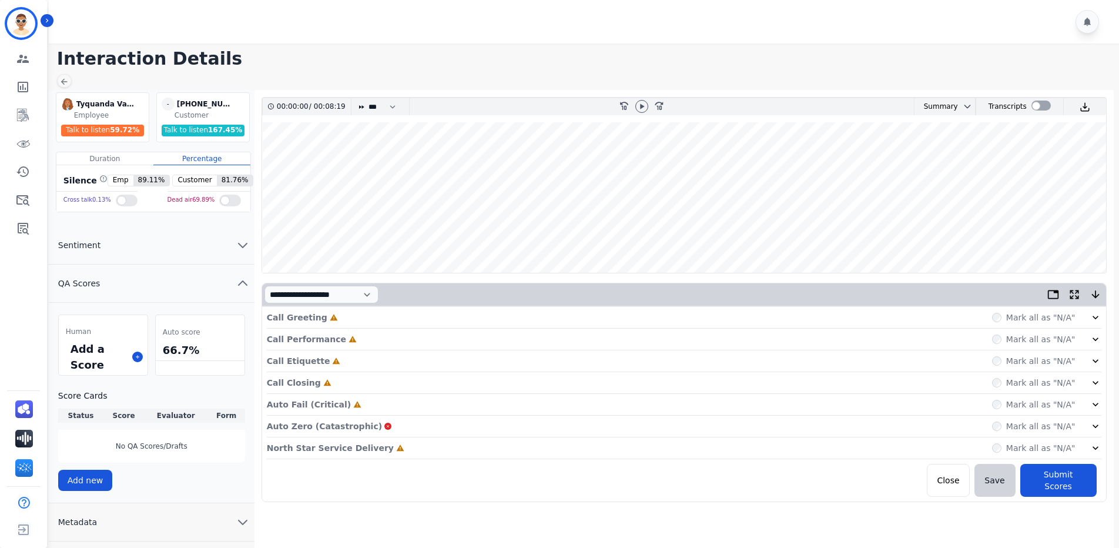
click at [310, 319] on p "Call Greeting" at bounding box center [297, 318] width 61 height 12
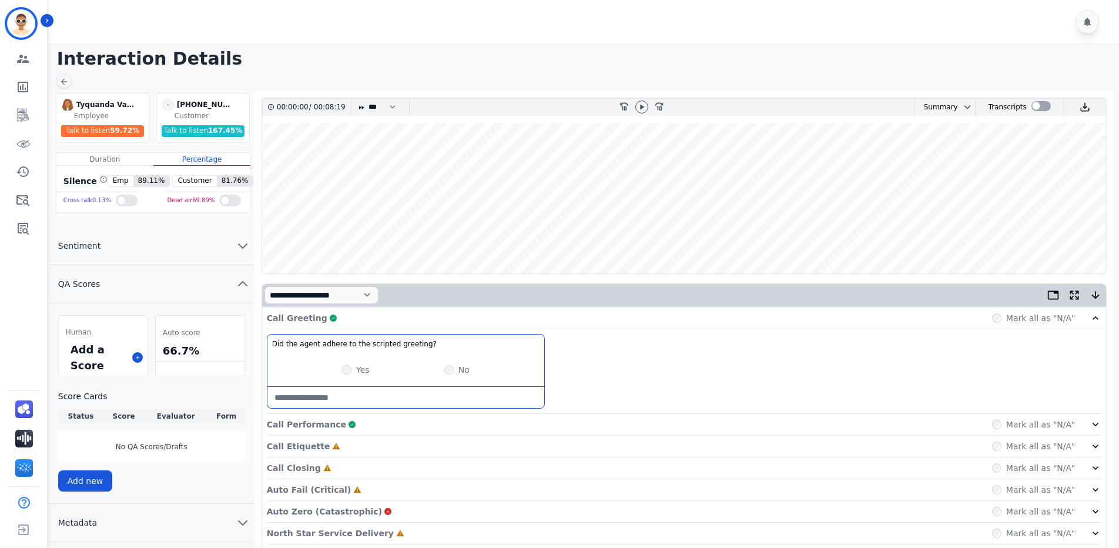
click at [323, 426] on p "Call Performance" at bounding box center [306, 424] width 79 height 12
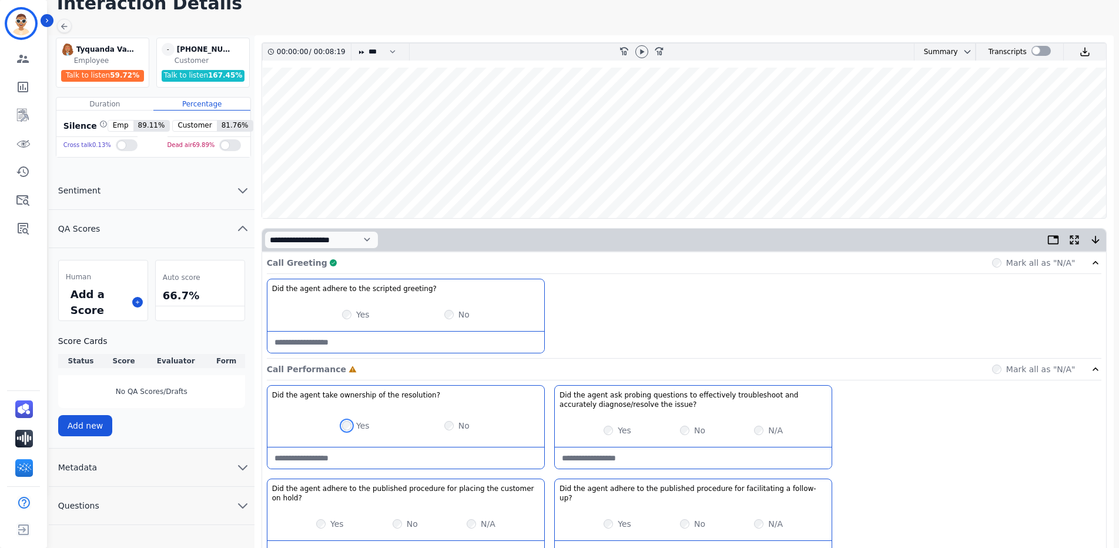
scroll to position [60, 0]
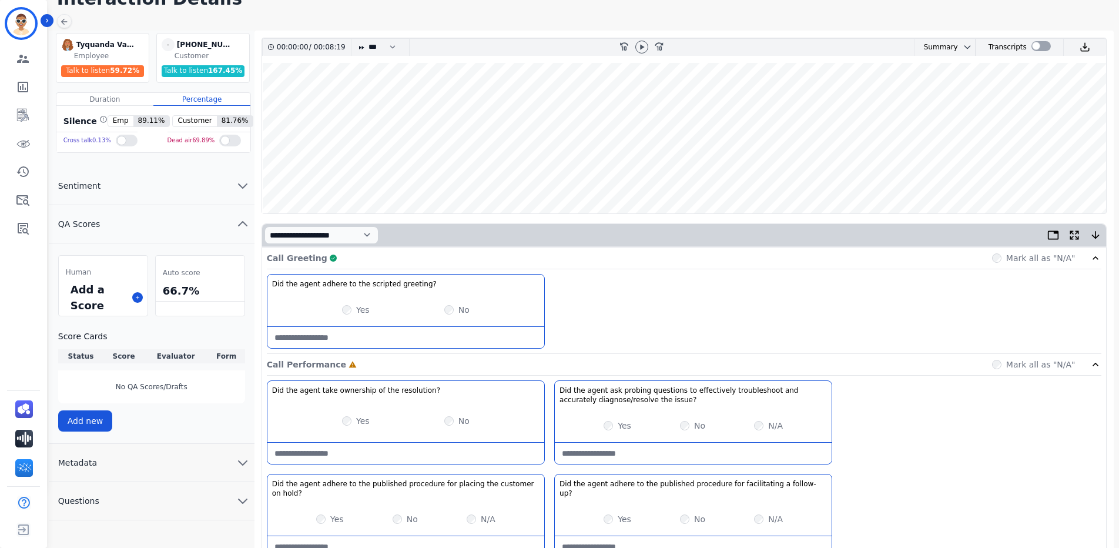
drag, startPoint x: 1117, startPoint y: 409, endPoint x: 1114, endPoint y: 420, distance: 11.0
click at [1117, 412] on div "**********" at bounding box center [586, 445] width 1074 height 829
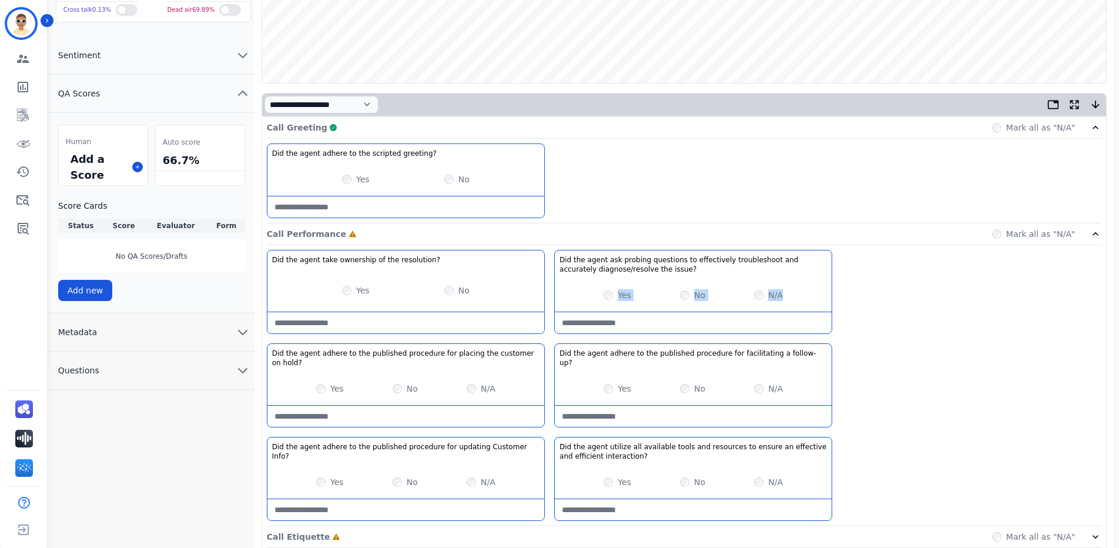
scroll to position [196, 0]
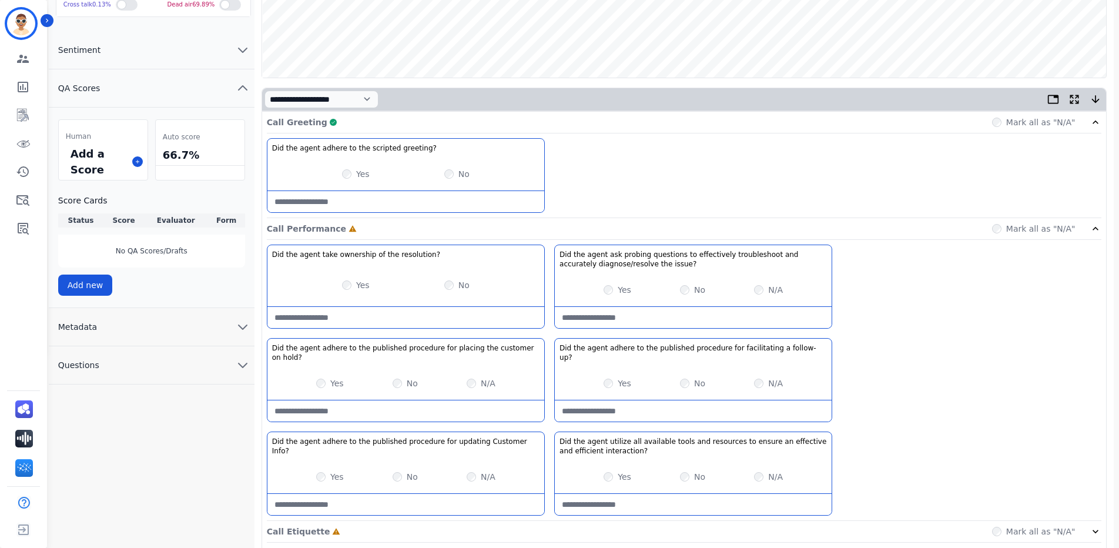
click at [691, 471] on div "No" at bounding box center [692, 477] width 25 height 12
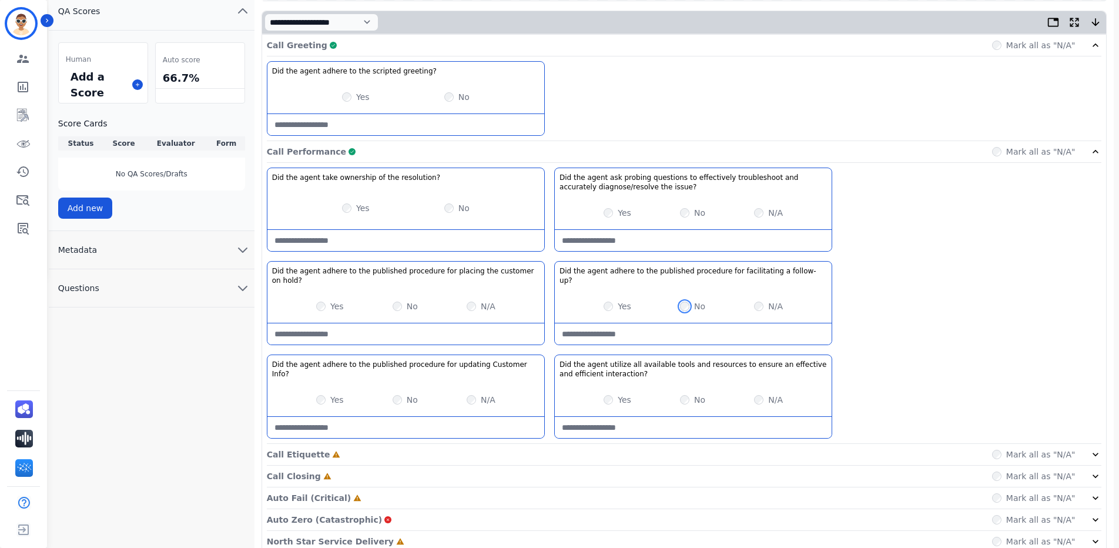
scroll to position [308, 0]
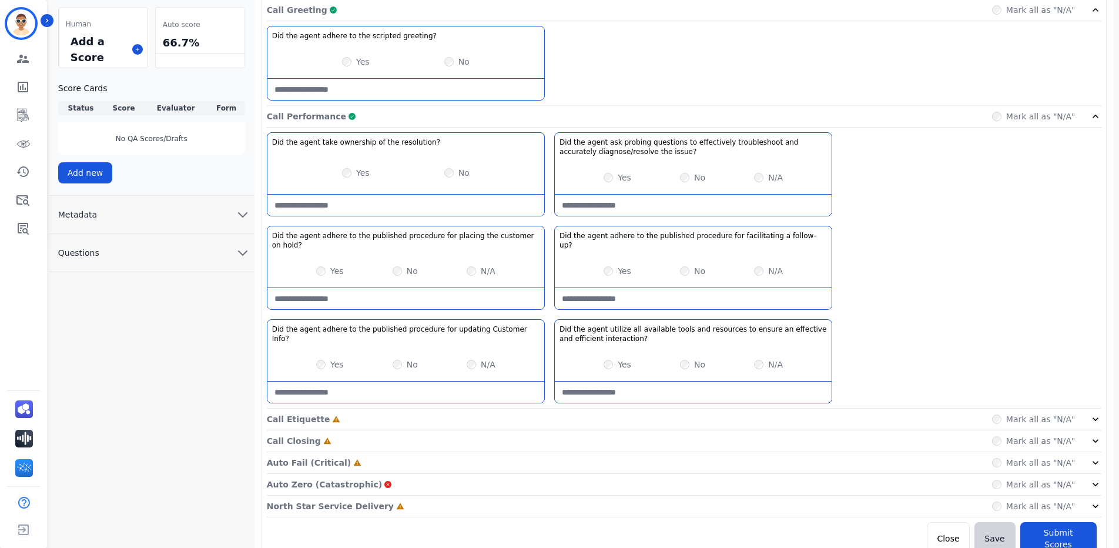
click at [444, 452] on div "Call Etiquette Incomplete Mark all as "N/A"" at bounding box center [684, 463] width 835 height 22
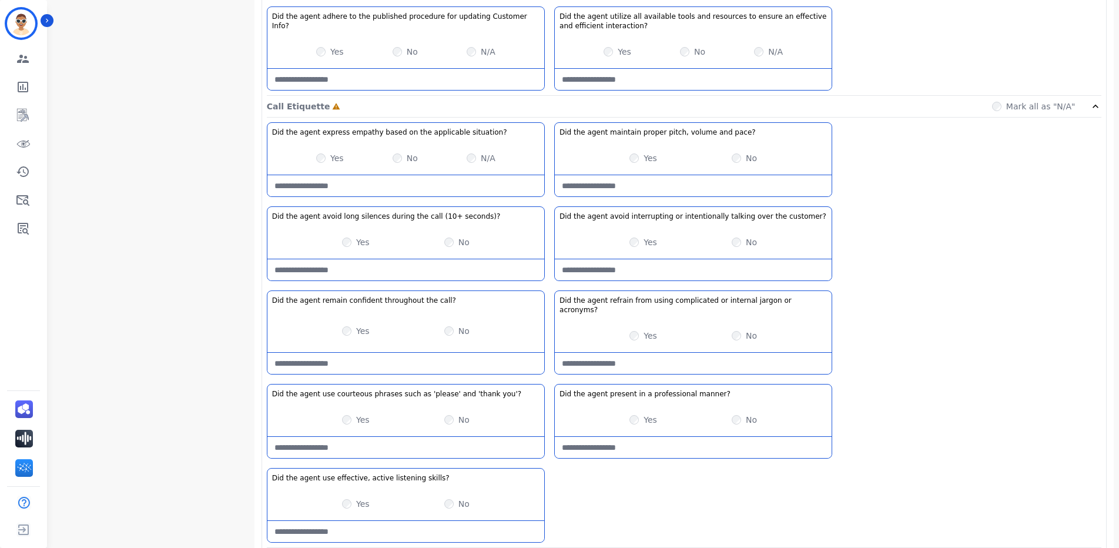
scroll to position [623, 0]
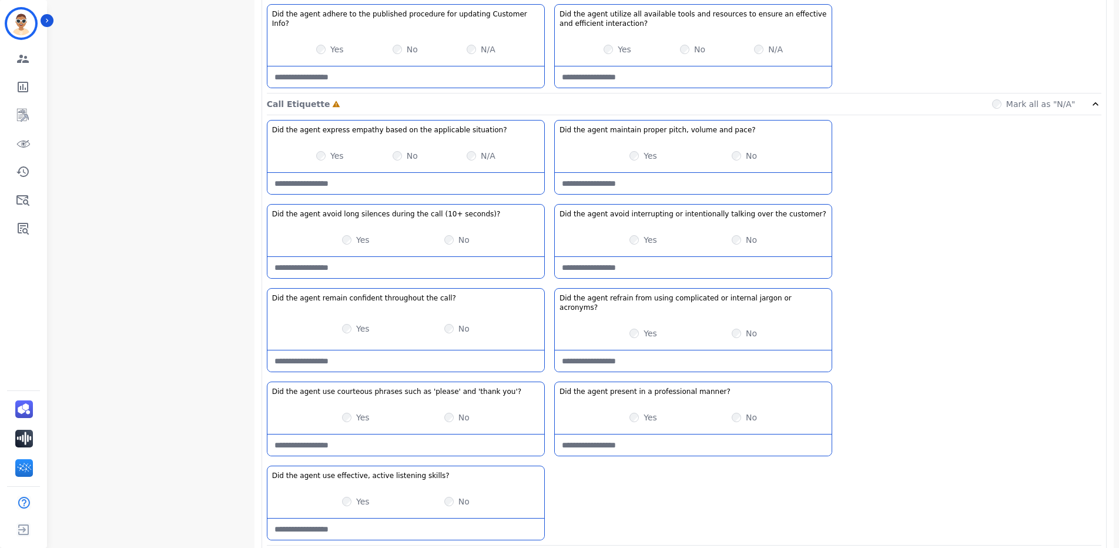
click at [347, 234] on div "Yes" at bounding box center [356, 240] width 28 height 12
click at [642, 327] on div "Yes" at bounding box center [643, 333] width 28 height 12
click at [637, 327] on div "Yes" at bounding box center [643, 333] width 28 height 12
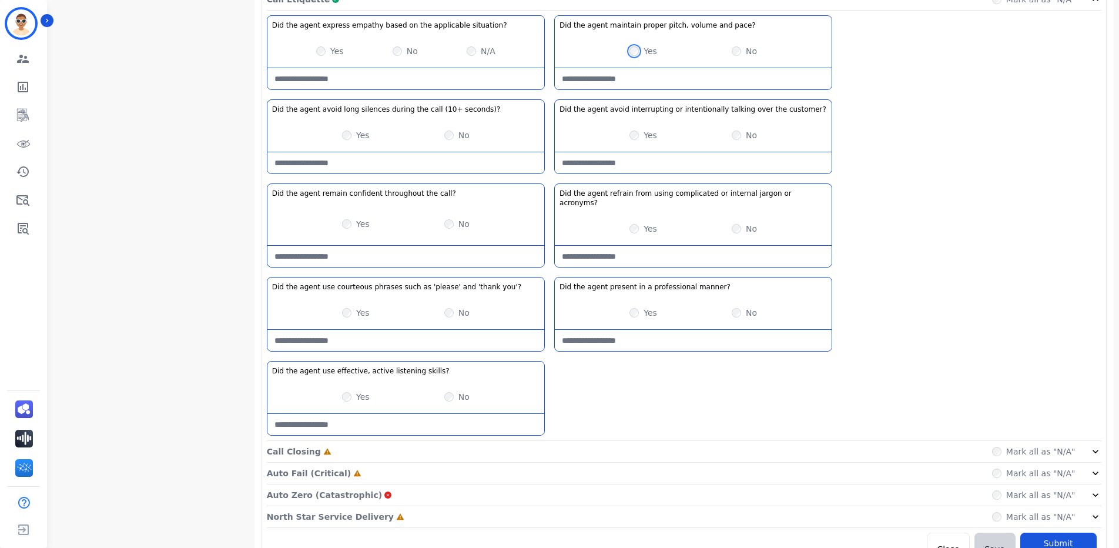
scroll to position [729, 0]
click at [408, 505] on div "Call Closing Incomplete Mark all as "N/A"" at bounding box center [684, 516] width 835 height 22
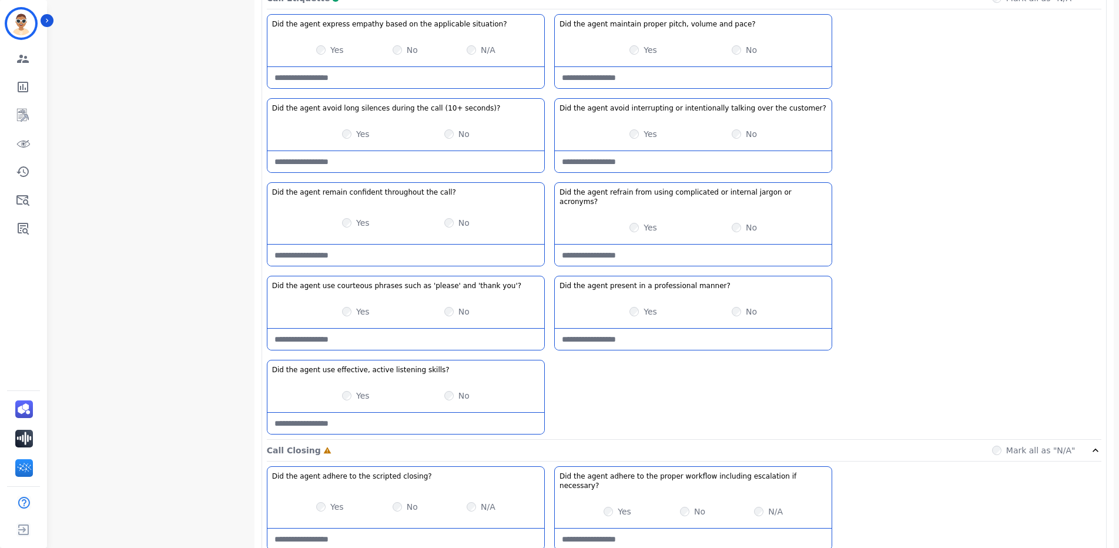
click at [323, 501] on div "Yes" at bounding box center [330, 507] width 28 height 12
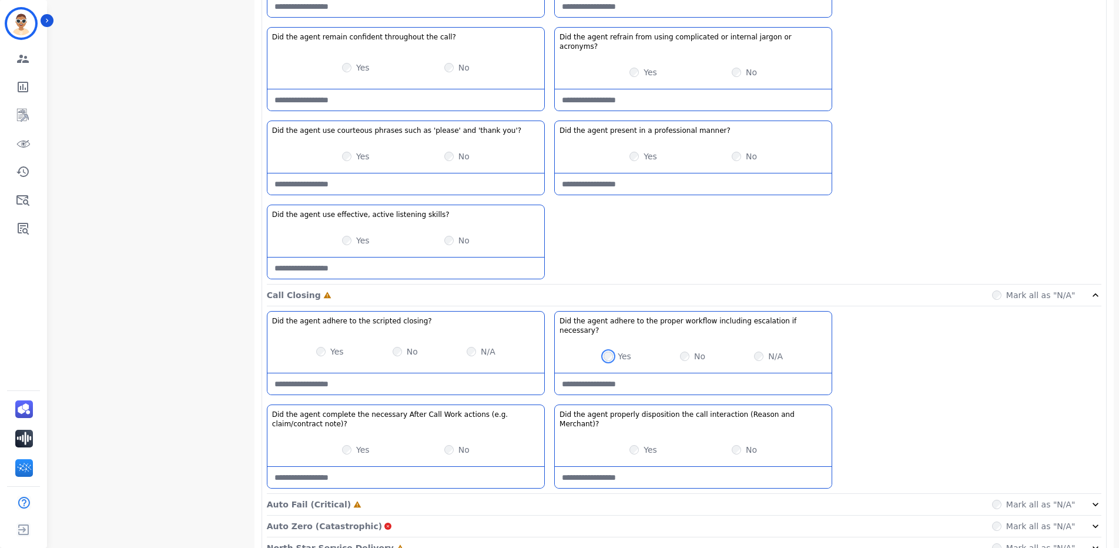
scroll to position [906, 0]
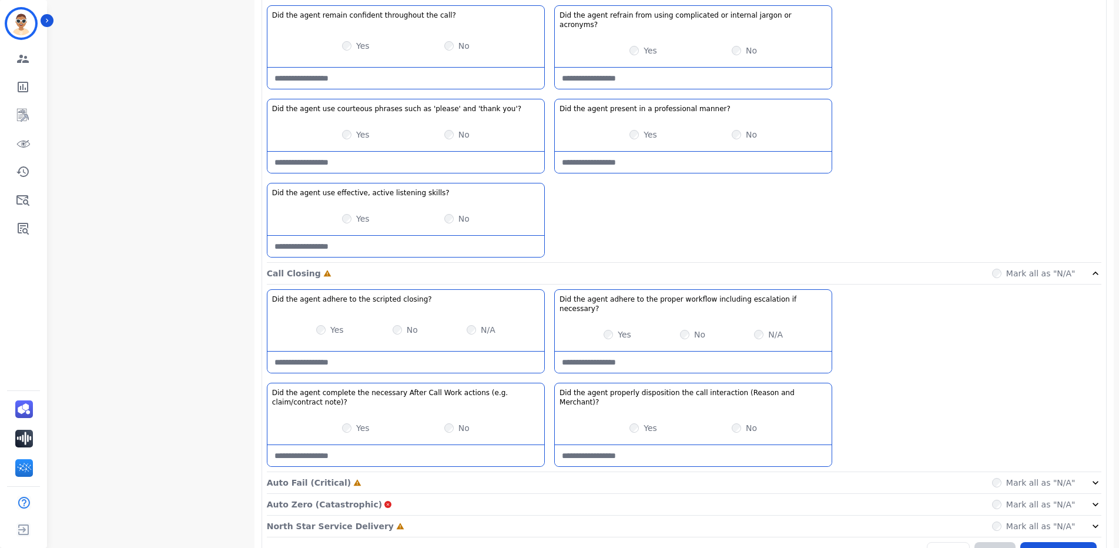
click at [352, 422] on div "Yes" at bounding box center [356, 428] width 28 height 12
click at [359, 472] on div "Auto Fail (Critical) Incomplete Mark all as "N/A"" at bounding box center [684, 483] width 835 height 22
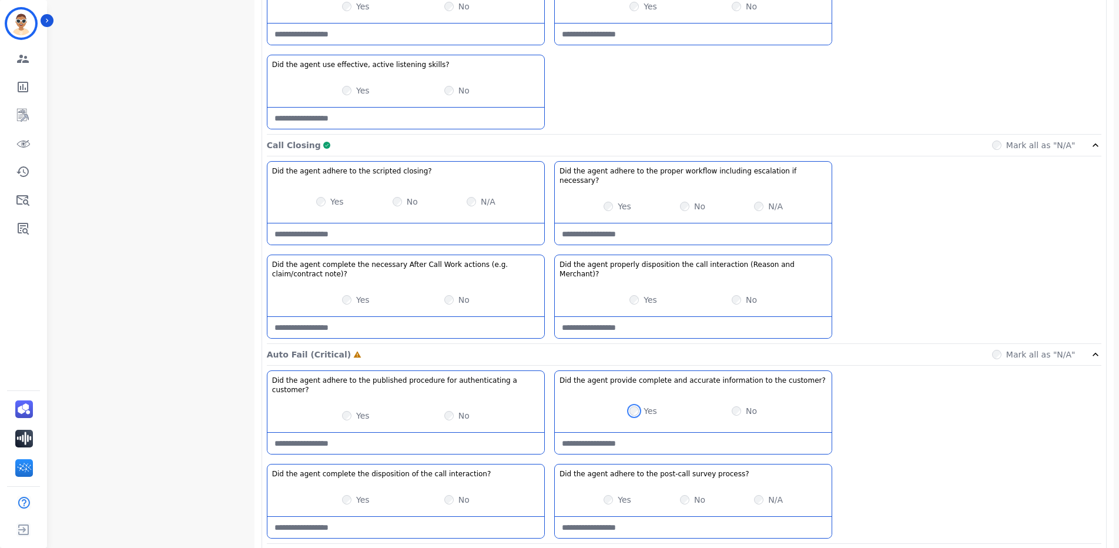
scroll to position [1076, 0]
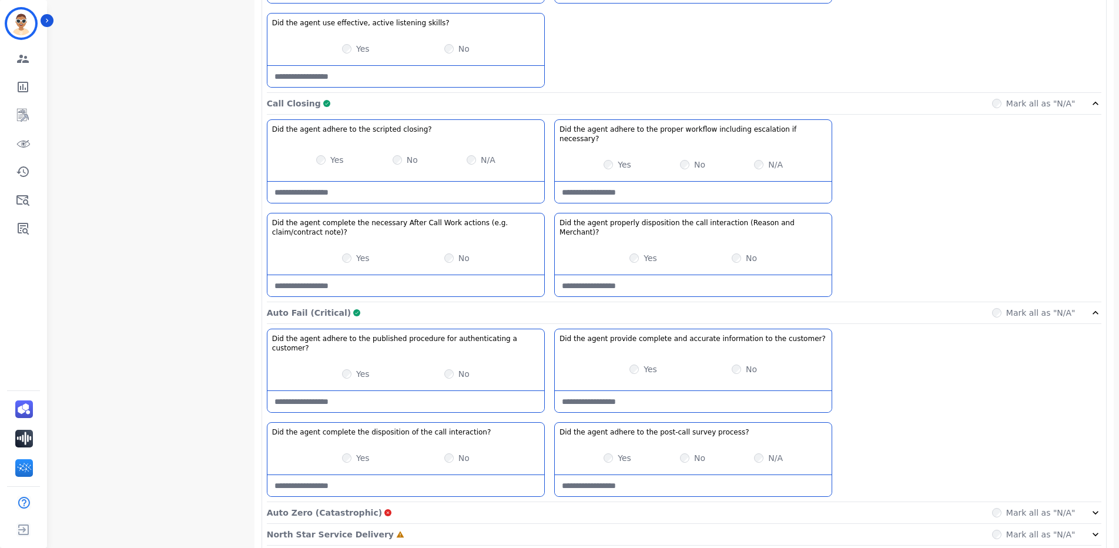
click at [428, 502] on div "Auto Zero (Catastrophic) Mark all as "N/A"" at bounding box center [684, 513] width 835 height 22
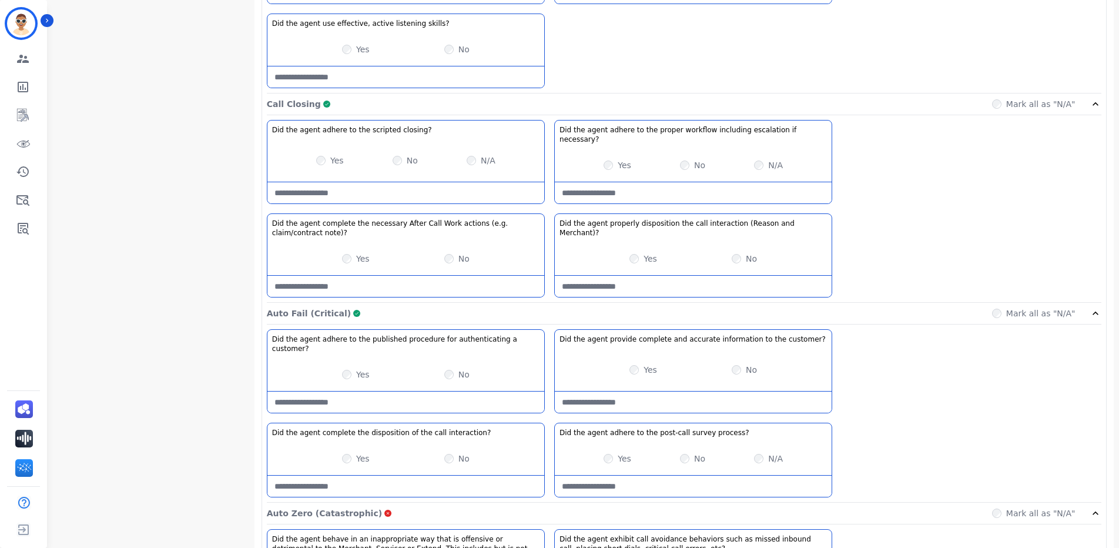
scroll to position [1188, 0]
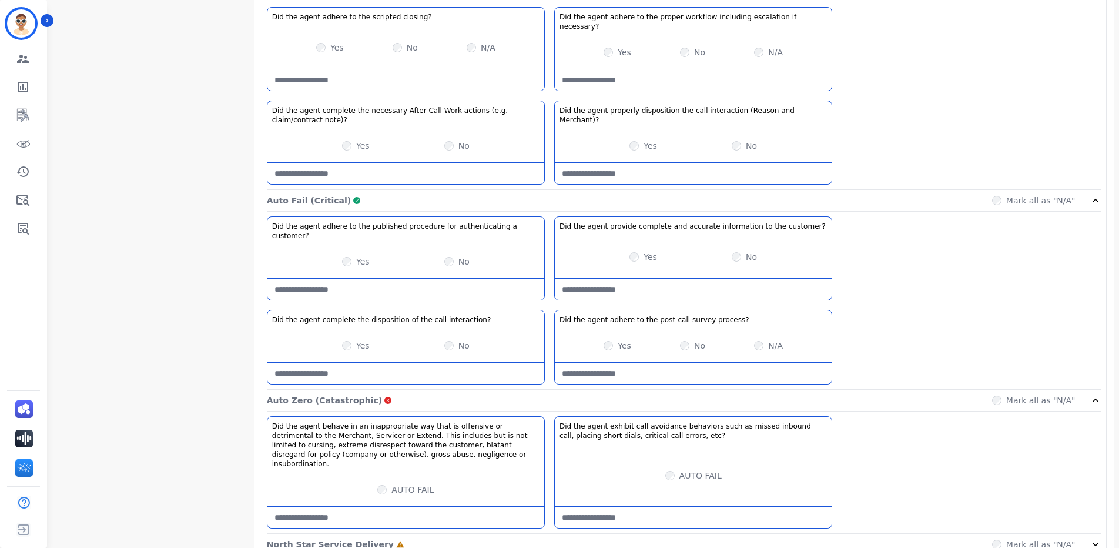
click at [981, 534] on div "North Star Service Delivery Incomplete Mark all as "N/A"" at bounding box center [684, 545] width 835 height 22
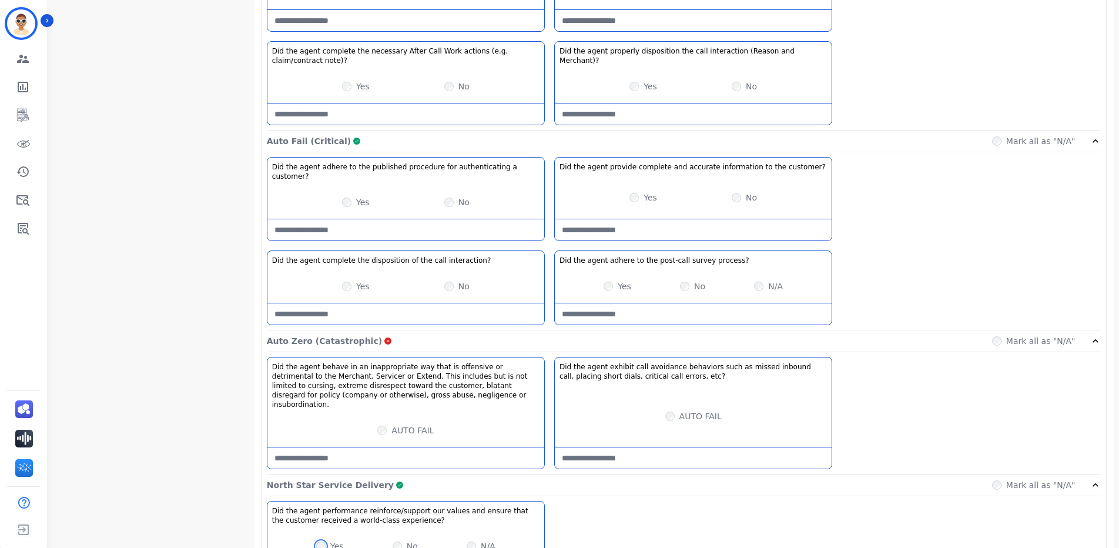
scroll to position [1282, 0]
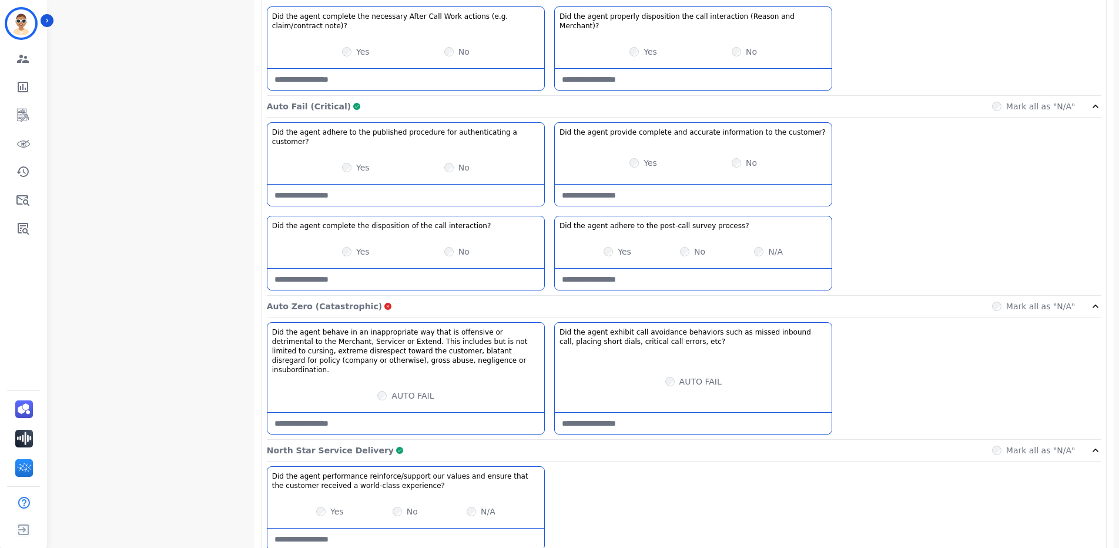
drag, startPoint x: 1069, startPoint y: 523, endPoint x: 665, endPoint y: 42, distance: 627.0
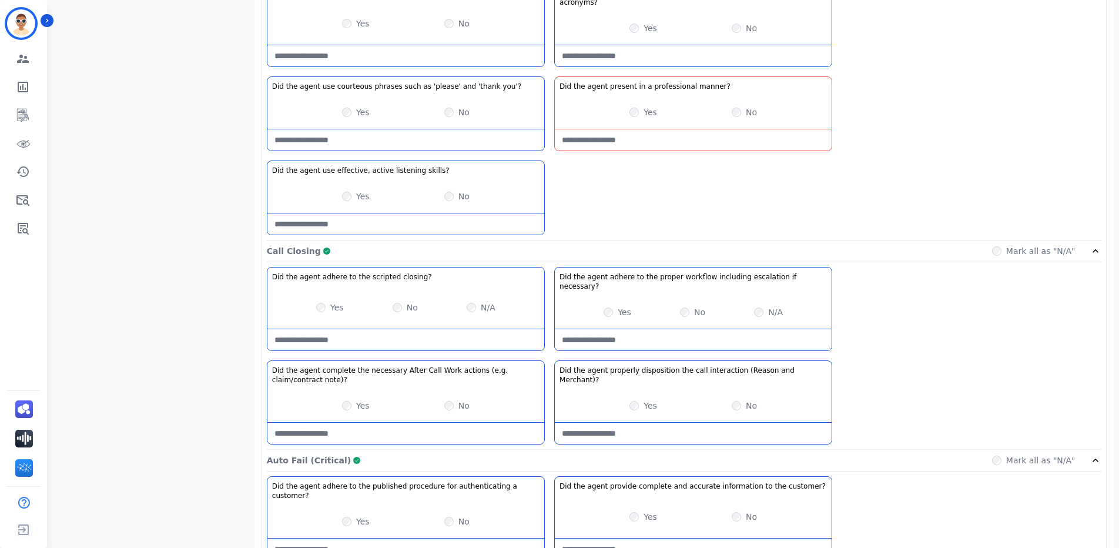
scroll to position [835, 0]
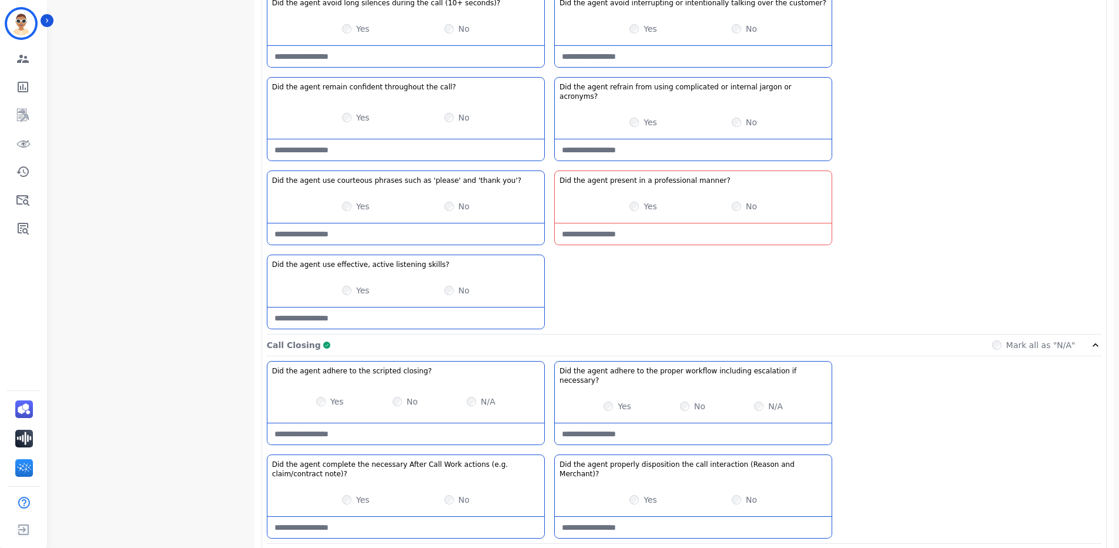
click at [637, 223] on manner\?-note at bounding box center [693, 233] width 277 height 21
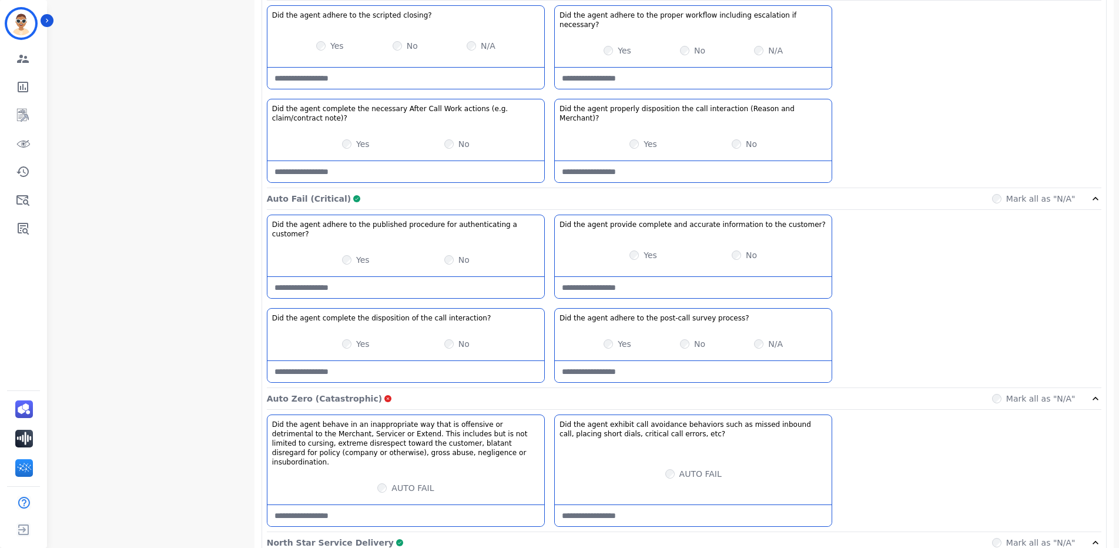
scroll to position [1282, 0]
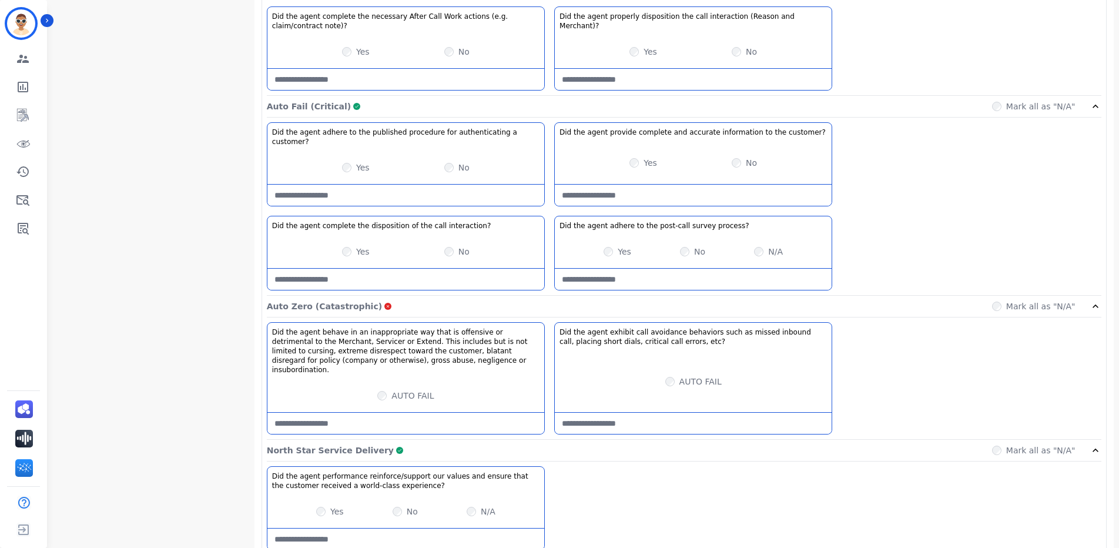
type manner\?-note "****"
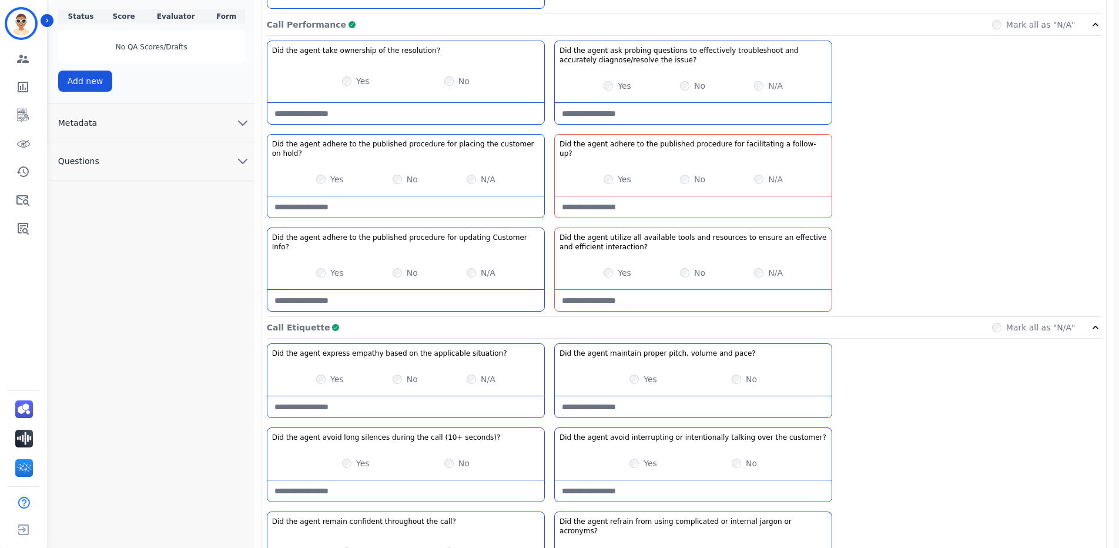
scroll to position [395, 0]
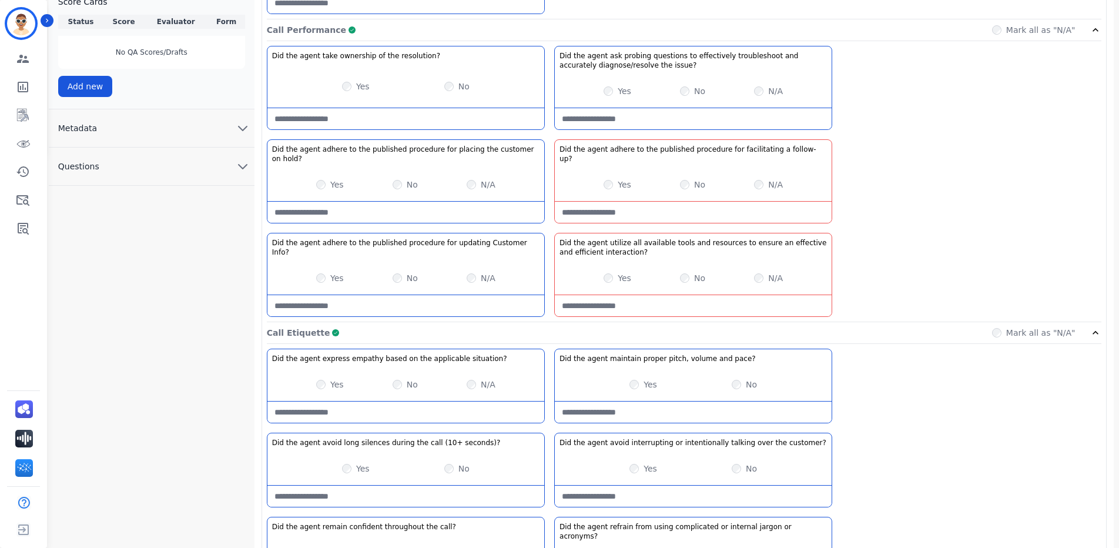
click at [663, 302] on interaction\?-note at bounding box center [693, 305] width 277 height 21
type interaction\?-note "****"
click at [632, 209] on follow-up\?-note at bounding box center [693, 212] width 277 height 21
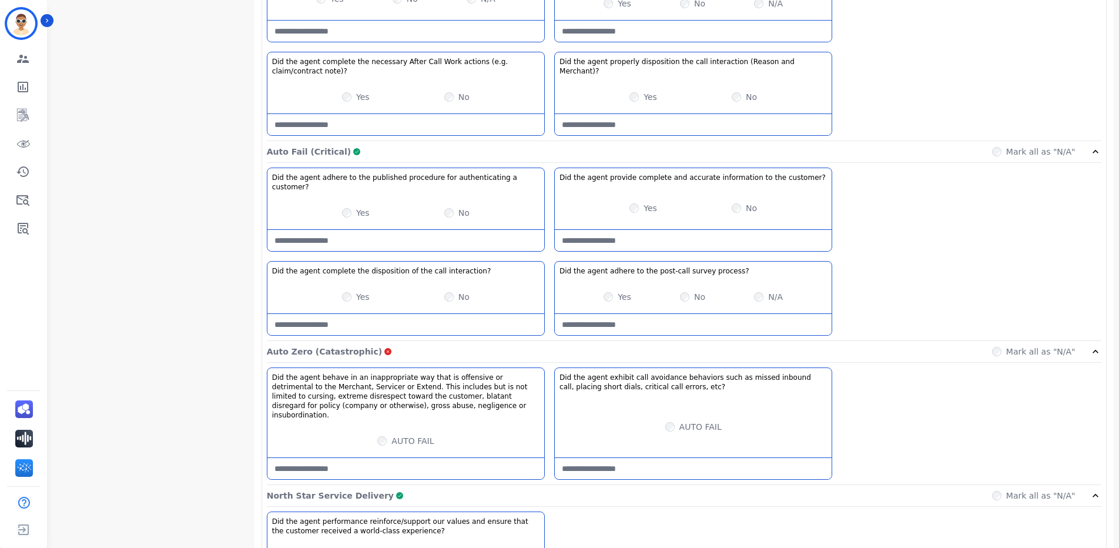
scroll to position [1282, 0]
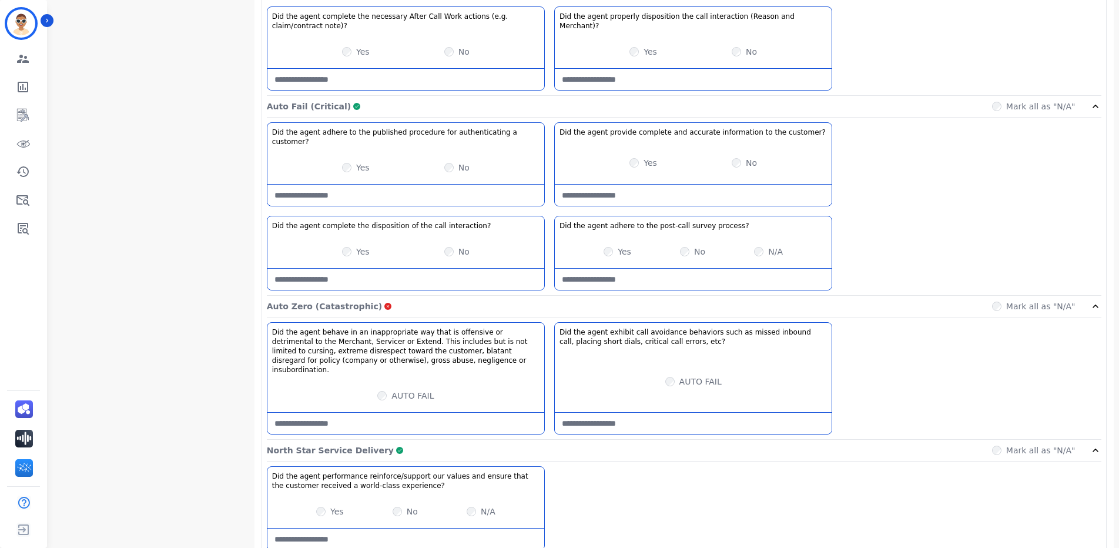
type follow-up\?-note "****"
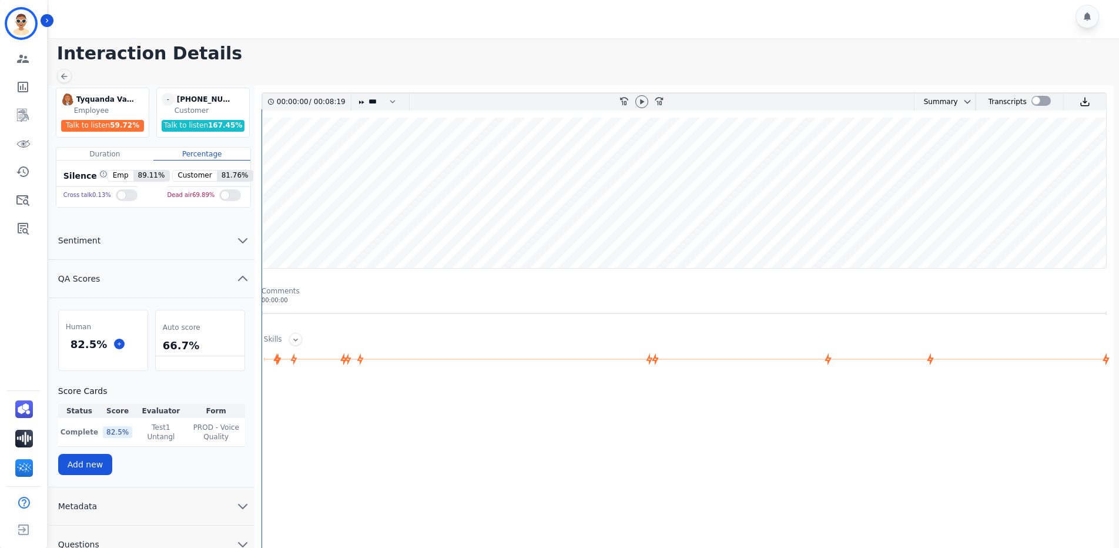
scroll to position [0, 0]
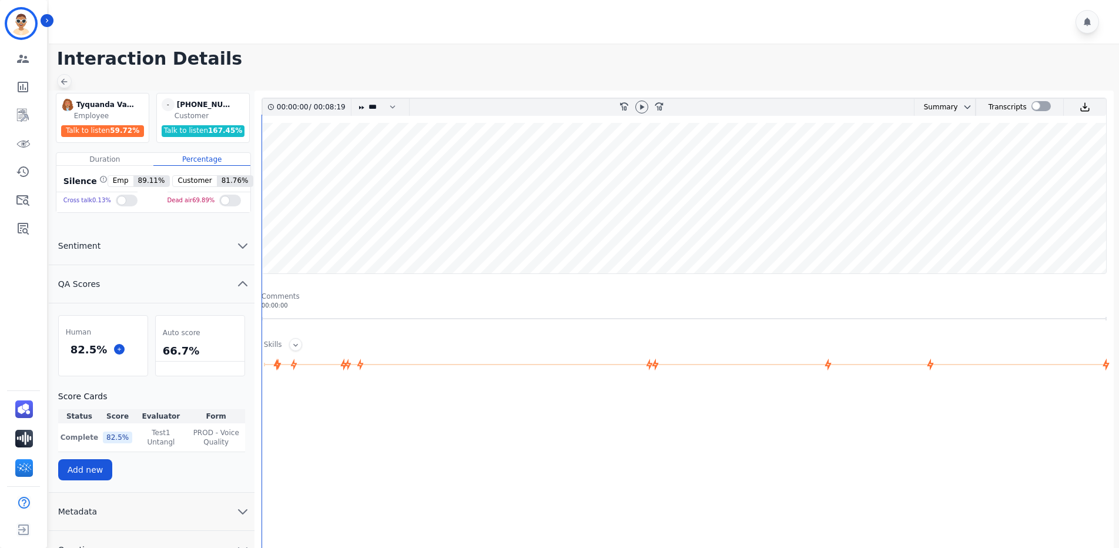
click at [62, 77] on icon at bounding box center [63, 81] width 9 height 9
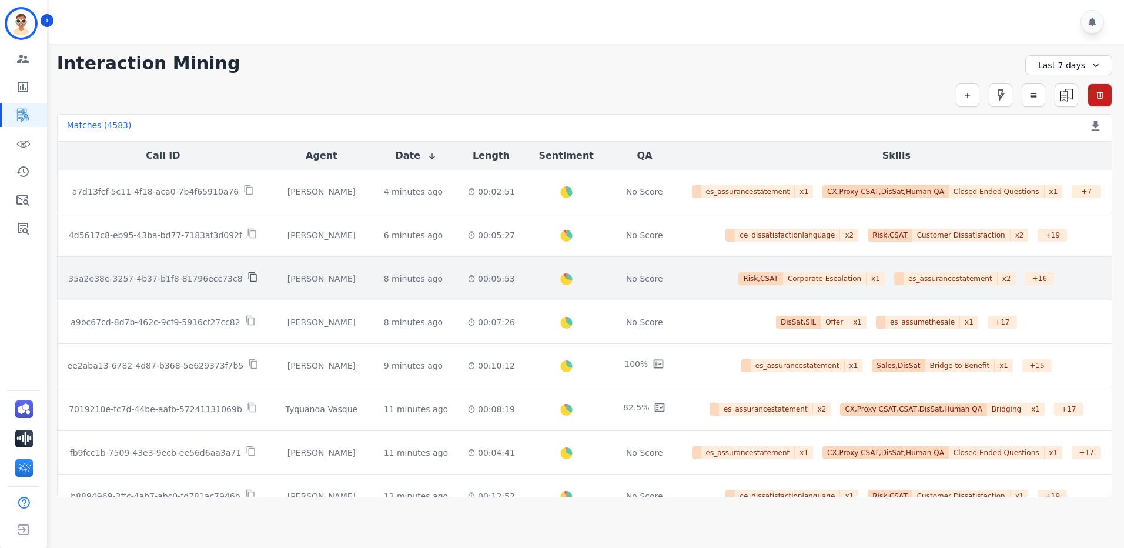
click at [247, 277] on icon at bounding box center [252, 277] width 11 height 11
click at [247, 279] on icon at bounding box center [252, 277] width 11 height 11
click at [210, 273] on p "35a2e38e-3257-4b37-b1f8-81796ecc73c8" at bounding box center [155, 279] width 174 height 12
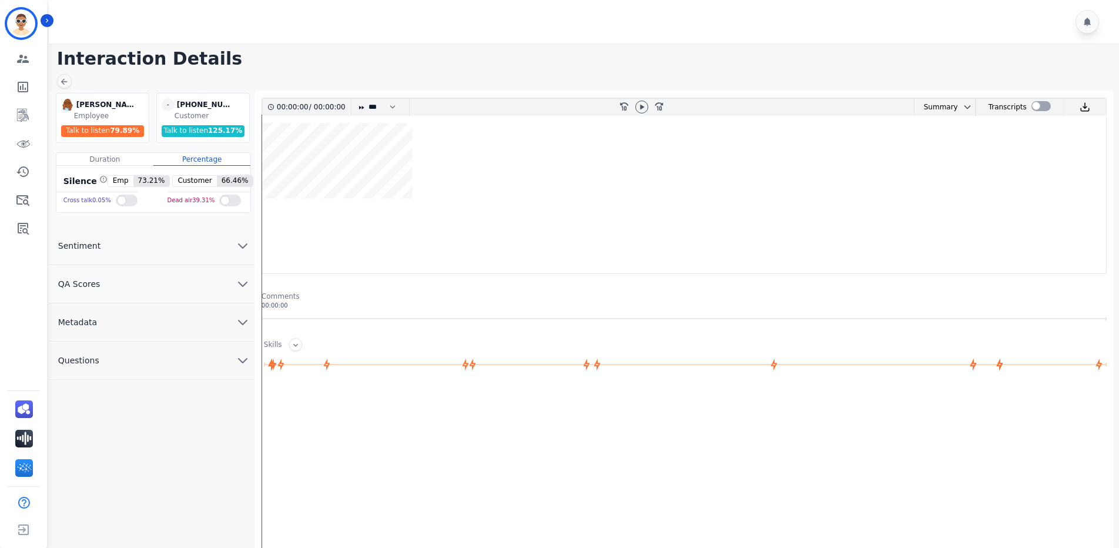
click at [172, 285] on button "QA Scores" at bounding box center [152, 284] width 206 height 38
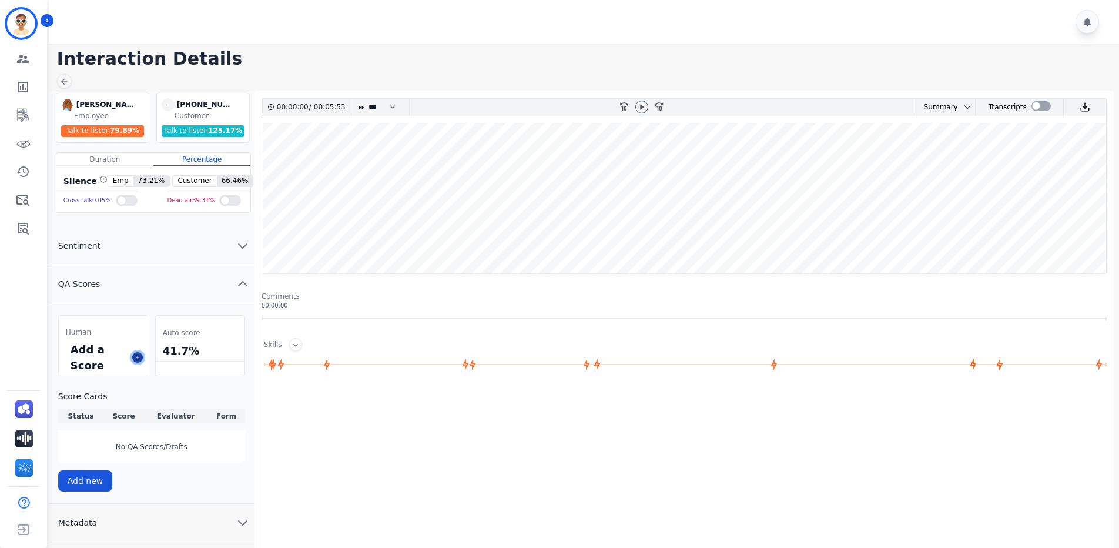
click at [135, 356] on icon at bounding box center [138, 357] width 6 height 6
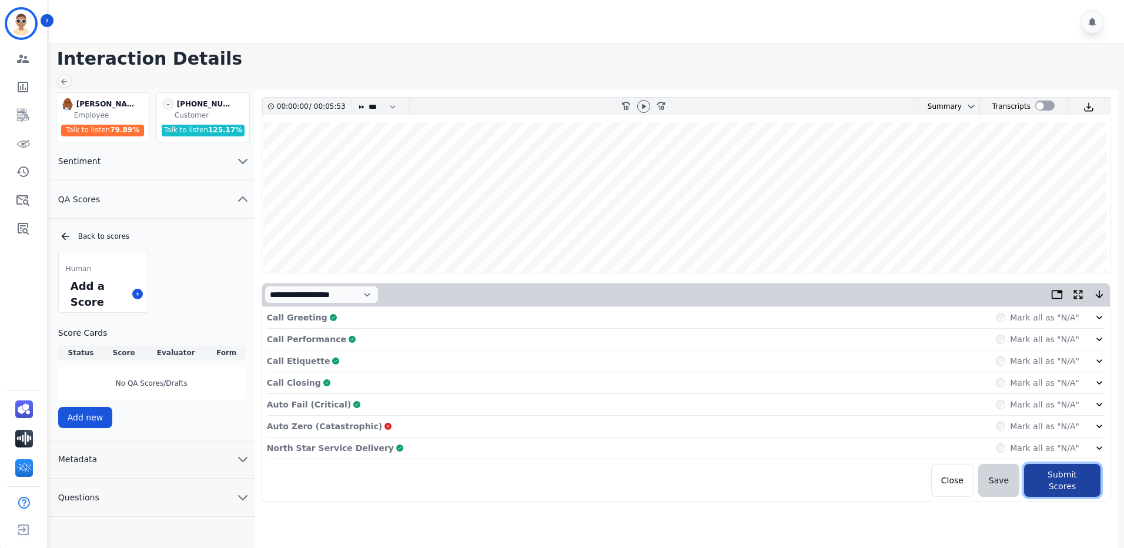
click at [1076, 478] on button "Submit Scores" at bounding box center [1062, 480] width 76 height 33
